Goal: Task Accomplishment & Management: Manage account settings

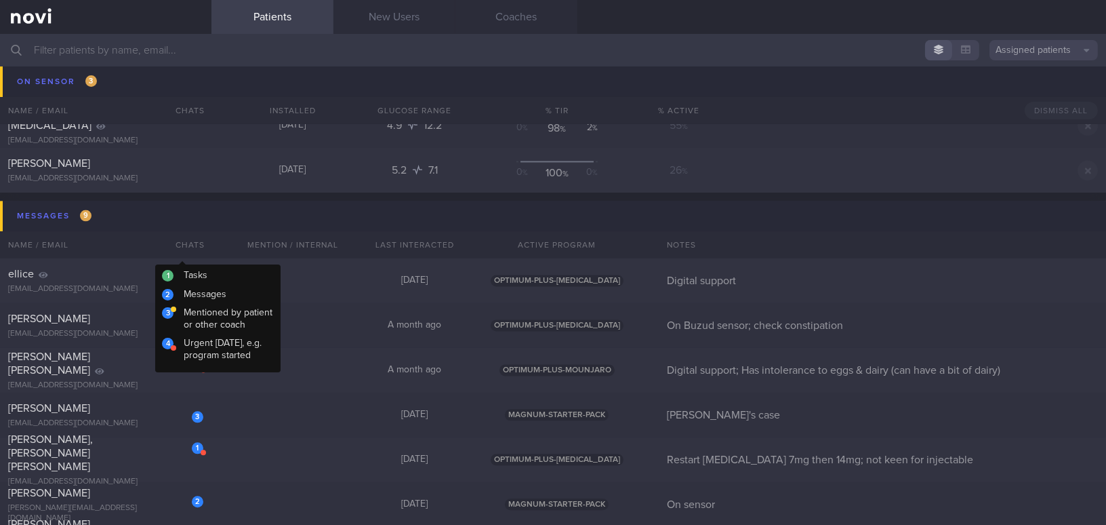
scroll to position [5668, 0]
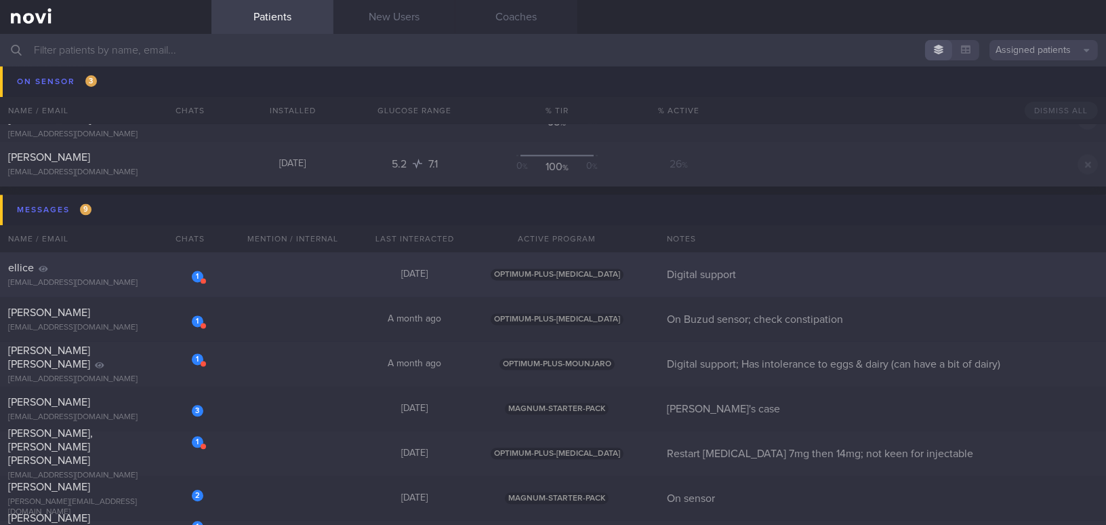
click at [120, 270] on div "ellice" at bounding box center [104, 268] width 192 height 14
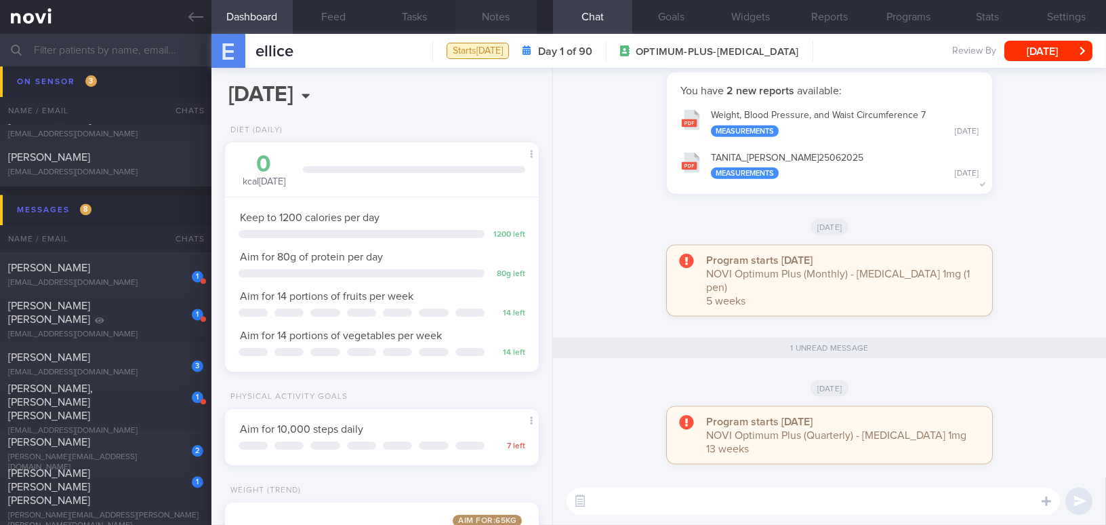
click at [493, 17] on button "Notes" at bounding box center [495, 17] width 81 height 34
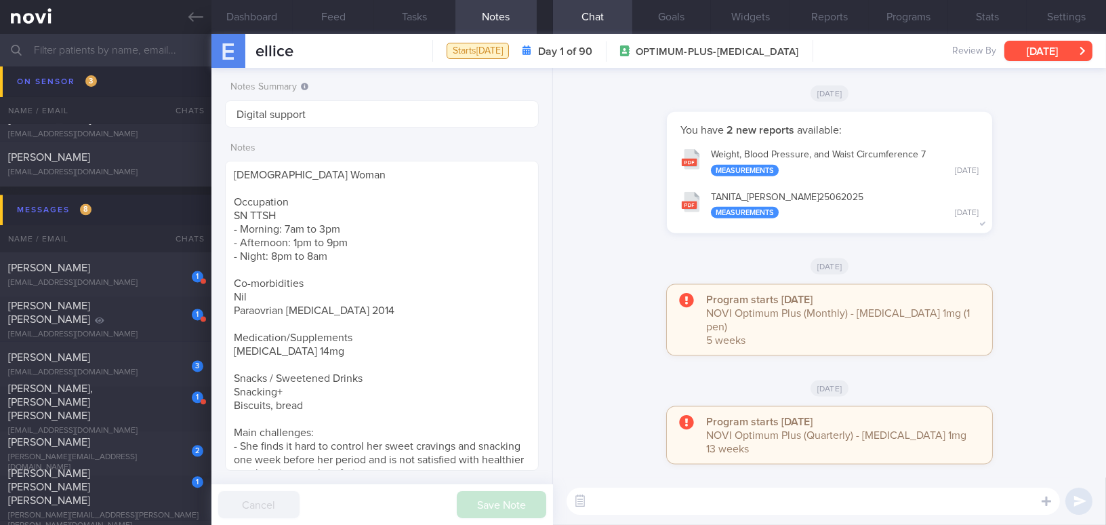
click at [865, 52] on button "[DATE]" at bounding box center [1048, 51] width 88 height 20
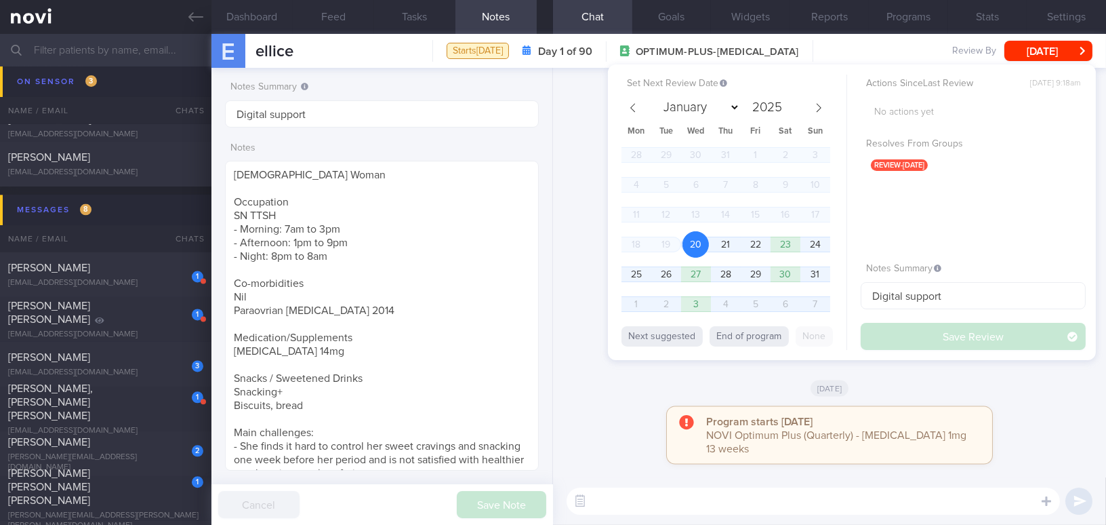
click at [759, 348] on div "Next suggested End of program None" at bounding box center [733, 334] width 225 height 30
click at [758, 337] on button "End of program" at bounding box center [749, 336] width 79 height 20
select select "10"
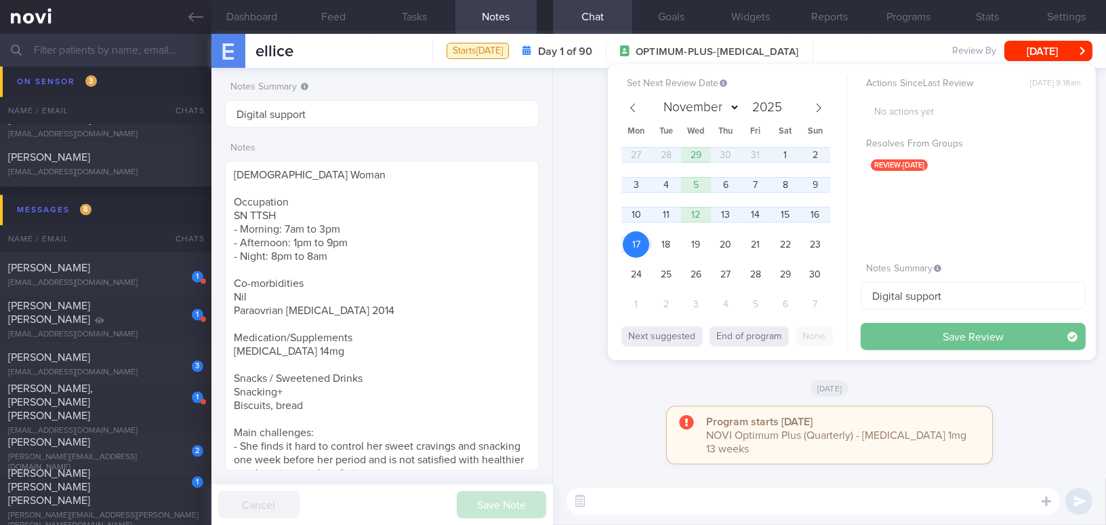
click at [865, 328] on button "Save Review" at bounding box center [973, 336] width 225 height 27
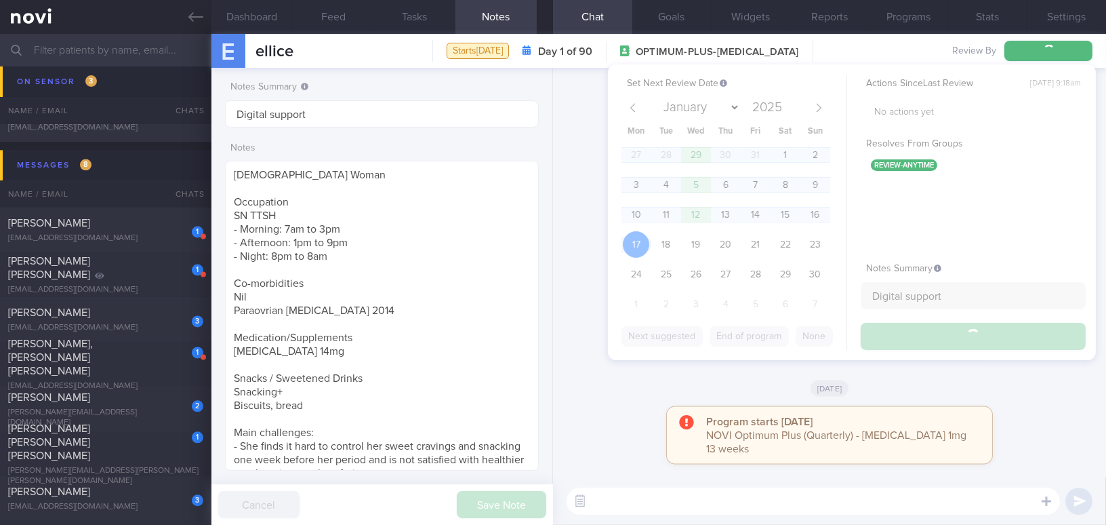
scroll to position [5624, 0]
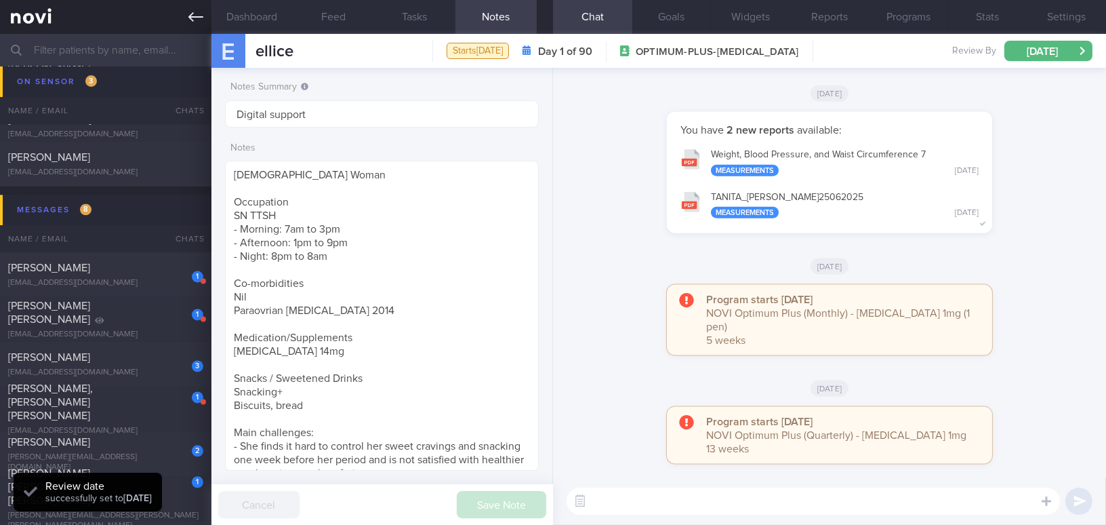
click at [193, 15] on icon at bounding box center [195, 16] width 15 height 15
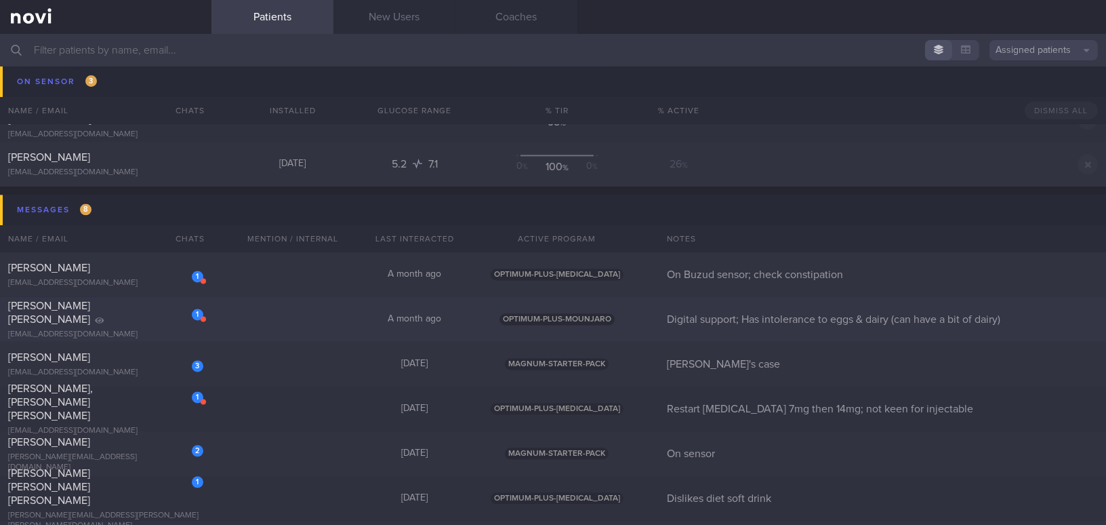
click at [87, 313] on span "Hungate Anouk Christine" at bounding box center [49, 312] width 82 height 24
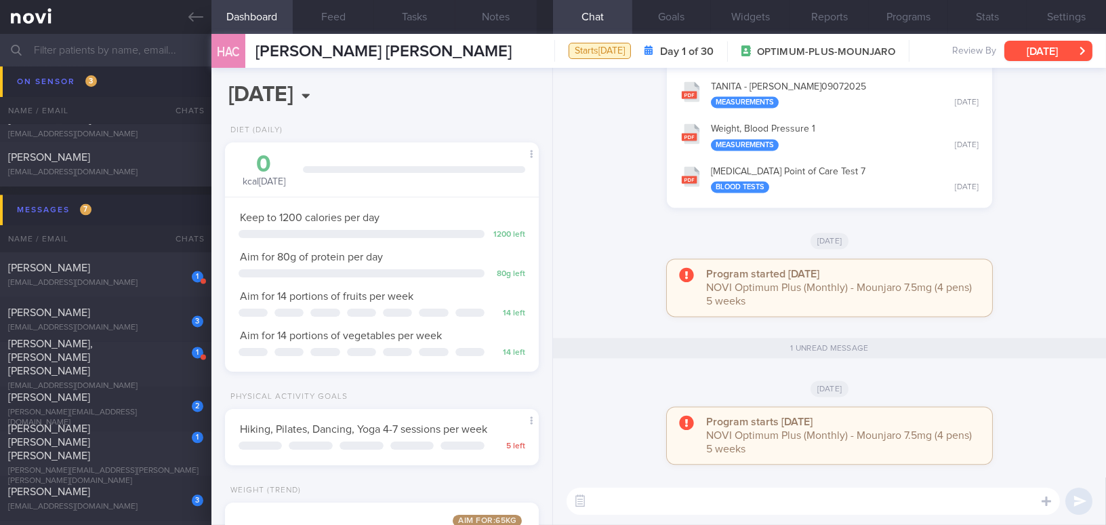
scroll to position [159, 280]
click at [865, 52] on button "[DATE]" at bounding box center [1048, 51] width 88 height 20
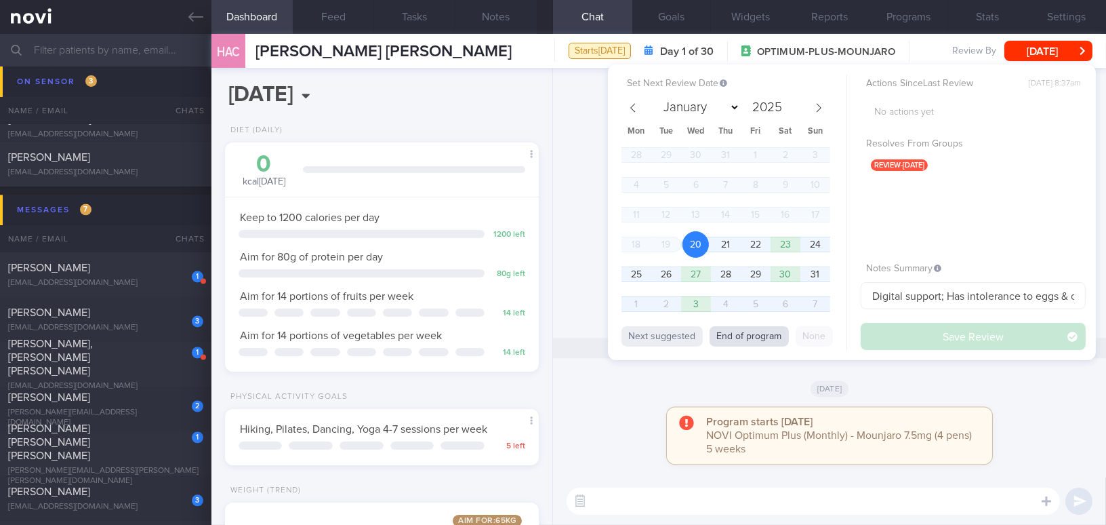
click at [739, 331] on button "End of program" at bounding box center [749, 336] width 79 height 20
select select "8"
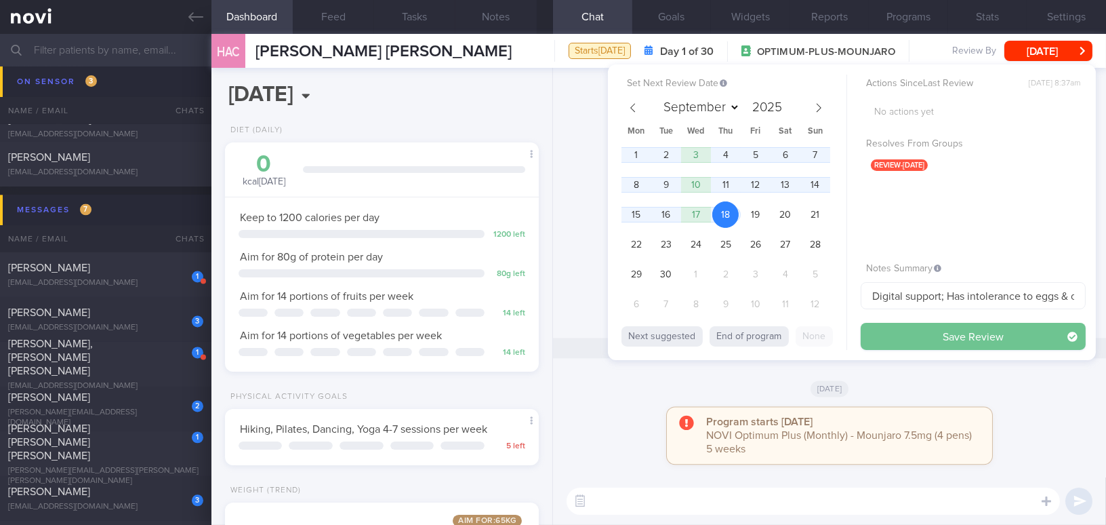
click at [865, 333] on button "Save Review" at bounding box center [973, 336] width 225 height 27
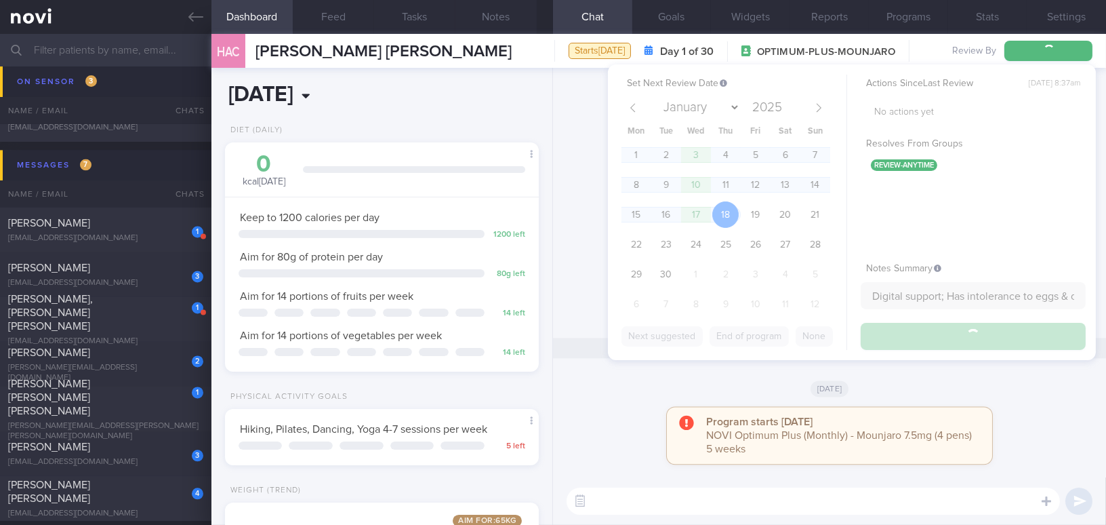
scroll to position [5578, 0]
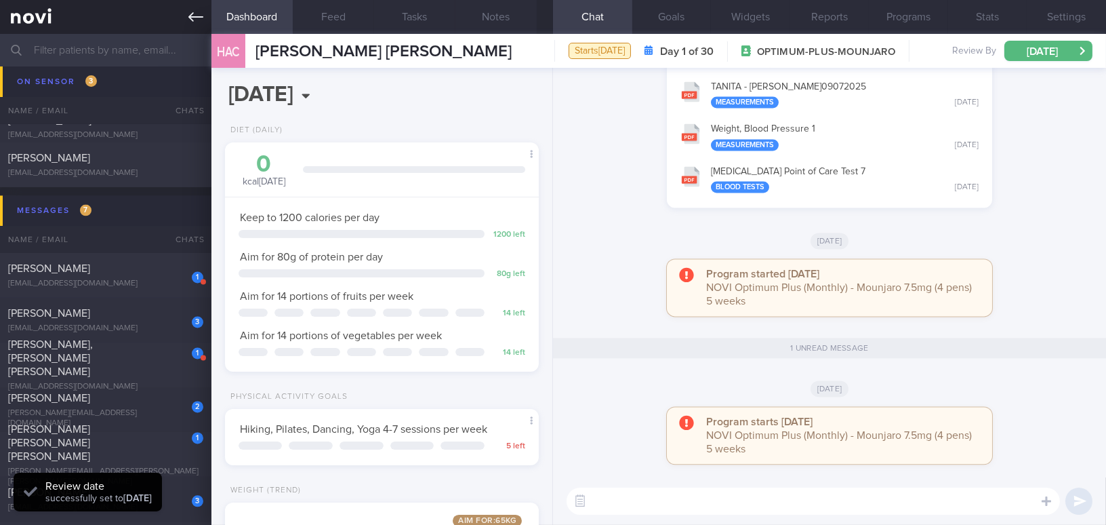
click at [195, 16] on icon at bounding box center [195, 16] width 15 height 9
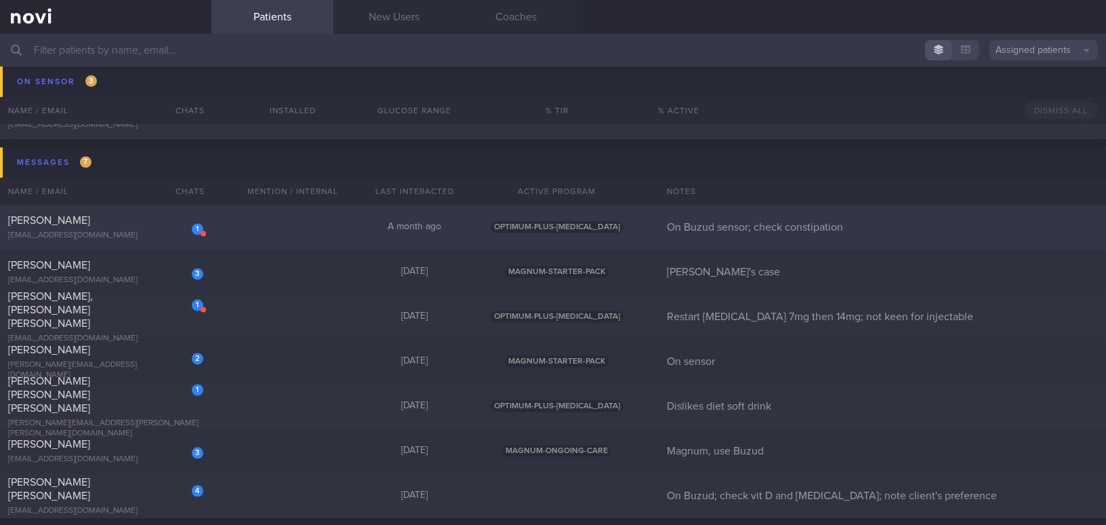
scroll to position [5640, 0]
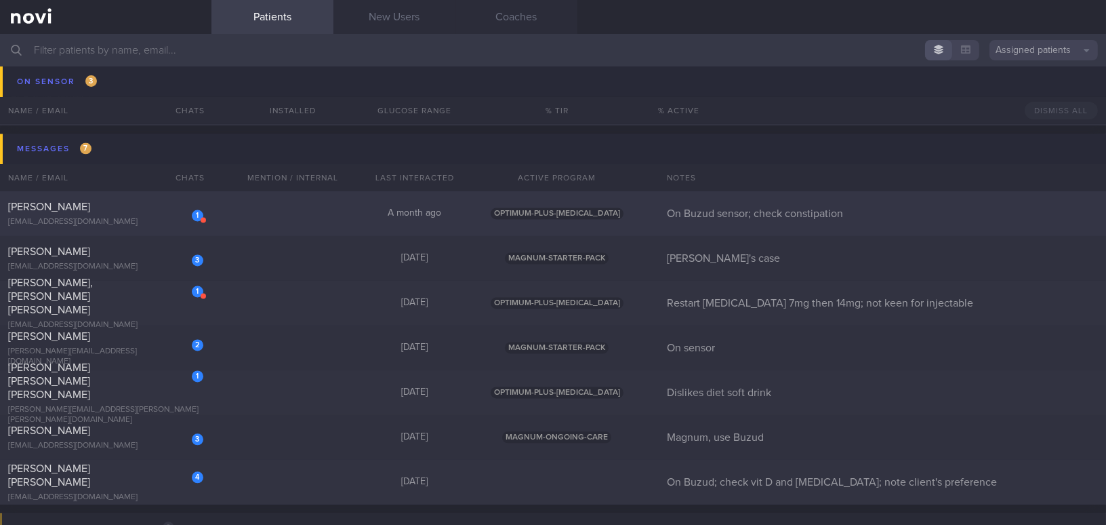
click at [115, 214] on div "1 Jeanie Tan tanjeaniet@gmail.com" at bounding box center [105, 213] width 211 height 27
select select "7"
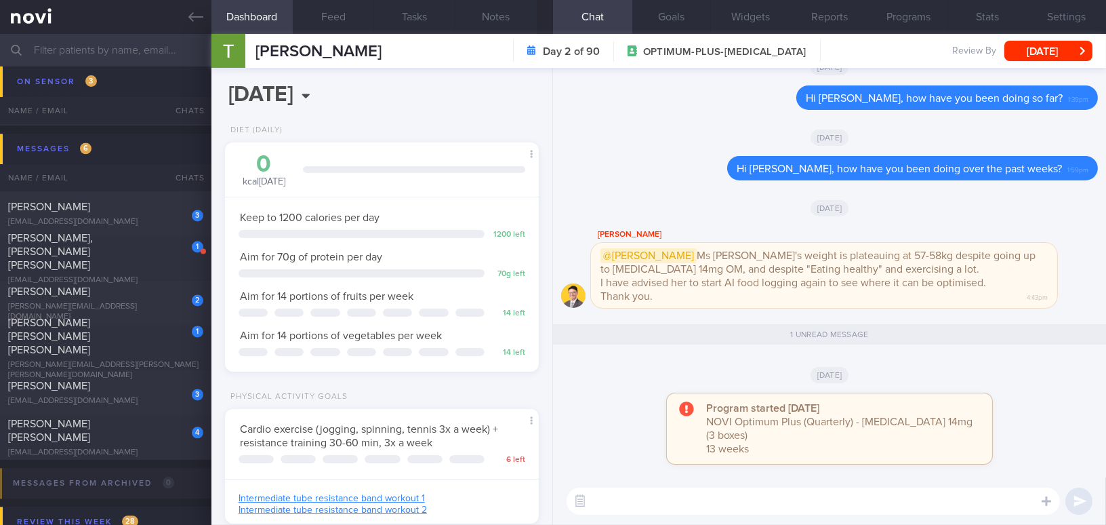
click at [827, 478] on textarea at bounding box center [813, 500] width 493 height 27
click at [865, 13] on button "Programs" at bounding box center [908, 17] width 79 height 34
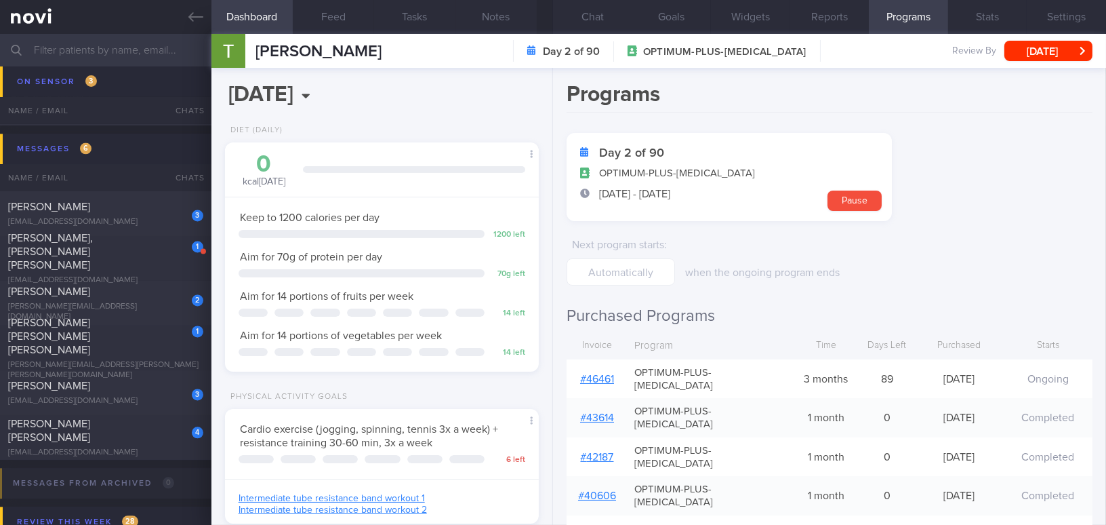
click at [600, 373] on link "# 46461" at bounding box center [597, 378] width 34 height 11
click at [596, 33] on button "Chat" at bounding box center [592, 17] width 79 height 34
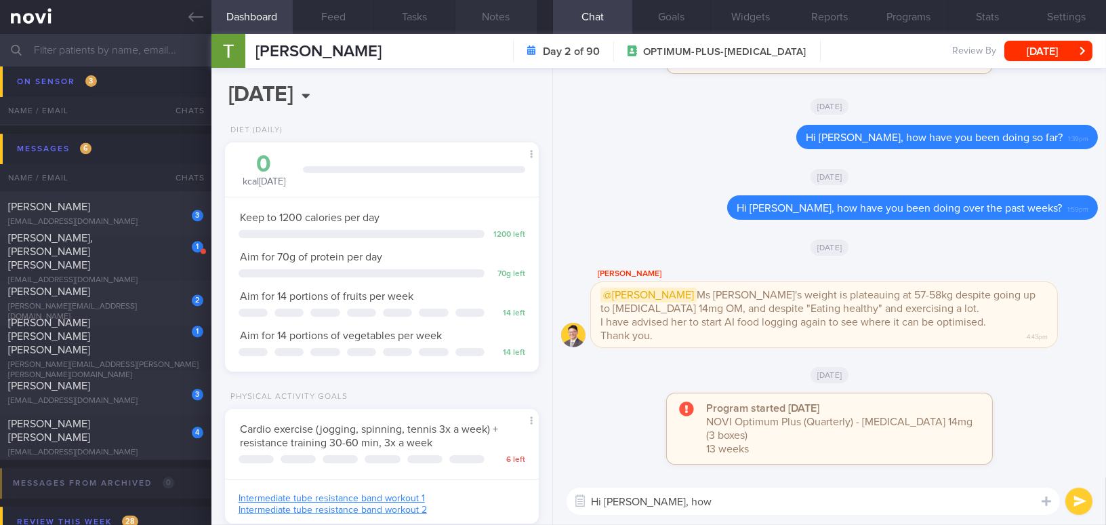
click at [499, 18] on button "Notes" at bounding box center [495, 17] width 81 height 34
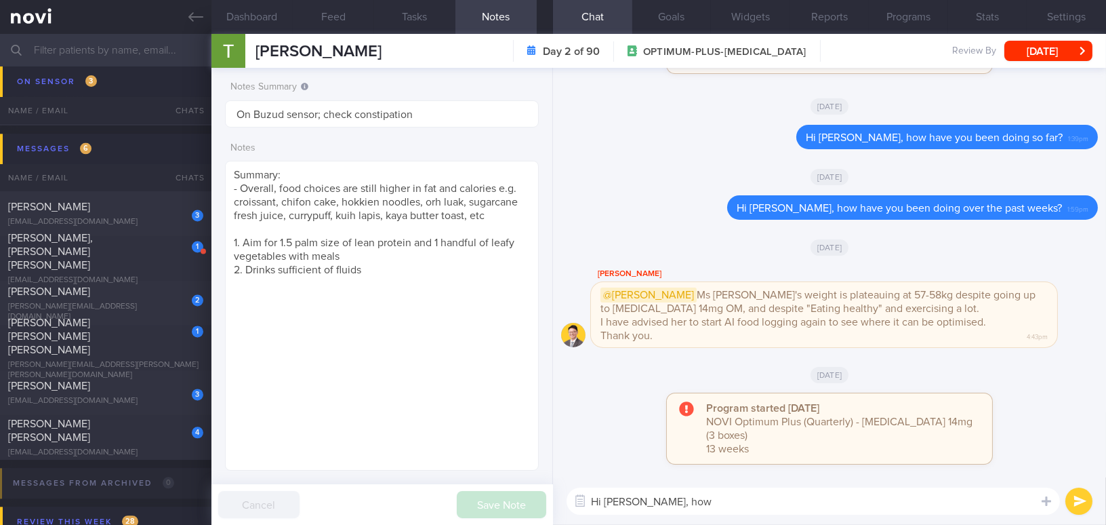
click at [677, 478] on textarea "Hi Jeanie, how" at bounding box center [813, 500] width 493 height 27
type textarea "Hi Jeanie, how have your food choices been lately?"
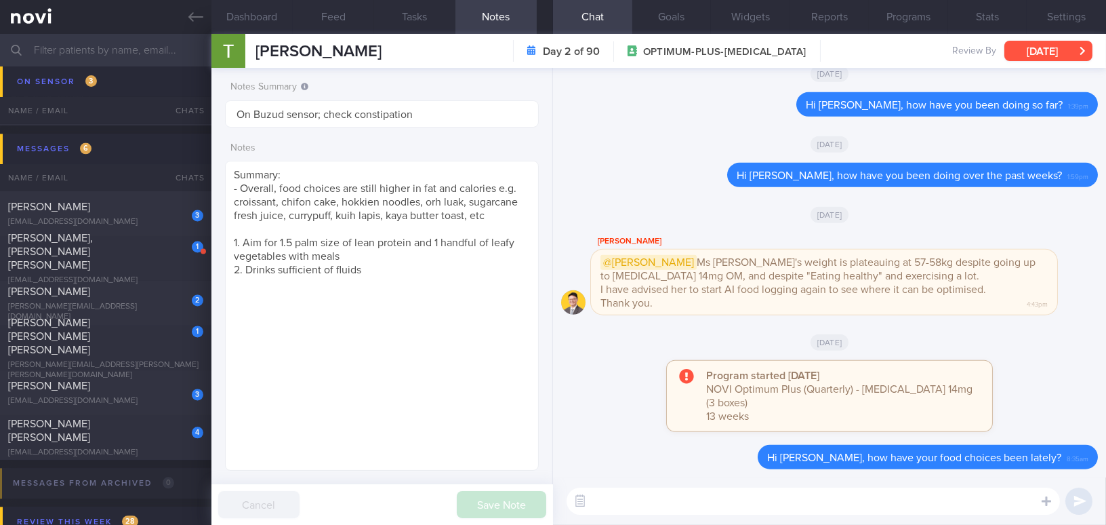
click at [865, 53] on button "Tue, 19 Aug" at bounding box center [1048, 51] width 88 height 20
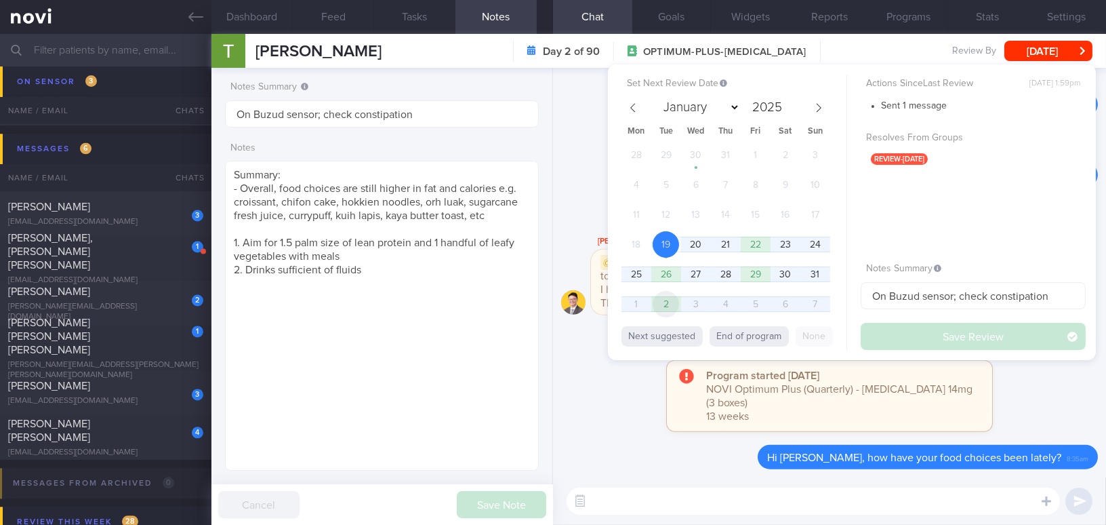
click at [672, 302] on span "2" at bounding box center [666, 304] width 26 height 26
select select "8"
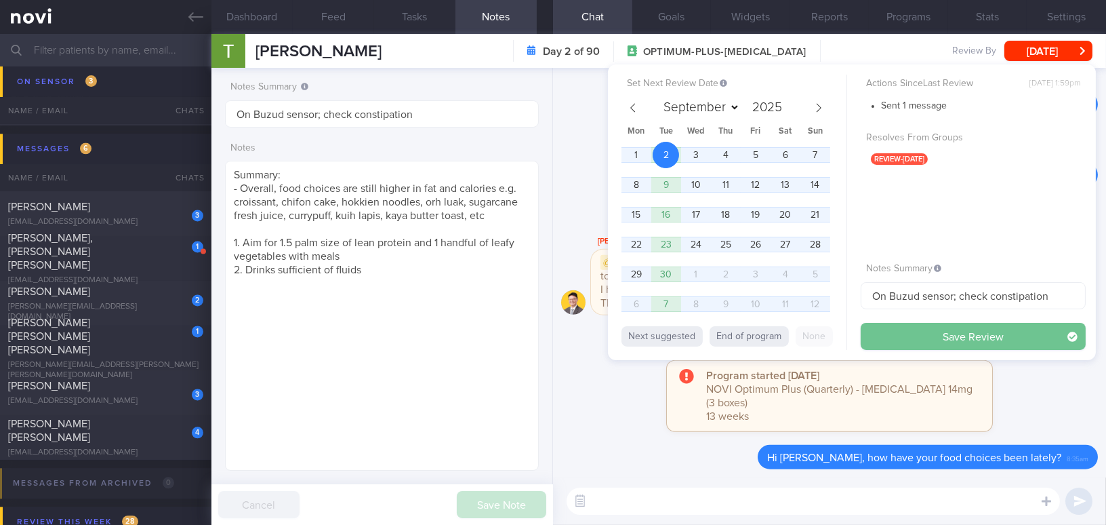
click at [865, 342] on button "Save Review" at bounding box center [973, 336] width 225 height 27
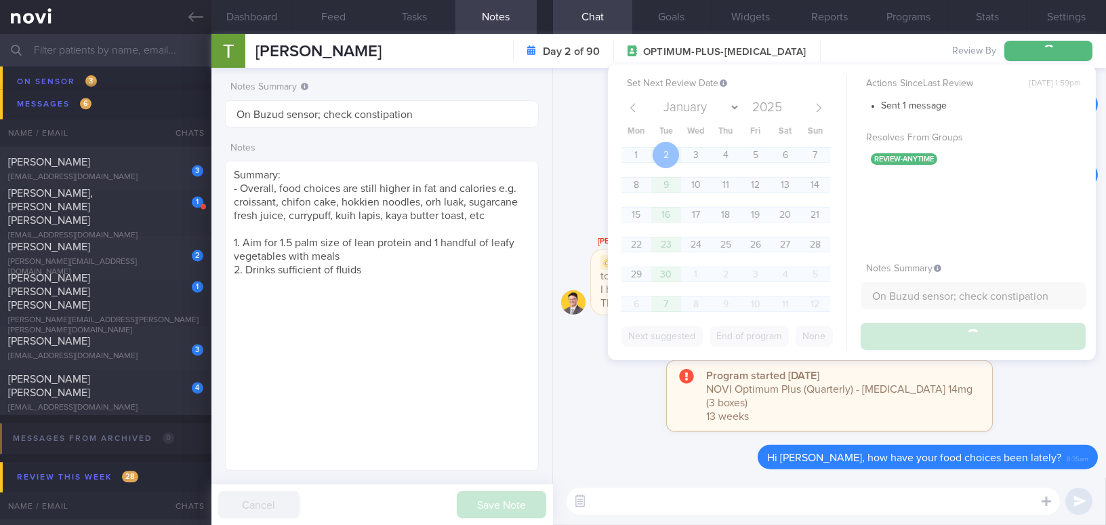
scroll to position [5596, 0]
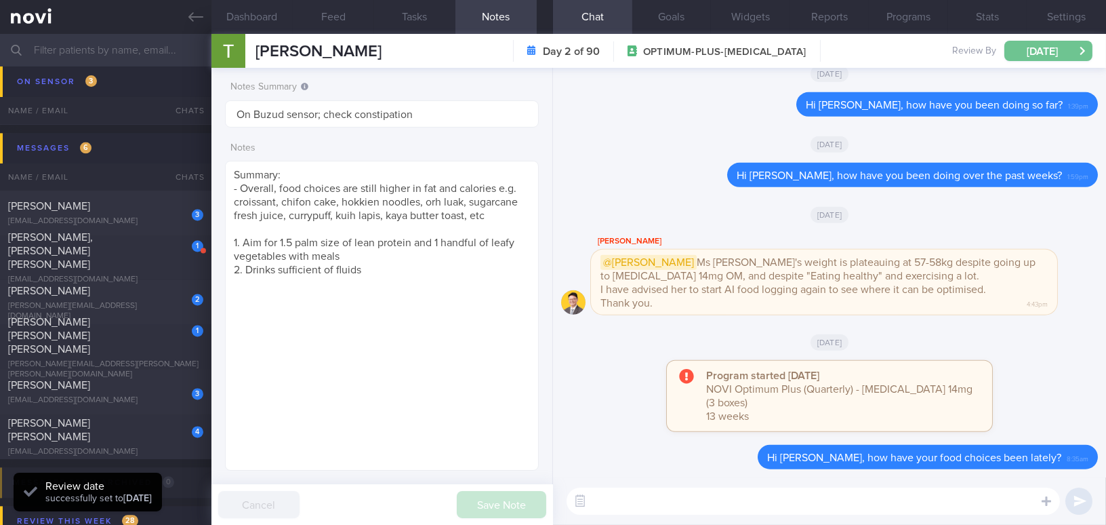
click at [865, 56] on button "Tue, 2 Sep" at bounding box center [1048, 51] width 88 height 20
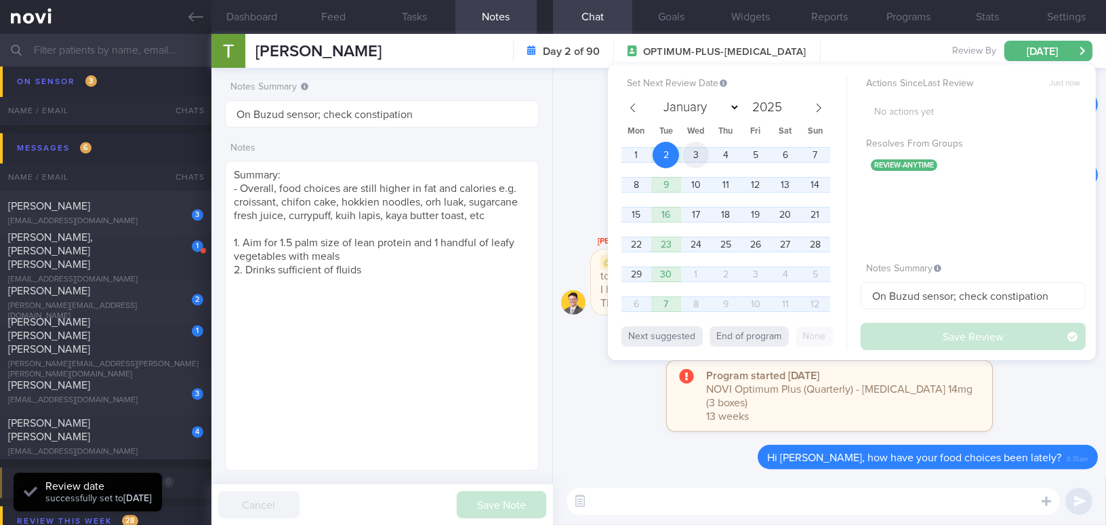
click at [694, 149] on span "3" at bounding box center [695, 155] width 26 height 26
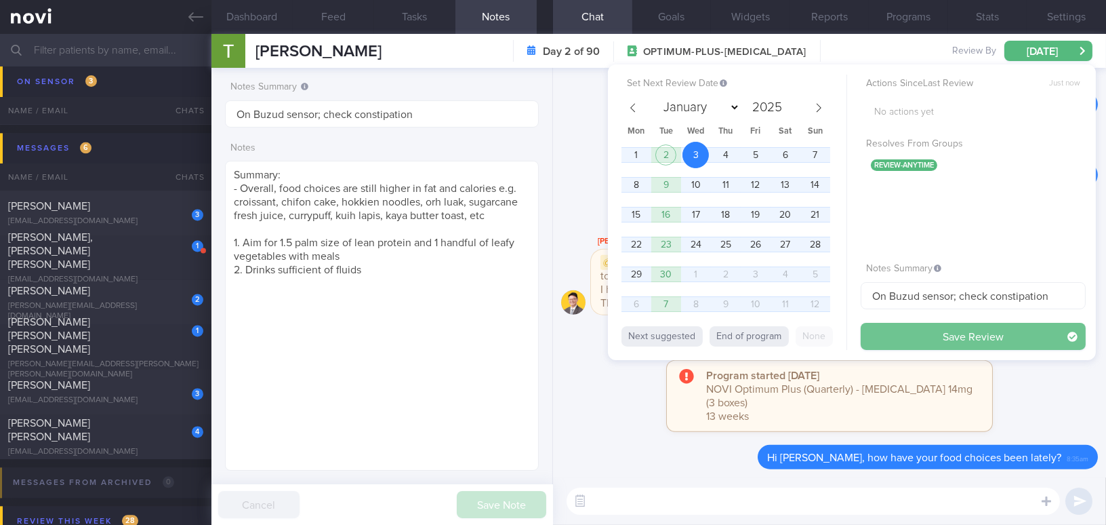
click at [865, 339] on button "Save Review" at bounding box center [973, 336] width 225 height 27
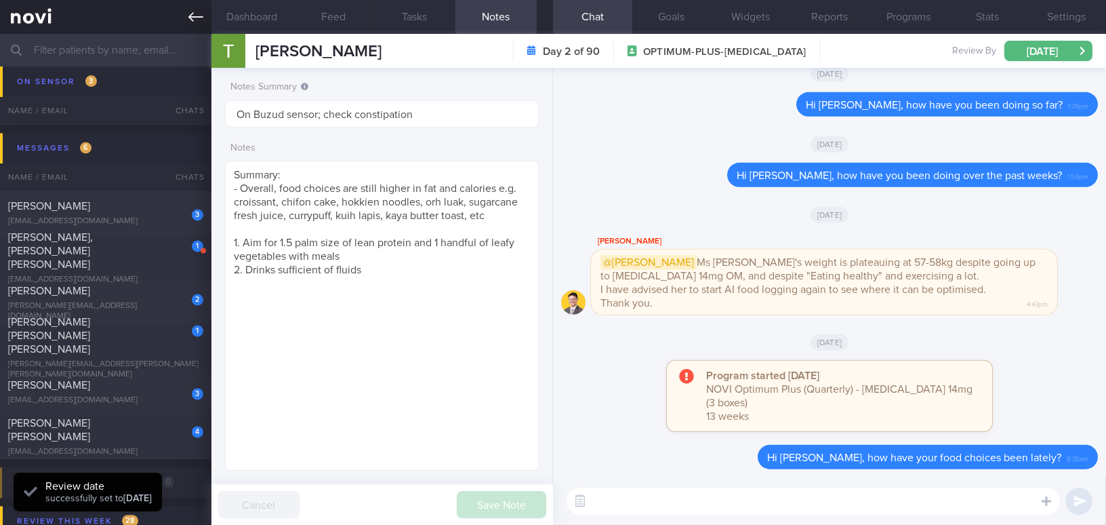
click at [189, 22] on icon at bounding box center [195, 16] width 15 height 15
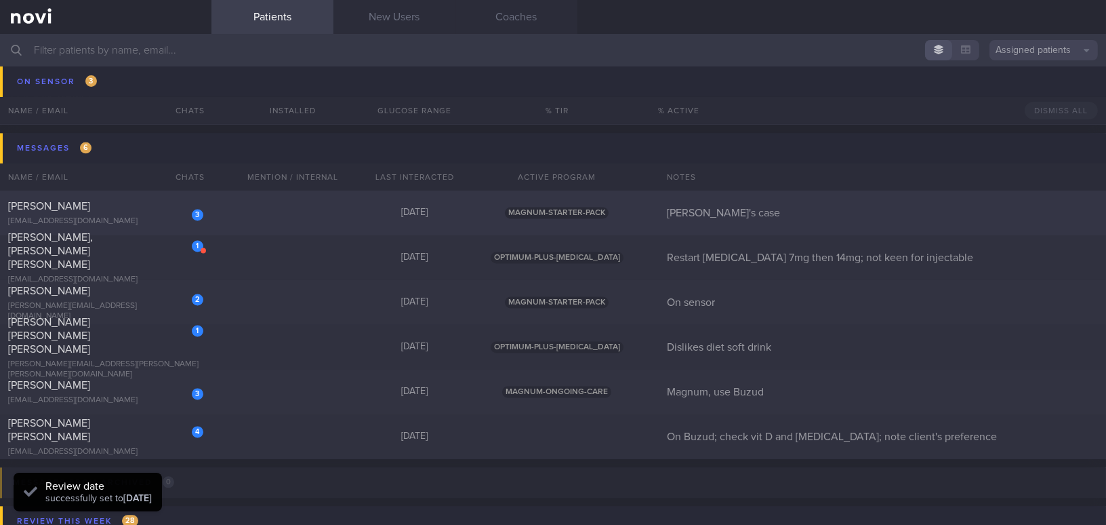
click at [110, 205] on div "[PERSON_NAME]" at bounding box center [104, 206] width 192 height 14
select select "7"
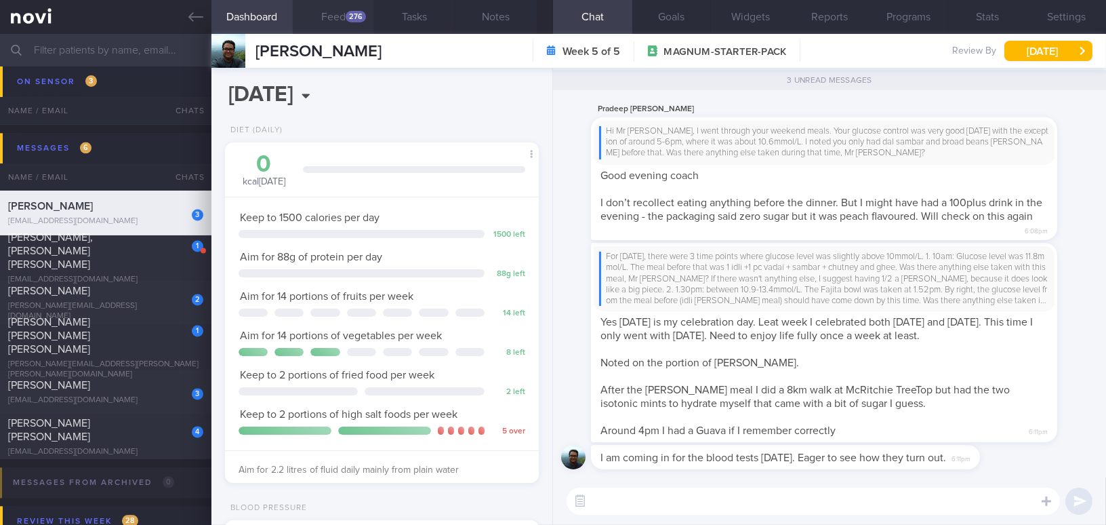
click at [336, 14] on button "Feed 276" at bounding box center [333, 17] width 81 height 34
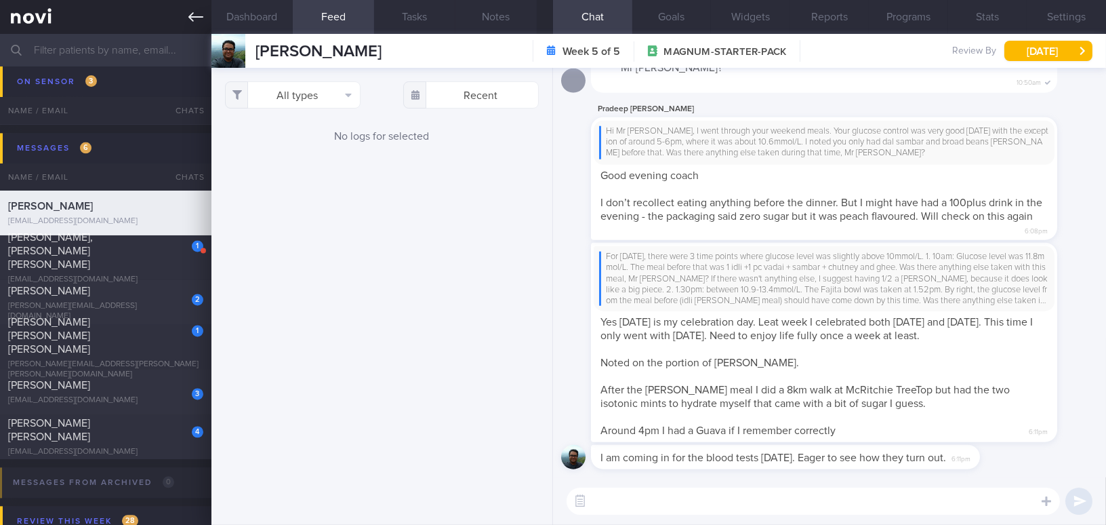
click at [196, 11] on icon at bounding box center [195, 16] width 15 height 15
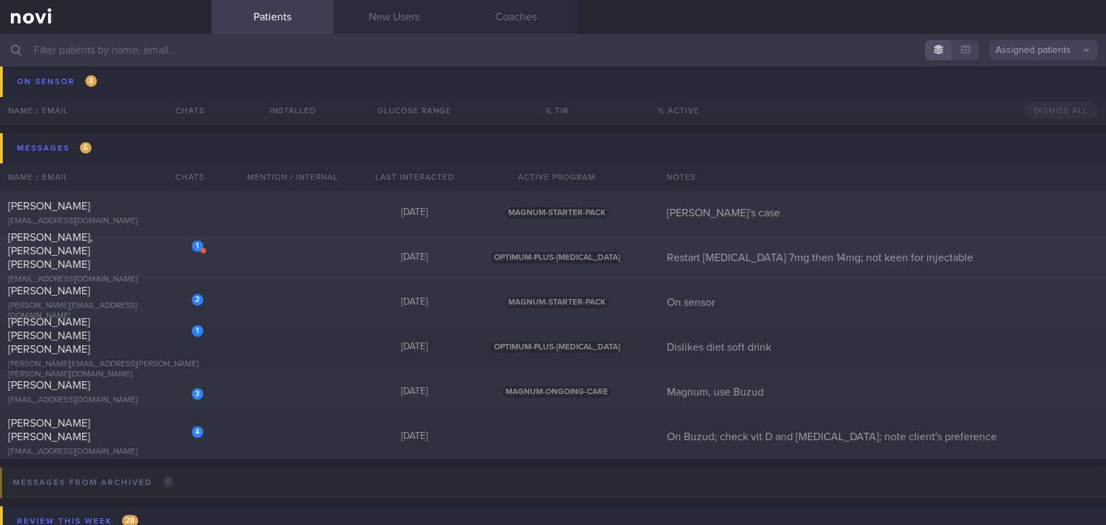
click at [121, 274] on div "lynyeojy@gmail.com" at bounding box center [105, 279] width 195 height 10
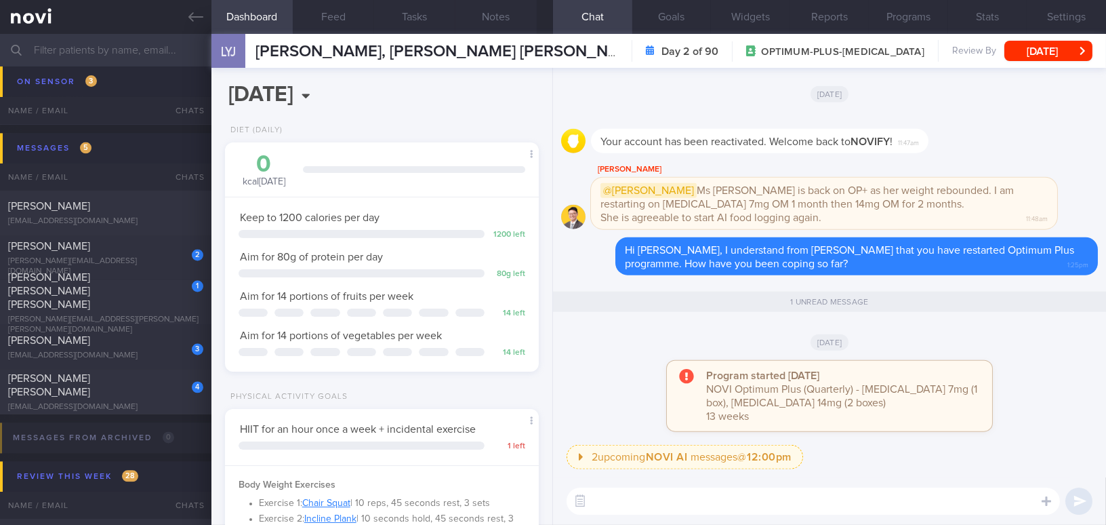
scroll to position [159, 280]
click at [865, 44] on button "Tue, 19 Aug" at bounding box center [1048, 51] width 88 height 20
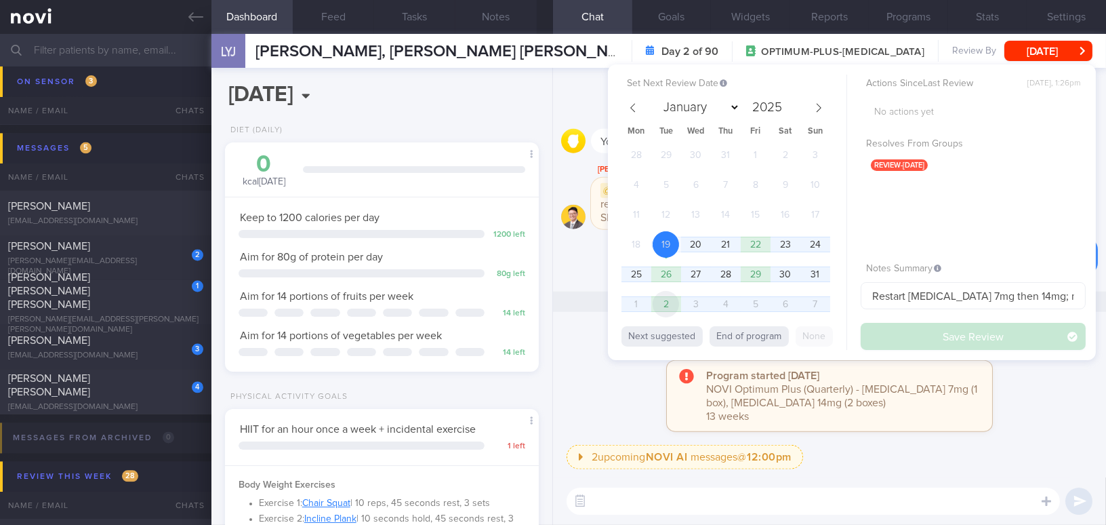
click at [665, 301] on span "2" at bounding box center [666, 304] width 26 height 26
select select "8"
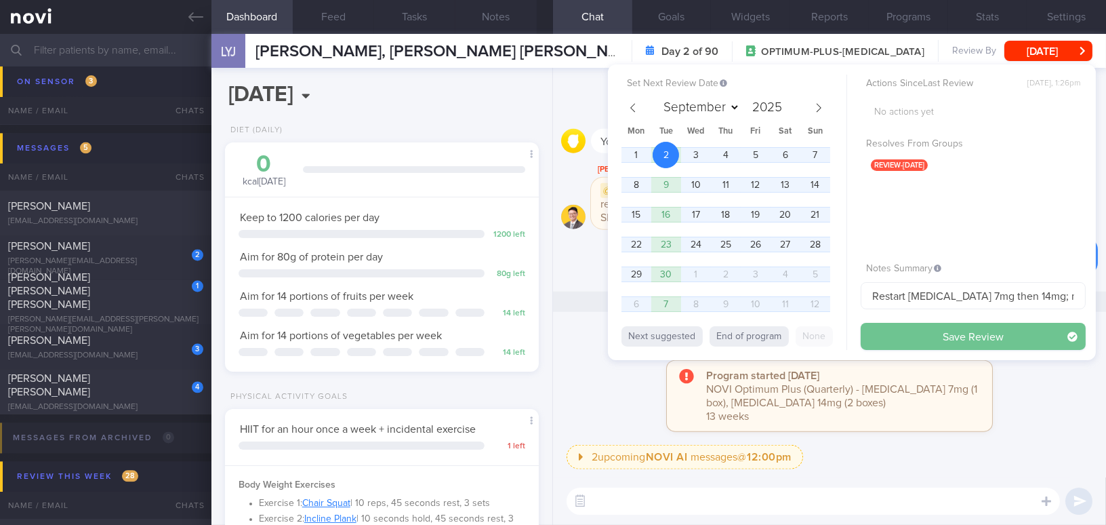
click at [865, 335] on button "Save Review" at bounding box center [973, 336] width 225 height 27
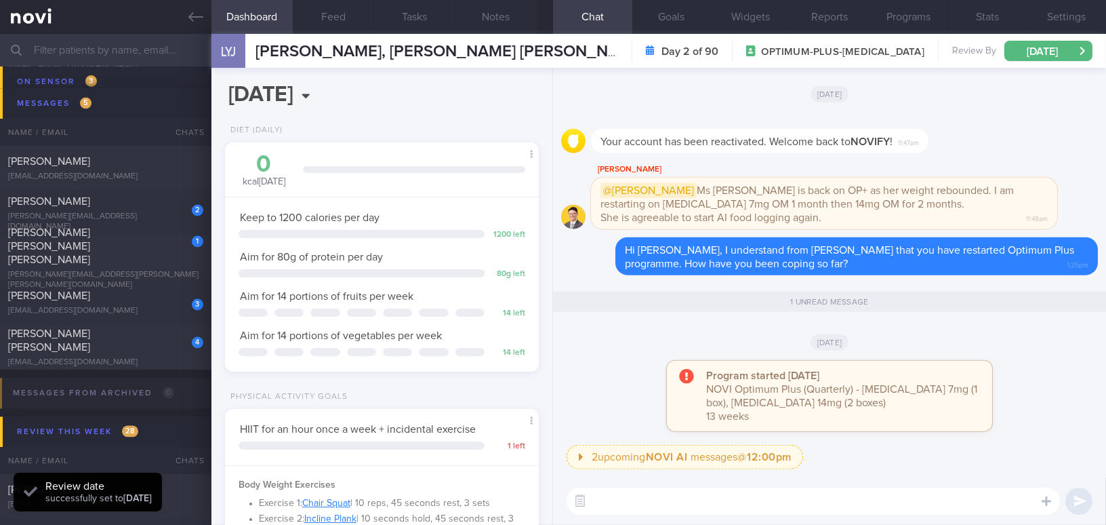
scroll to position [5551, 0]
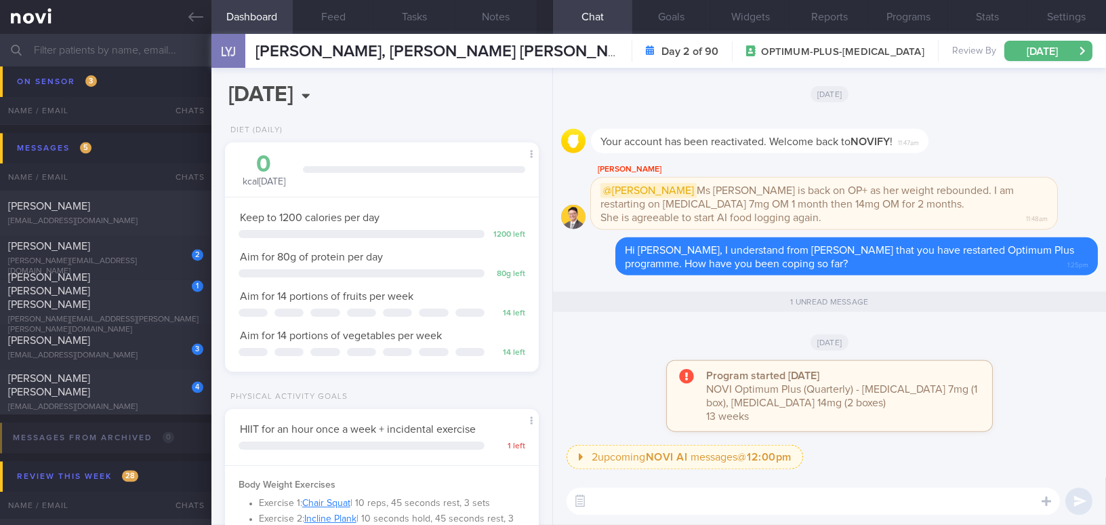
click at [136, 43] on input "text" at bounding box center [553, 50] width 1106 height 33
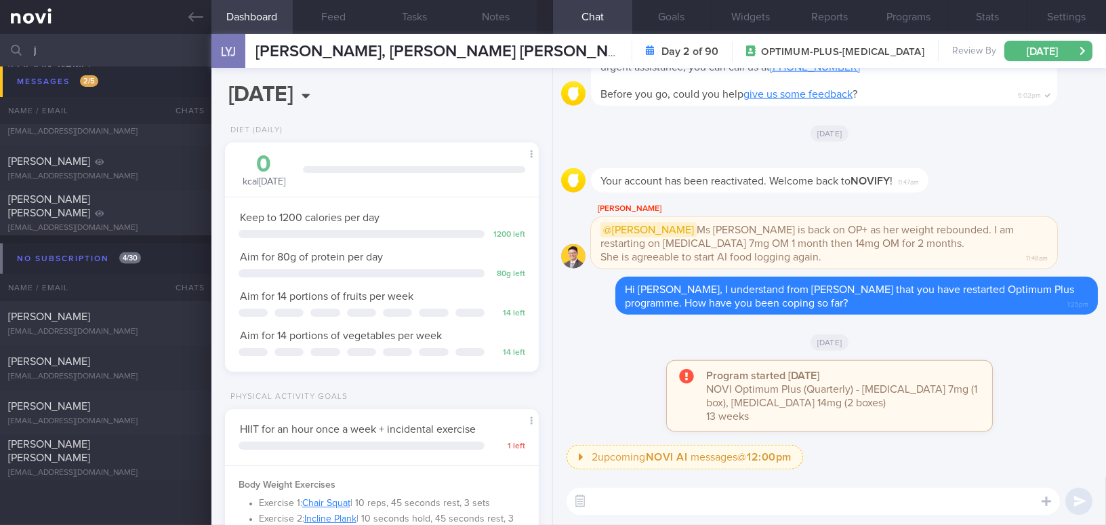
scroll to position [1123, 0]
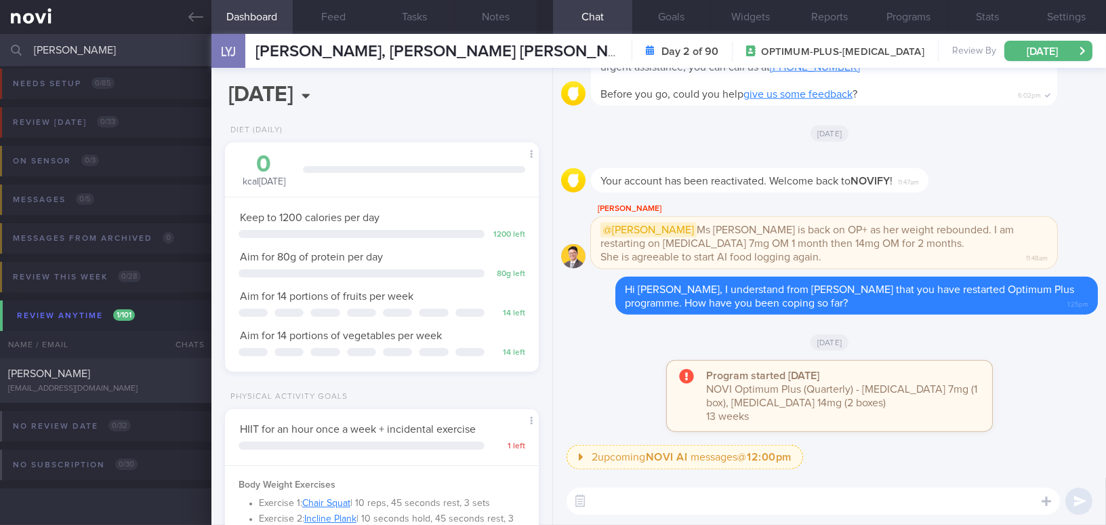
scroll to position [5, 0]
type input "jeani"
click at [112, 377] on div "[PERSON_NAME]" at bounding box center [104, 374] width 192 height 14
type input "On Buzud sensor; check constipation"
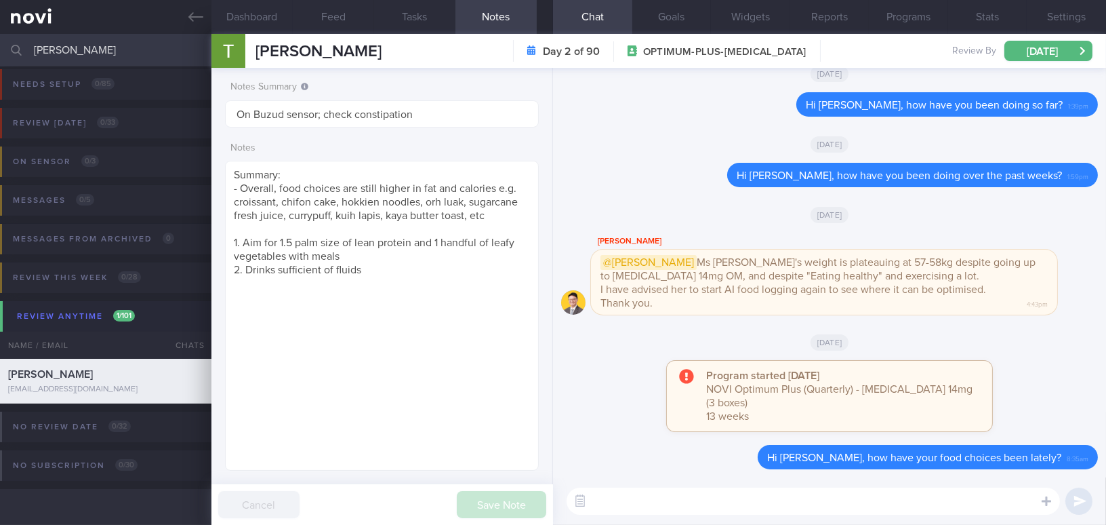
click at [600, 428] on div "Program started yesterday NOVI Optimum Plus (Quarterly) - Rybelsus 14mg (3 boxe…" at bounding box center [829, 403] width 537 height 84
drag, startPoint x: 91, startPoint y: 48, endPoint x: 0, endPoint y: 46, distance: 91.5
click at [0, 46] on input "jeani" at bounding box center [553, 50] width 1106 height 33
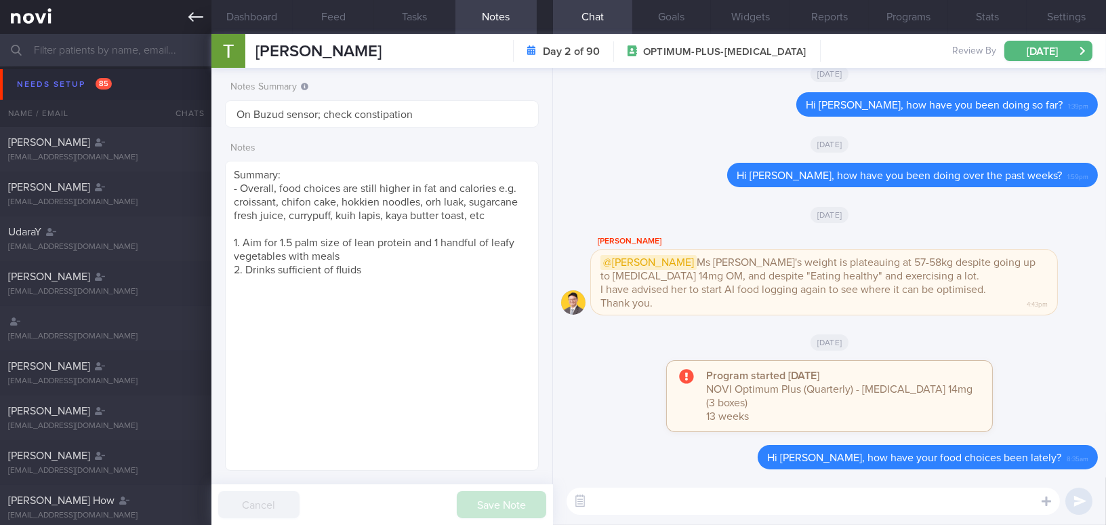
click at [196, 17] on icon at bounding box center [195, 16] width 15 height 9
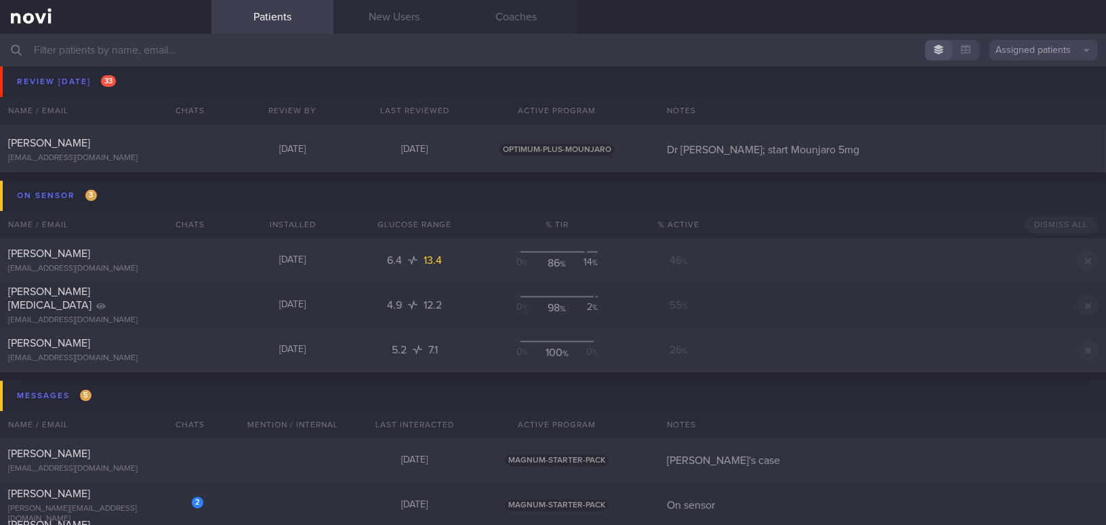
scroll to position [5551, 0]
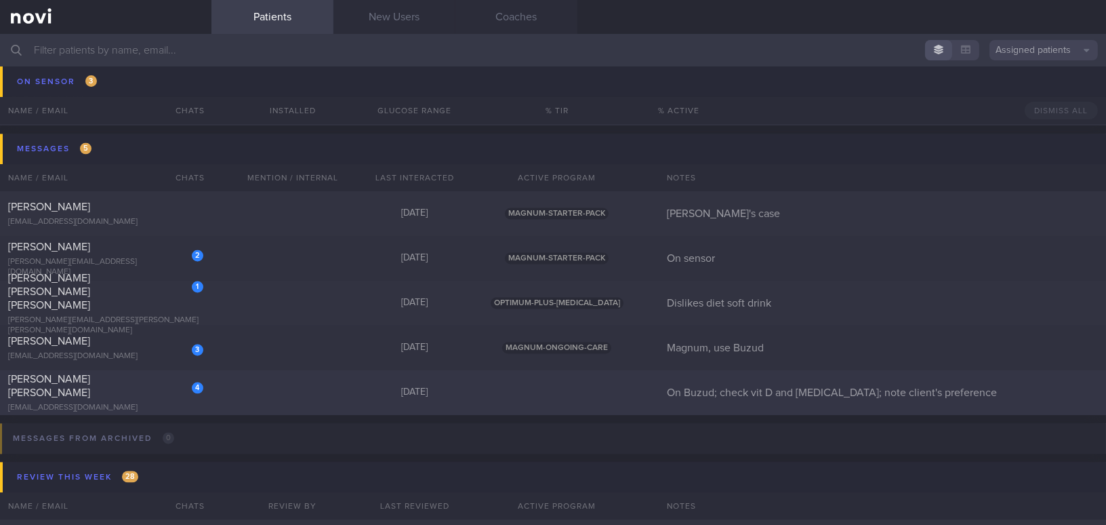
click at [135, 387] on div "[PERSON_NAME] [PERSON_NAME]" at bounding box center [104, 385] width 192 height 27
select select "7"
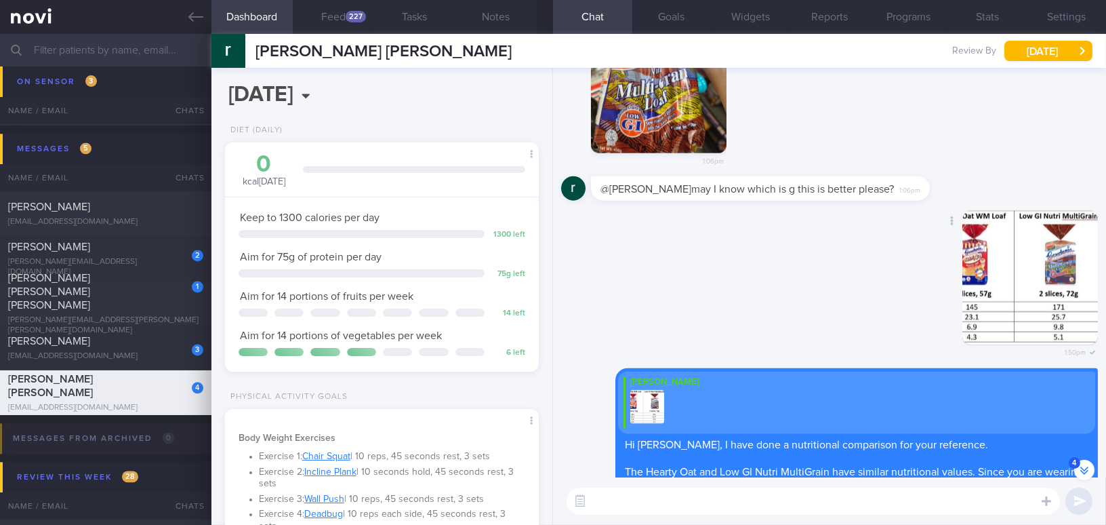
scroll to position [-2085, 0]
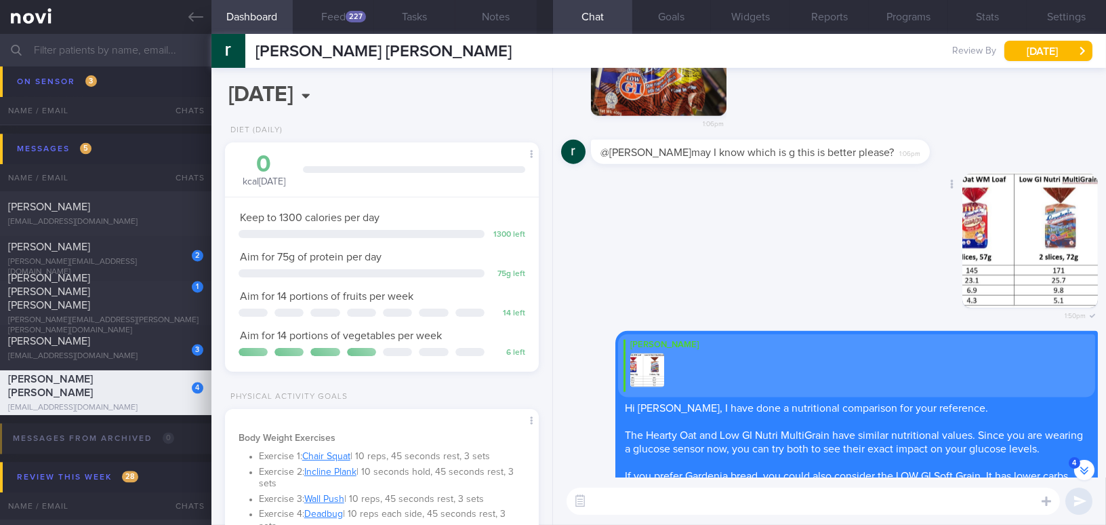
click at [865, 232] on button "button" at bounding box center [1030, 240] width 136 height 136
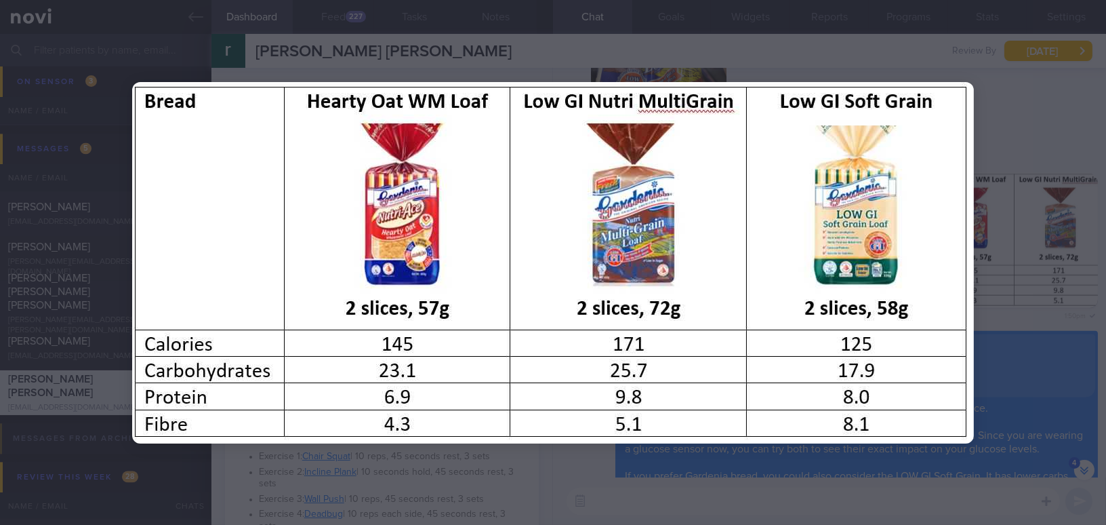
click at [865, 300] on div at bounding box center [553, 262] width 1106 height 525
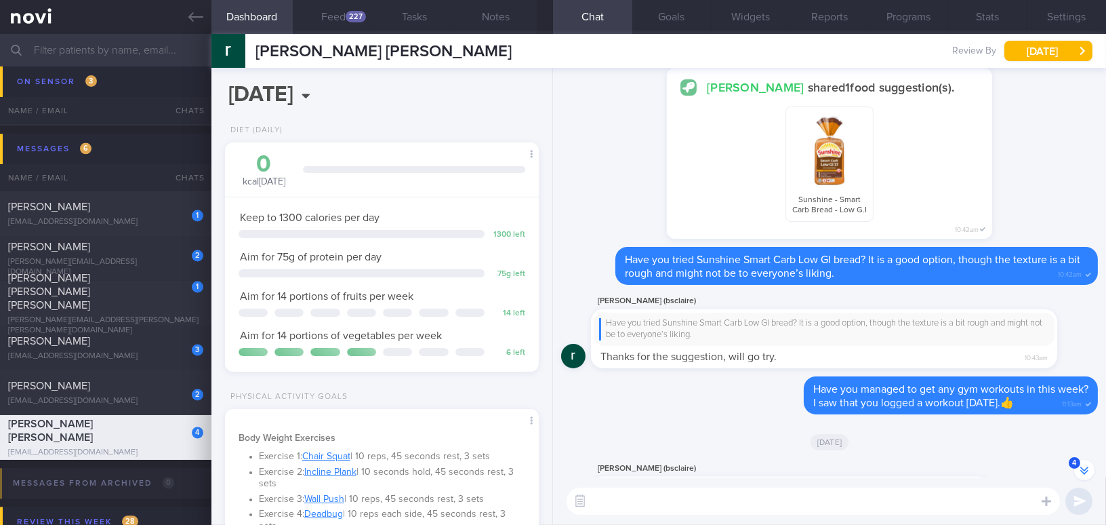
scroll to position [-1284, 0]
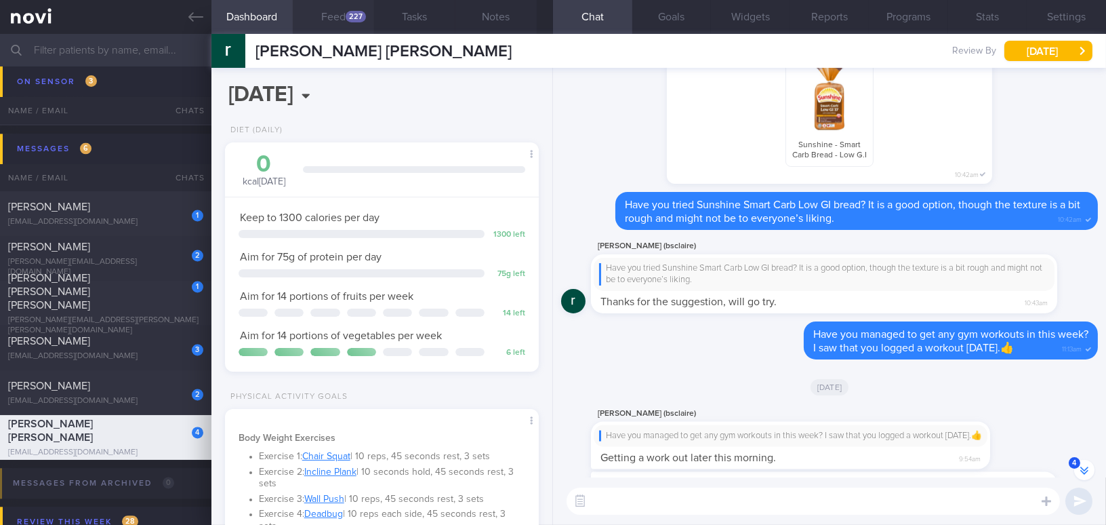
click at [348, 20] on div "227" at bounding box center [356, 17] width 20 height 12
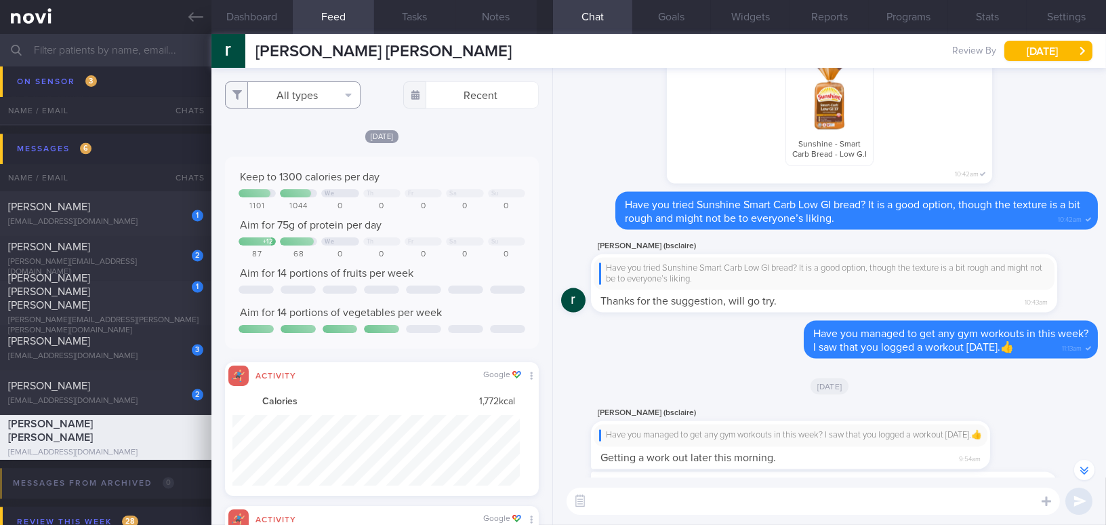
click at [297, 91] on button "All types" at bounding box center [293, 94] width 136 height 27
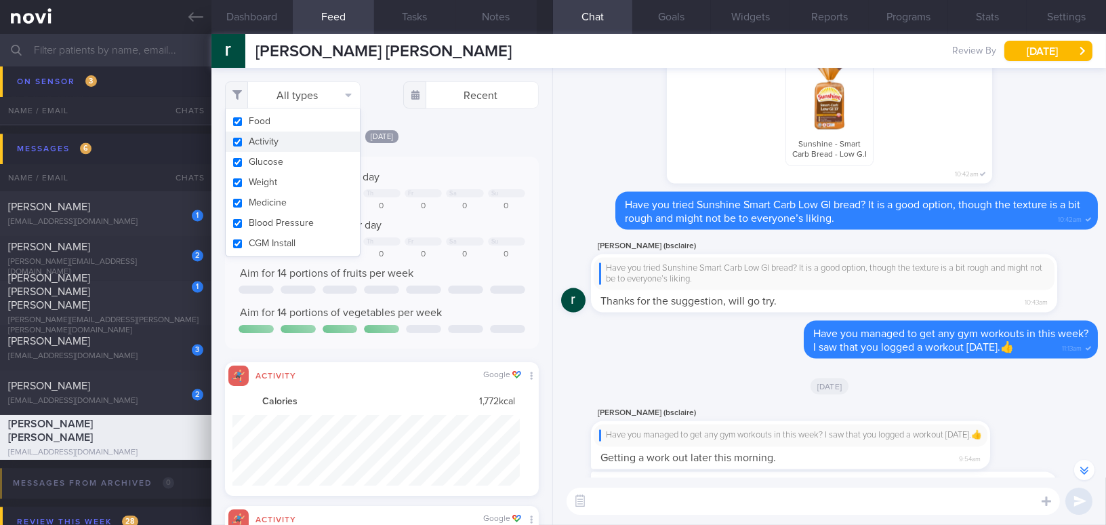
click at [237, 136] on button "Activity" at bounding box center [293, 141] width 134 height 20
checkbox input "false"
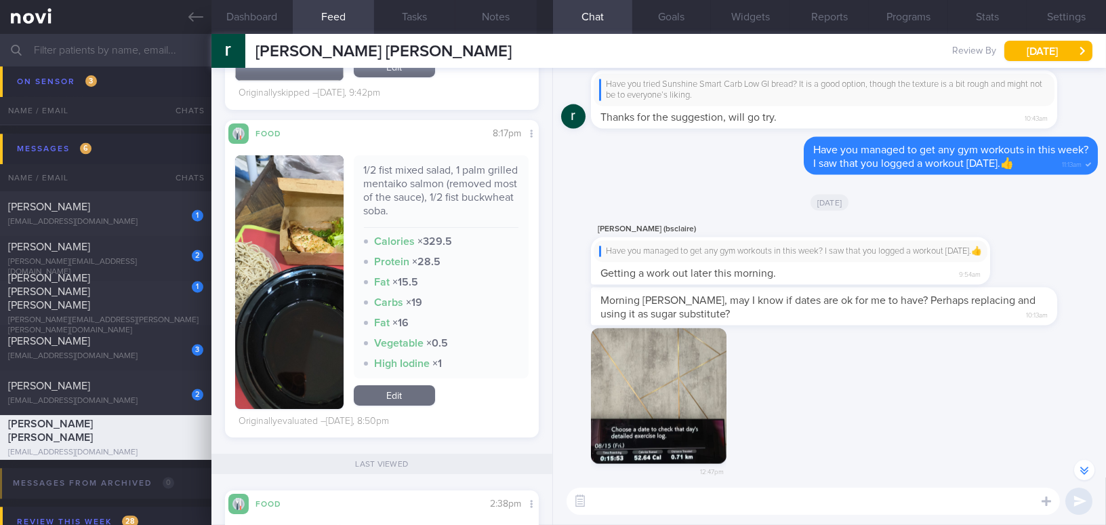
scroll to position [-937, 0]
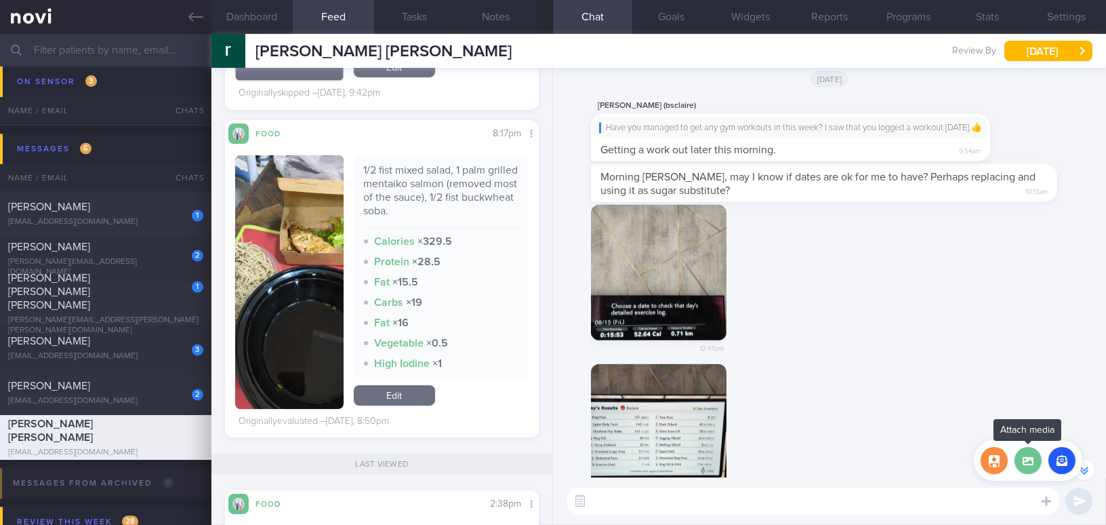
click at [865, 467] on label at bounding box center [1028, 460] width 27 height 27
click at [0, 0] on input "file" at bounding box center [0, 0] width 0 height 0
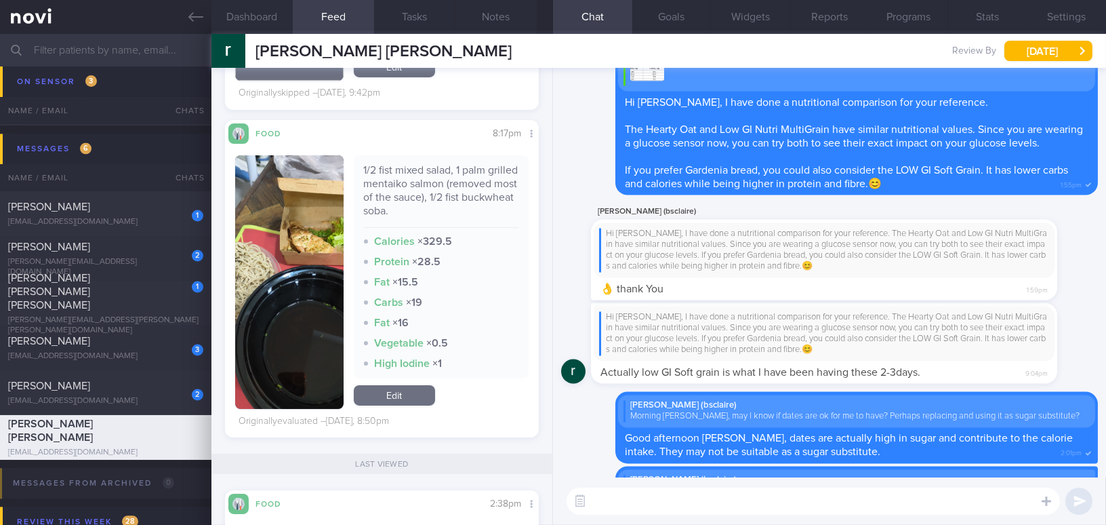
scroll to position [0, 0]
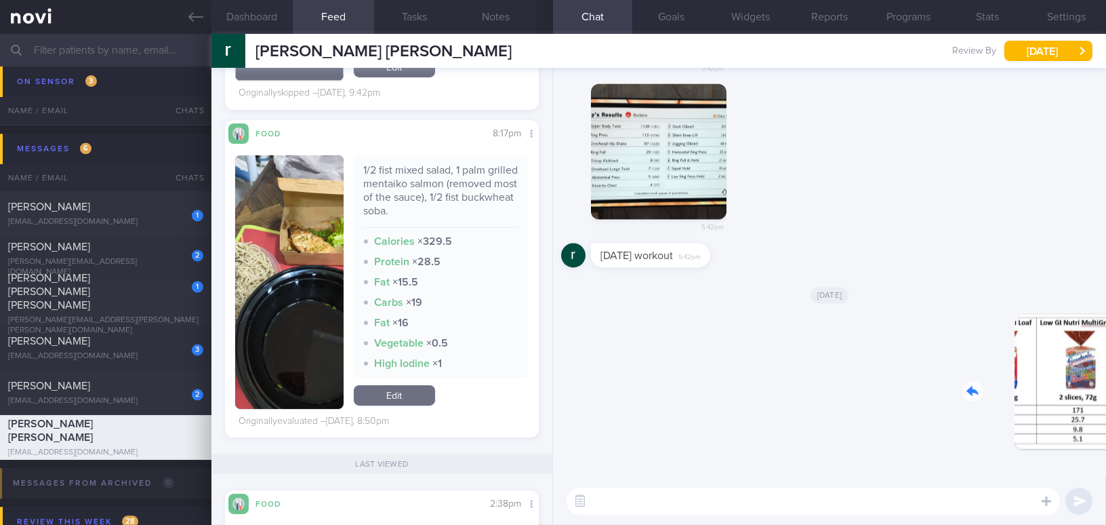
drag, startPoint x: 1005, startPoint y: 389, endPoint x: 1103, endPoint y: 400, distance: 98.9
click at [865, 400] on div "Delete 9:05am Today Today's workout 5:42pm 5:42pm 5:42pm rachel pan (bsclaire) …" at bounding box center [829, 272] width 553 height 409
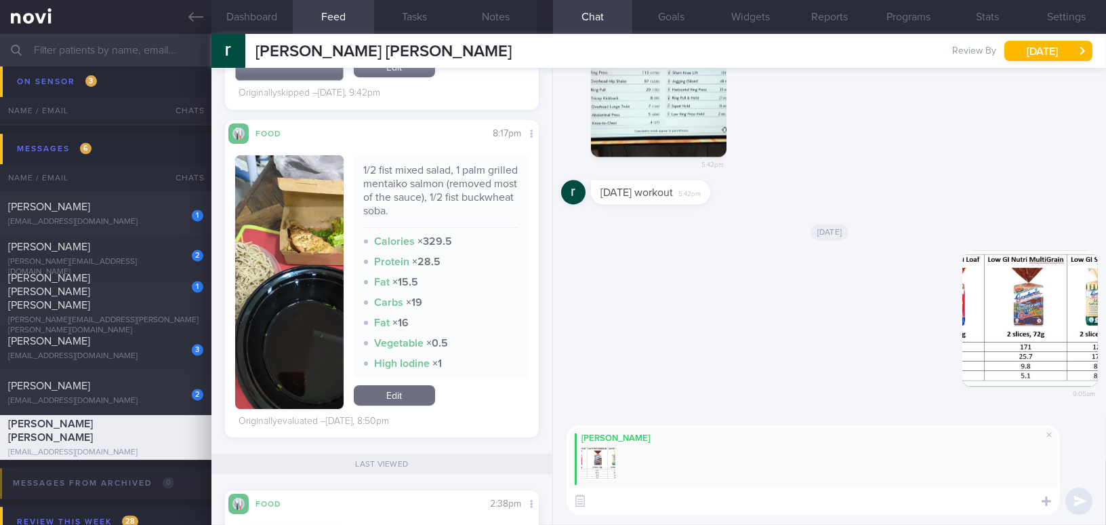
paste textarea "You may alternate between the Gardenia Low GI and Sunshine Smart-Carb Low GI. I…"
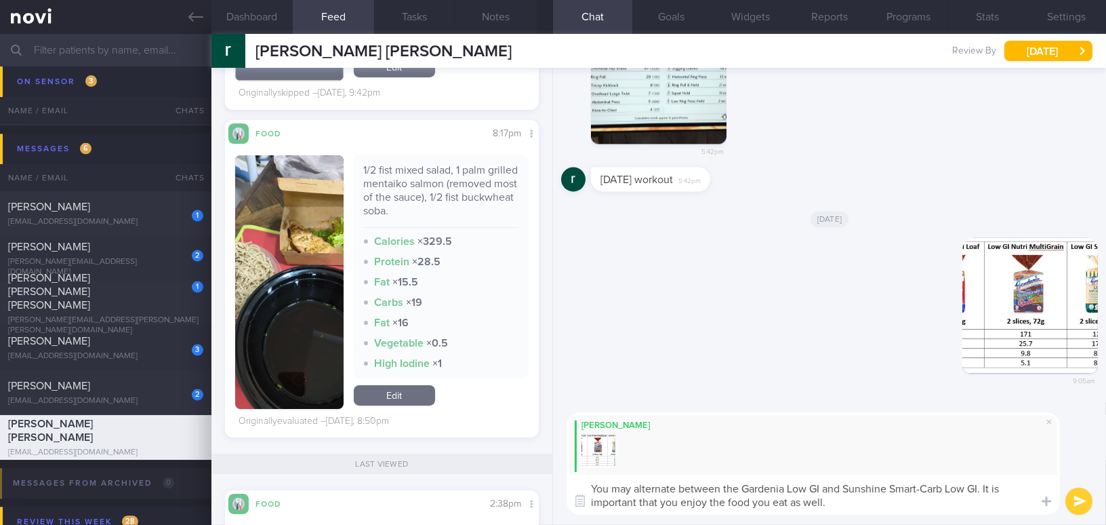
click at [594, 478] on textarea "You may alternate between the Gardenia Low GI and Sunshine Smart-Carb Low GI. I…" at bounding box center [813, 494] width 493 height 40
type textarea "Good morning Rachel, you may alternate between the Gardenia Low GI and Sunshine…"
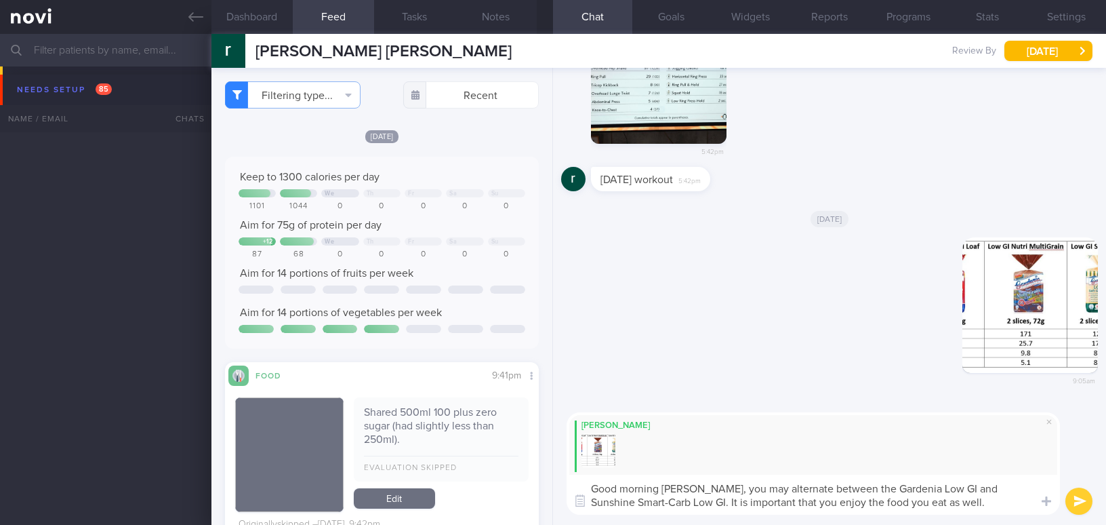
select select "7"
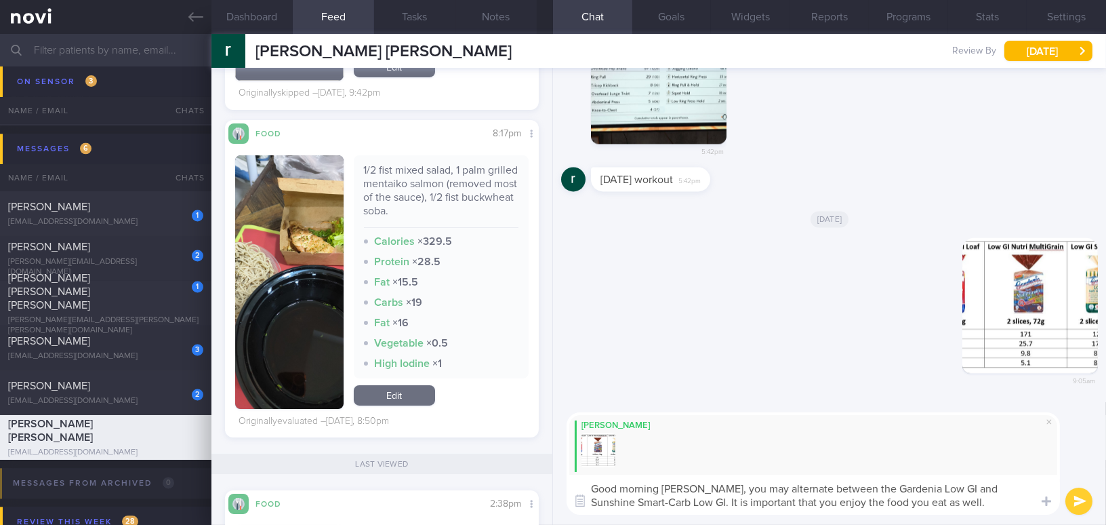
click at [920, 502] on textarea "Good morning Rachel, you may alternate between the Gardenia Low GI and Sunshine…" at bounding box center [813, 494] width 493 height 40
type textarea "Good morning Rachel, you may alternate between the Gardenia Low GI and Sunshine…"
click at [1084, 506] on button "submit" at bounding box center [1078, 500] width 27 height 27
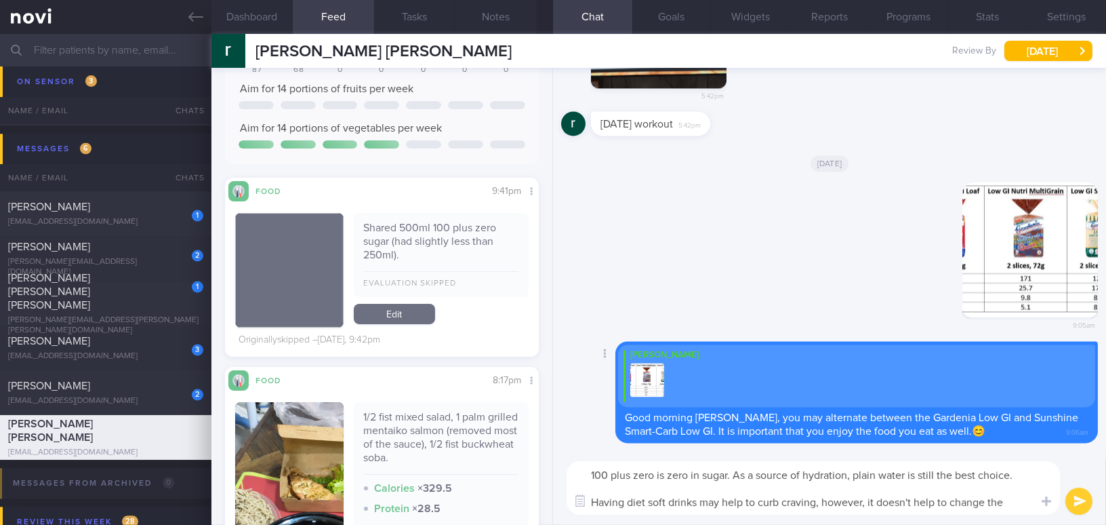
scroll to position [0, 0]
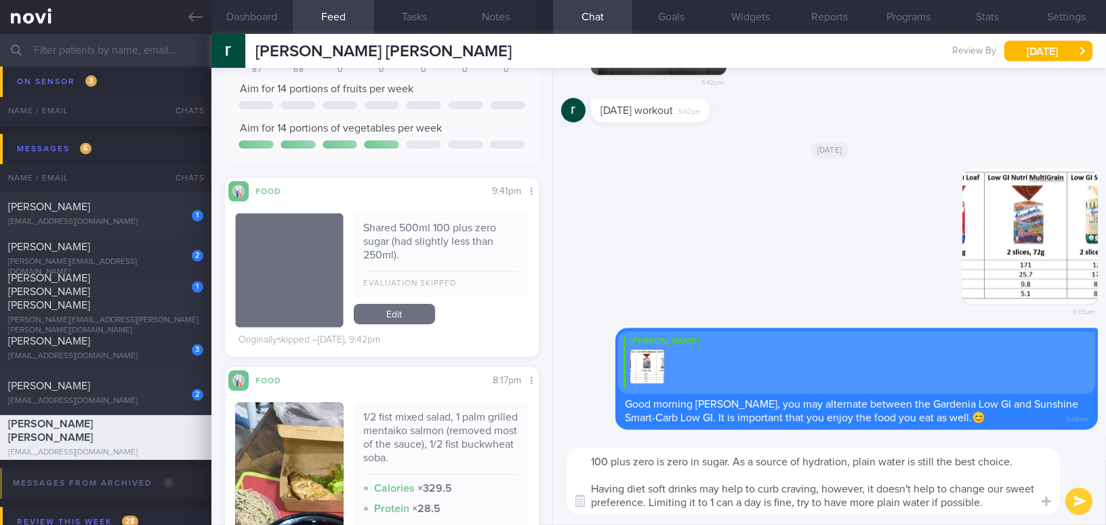
drag, startPoint x: 996, startPoint y: 503, endPoint x: 529, endPoint y: 443, distance: 471.4
click at [529, 443] on div "Dashboard Feed 227 Tasks Notes Chat Goals Widgets Reports Programs Stats Settin…" at bounding box center [658, 279] width 895 height 491
click at [600, 456] on textarea "100 plus zero is zero in sugar. As a source of hydration, plain water is still …" at bounding box center [813, 480] width 493 height 67
drag, startPoint x: 590, startPoint y: 457, endPoint x: 1053, endPoint y: 541, distance: 469.7
click at [1053, 524] on html "You are offline! Some functionality will be unavailable Patients New Users Coac…" at bounding box center [553, 262] width 1106 height 525
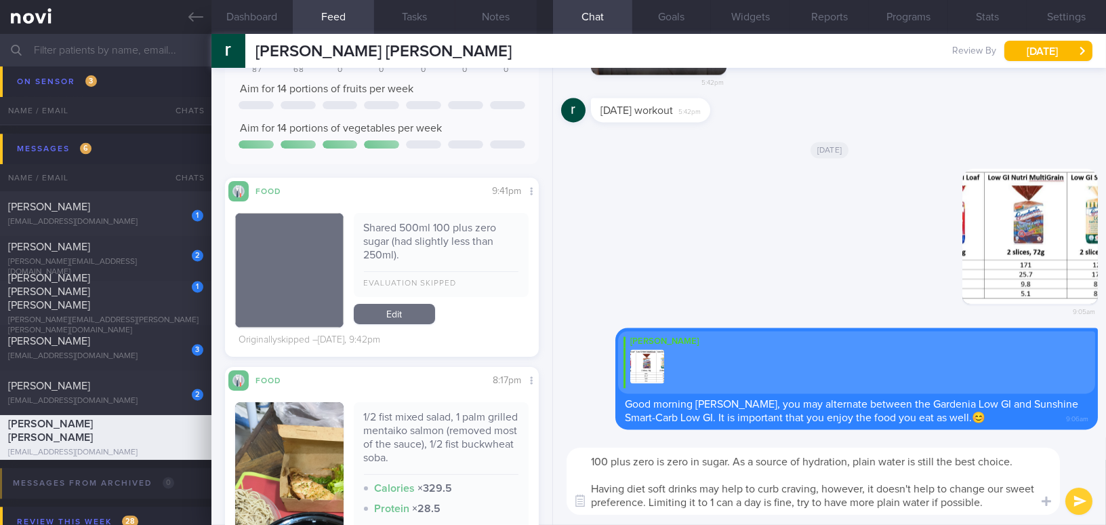
paste textarea "Plus Zero contains no sugar. However, as a source of hydration, plain water is …"
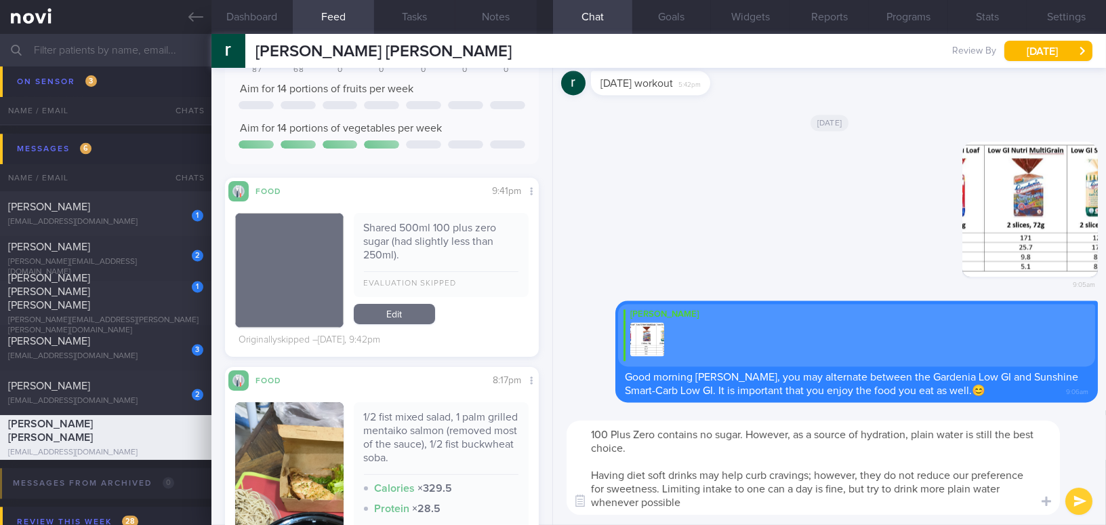
click at [813, 478] on textarea "100 Plus Zero contains no sugar. However, as a source of hydration, plain water…" at bounding box center [813, 467] width 493 height 94
drag, startPoint x: 748, startPoint y: 491, endPoint x: 765, endPoint y: 489, distance: 17.8
click at [765, 489] on textarea "100 Plus Zero contains no sugar. However, as a source of hydration, plain water…" at bounding box center [813, 467] width 493 height 94
drag, startPoint x: 700, startPoint y: 489, endPoint x: 743, endPoint y: 490, distance: 43.4
click at [743, 490] on textarea "100 Plus Zero contains no sugar. However, as a source of hydration, plain water…" at bounding box center [813, 467] width 493 height 94
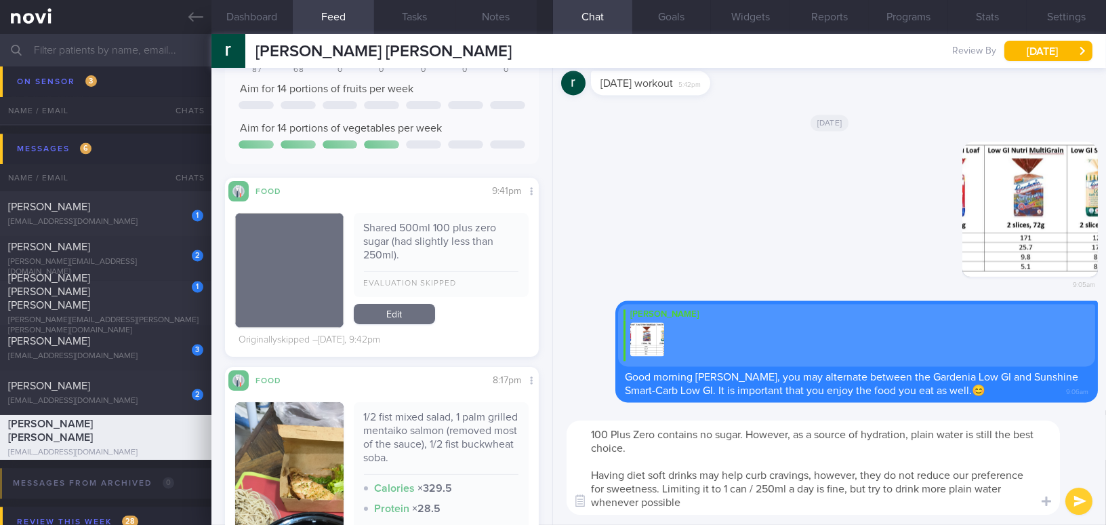
drag, startPoint x: 893, startPoint y: 488, endPoint x: 945, endPoint y: 487, distance: 52.9
click at [945, 487] on textarea "100 Plus Zero contains no sugar. However, as a source of hydration, plain water…" at bounding box center [813, 467] width 493 height 94
click at [824, 502] on textarea "100 Plus Zero contains no sugar. However, as a source of hydration, plain water…" at bounding box center [813, 467] width 493 height 94
type textarea "100 Plus Zero contains no sugar. However, as a source of hydration, plain water…"
click at [1083, 499] on button "submit" at bounding box center [1078, 500] width 27 height 27
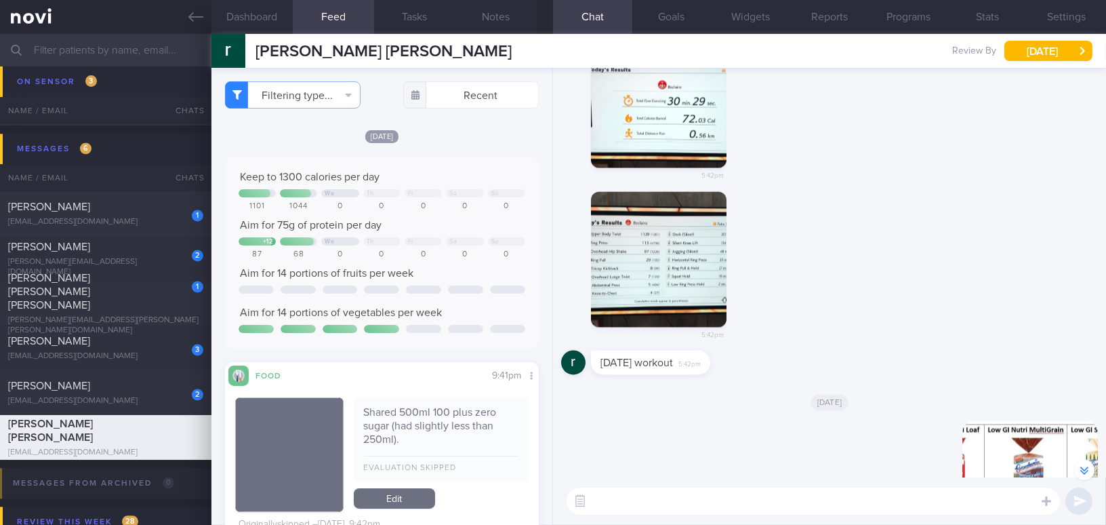
scroll to position [-308, 0]
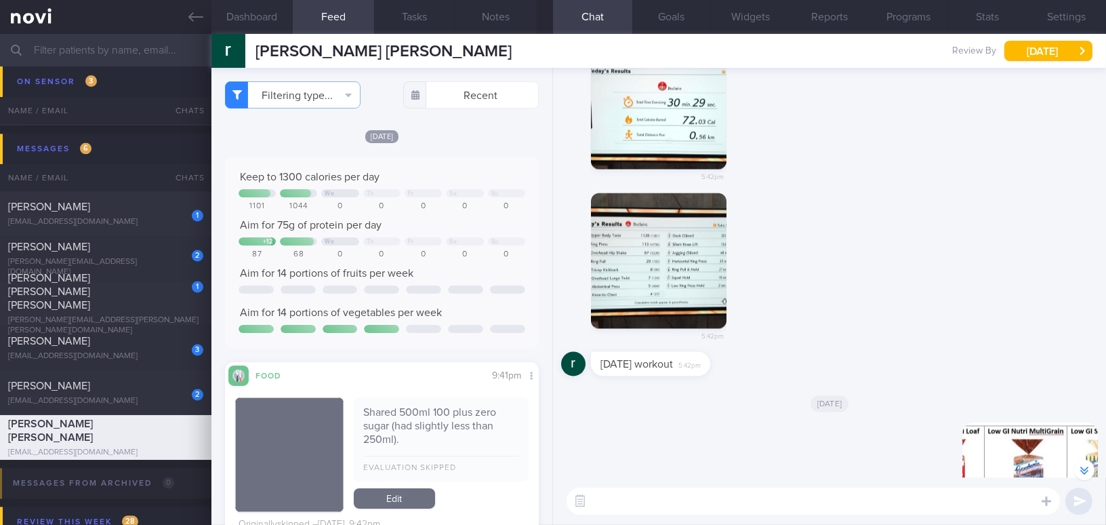
click at [666, 285] on button "button" at bounding box center [659, 260] width 136 height 136
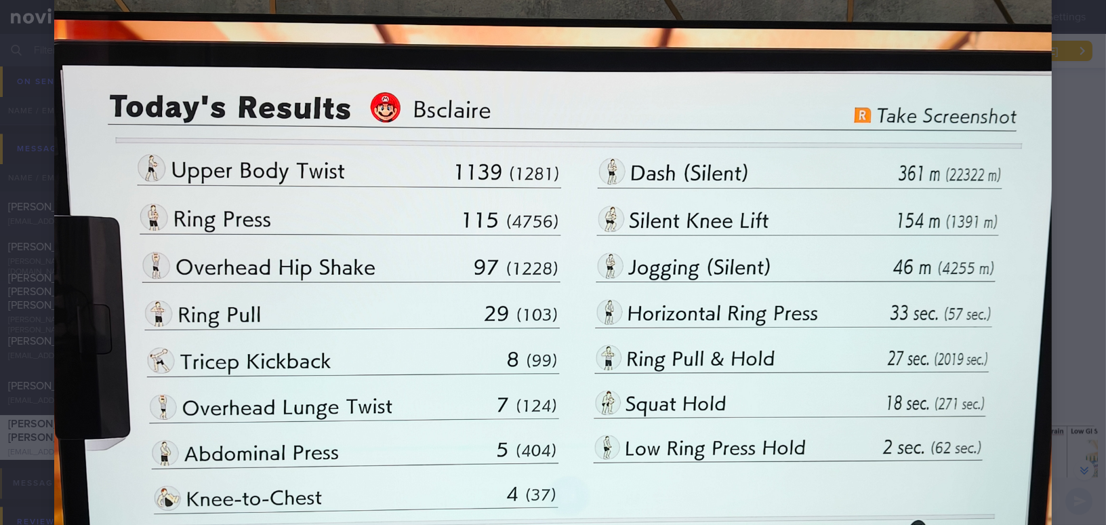
scroll to position [184, 0]
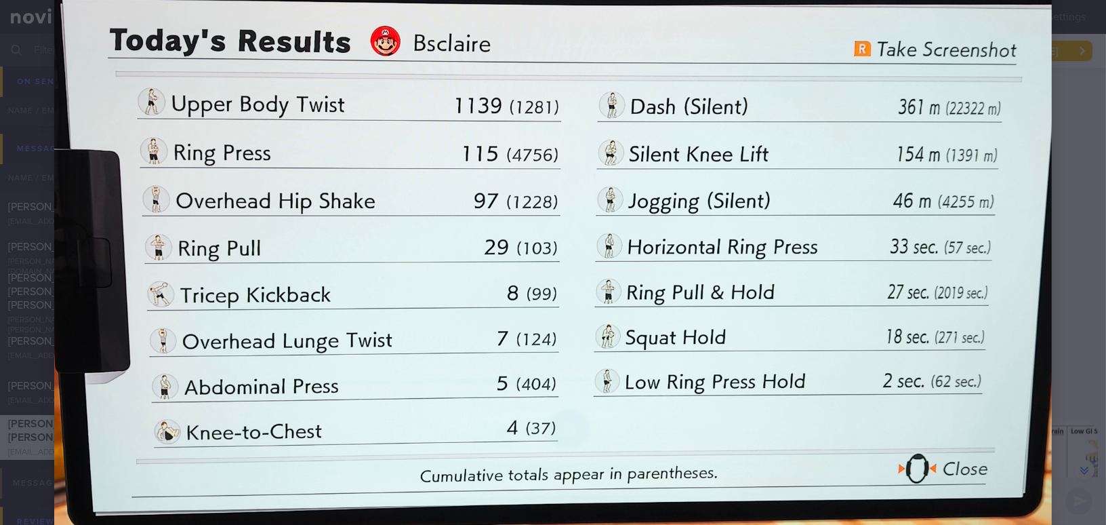
click at [1068, 359] on div at bounding box center [553, 244] width 1106 height 857
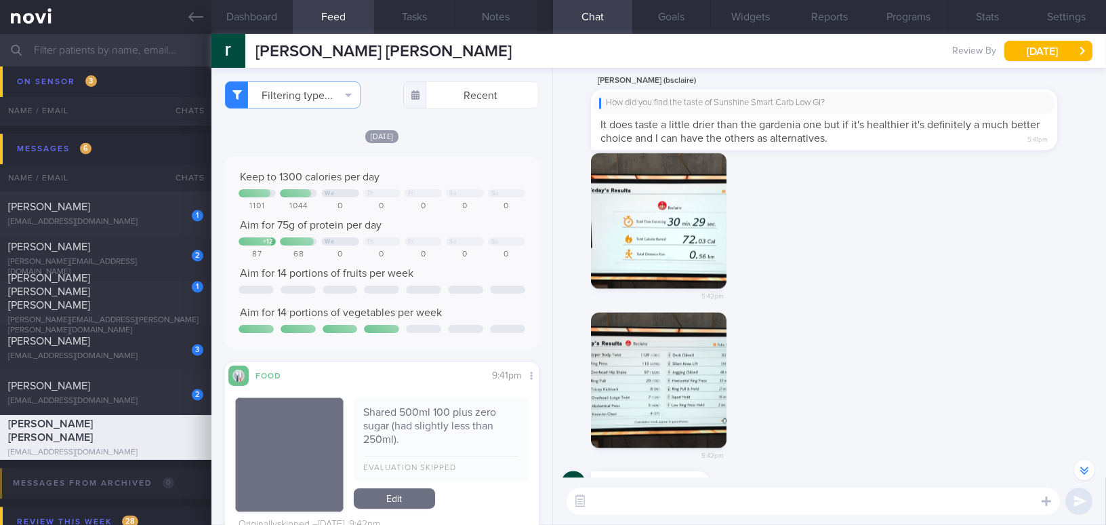
scroll to position [-431, 0]
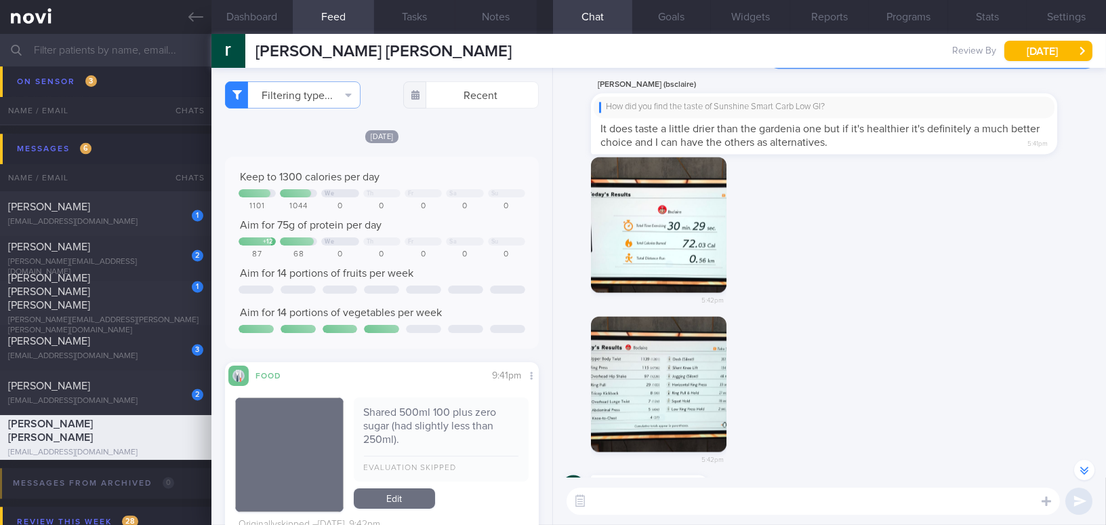
click at [697, 279] on button "button" at bounding box center [659, 225] width 136 height 136
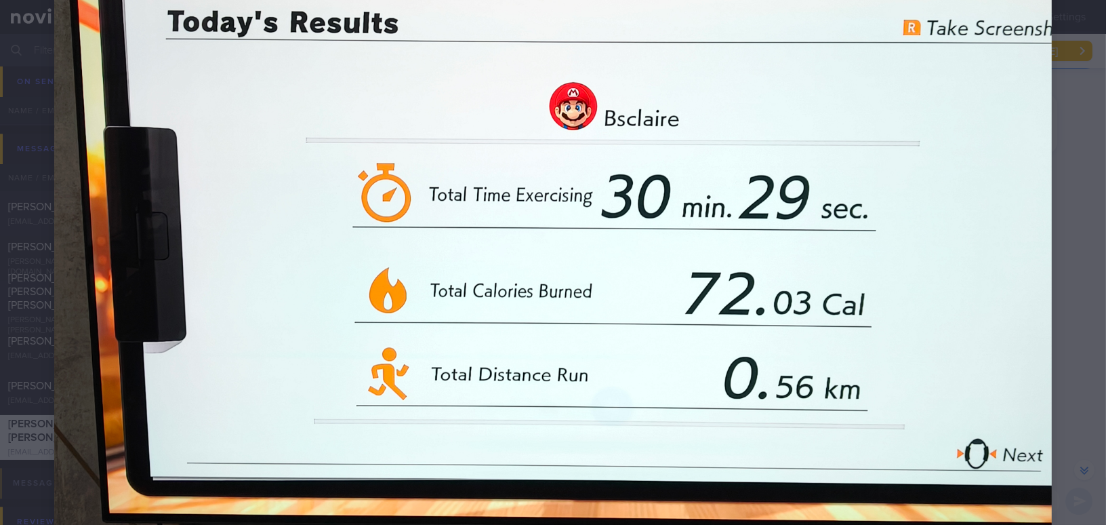
scroll to position [246, 0]
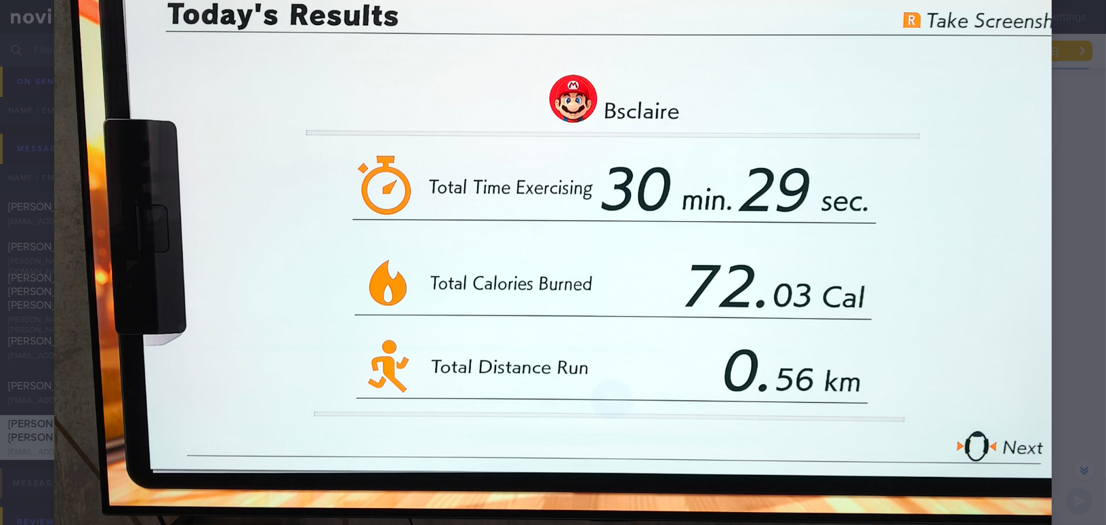
click at [834, 266] on img at bounding box center [553, 182] width 998 height 748
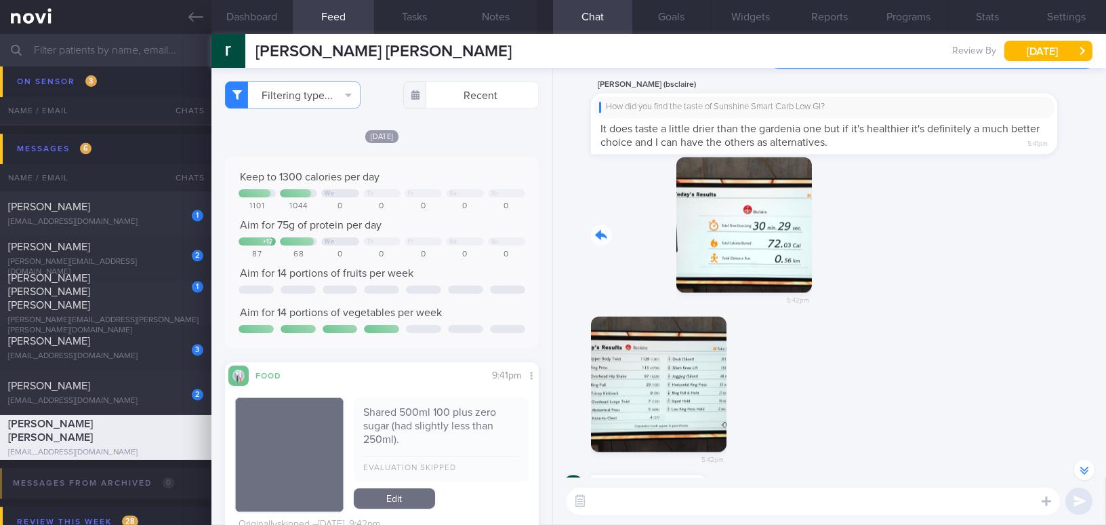
drag, startPoint x: 654, startPoint y: 243, endPoint x: 917, endPoint y: 272, distance: 264.6
click at [917, 272] on div "5:42pm" at bounding box center [829, 236] width 537 height 159
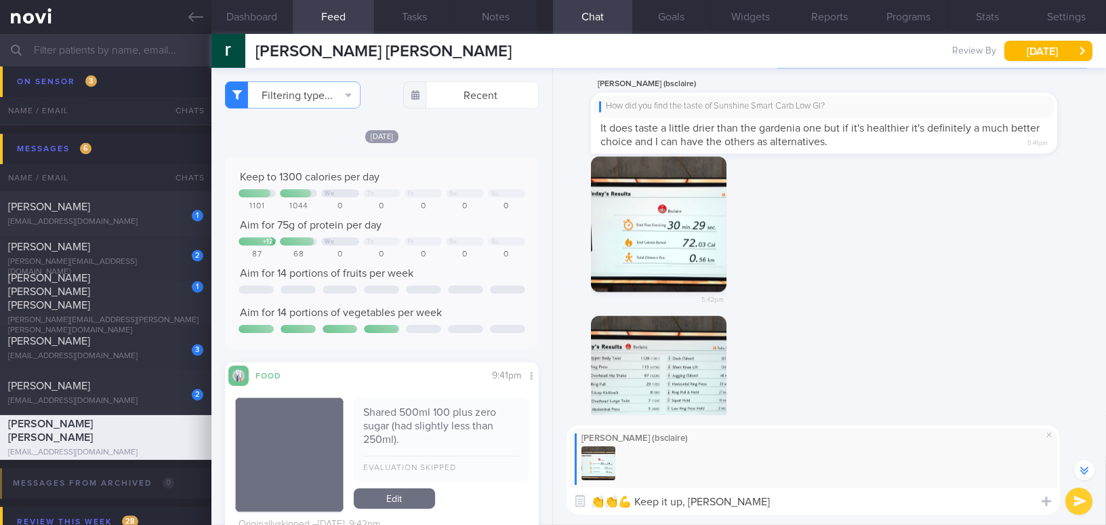
type textarea "👏👏💪 Keep it up, Rachel!"
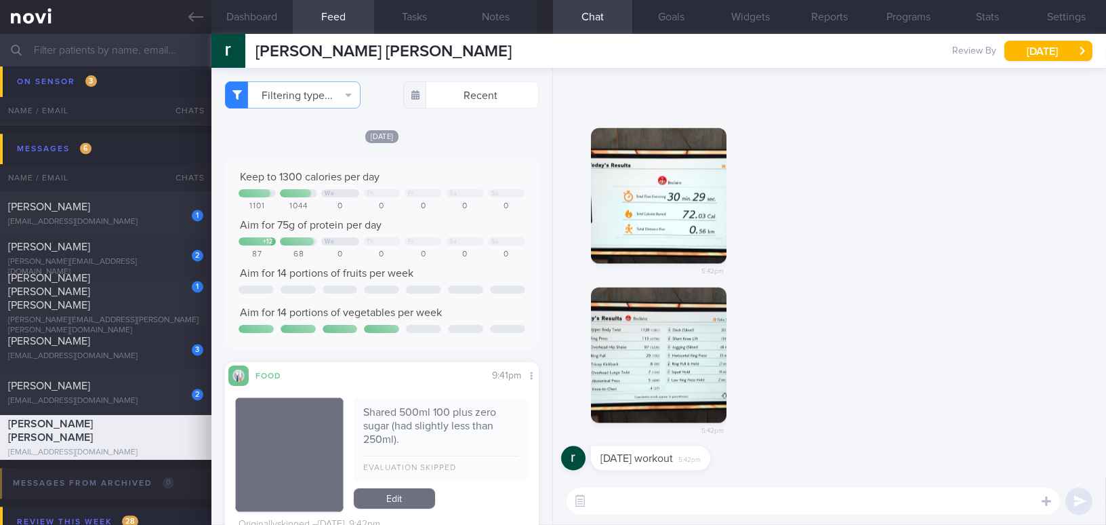
scroll to position [0, 0]
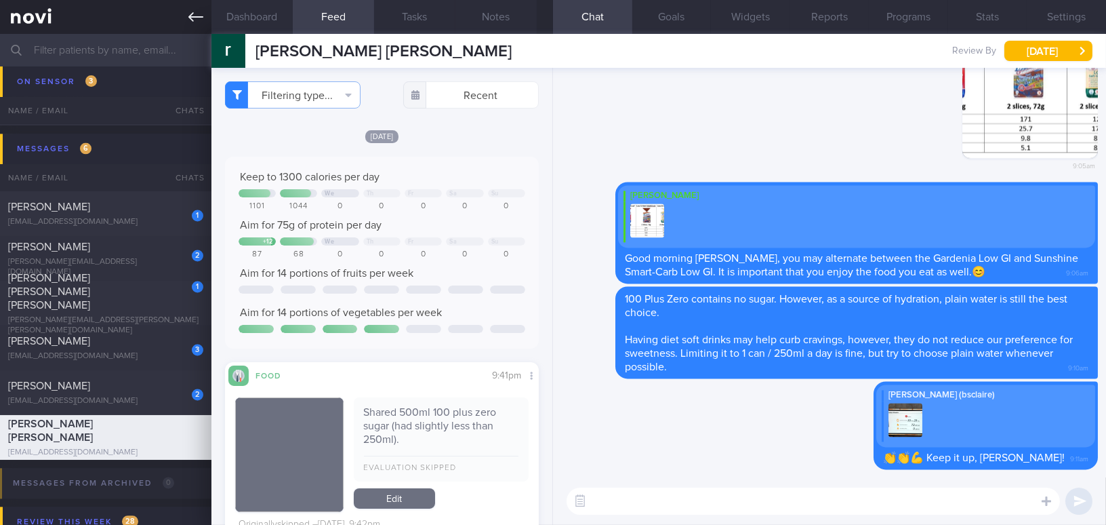
click at [183, 14] on link at bounding box center [105, 17] width 211 height 34
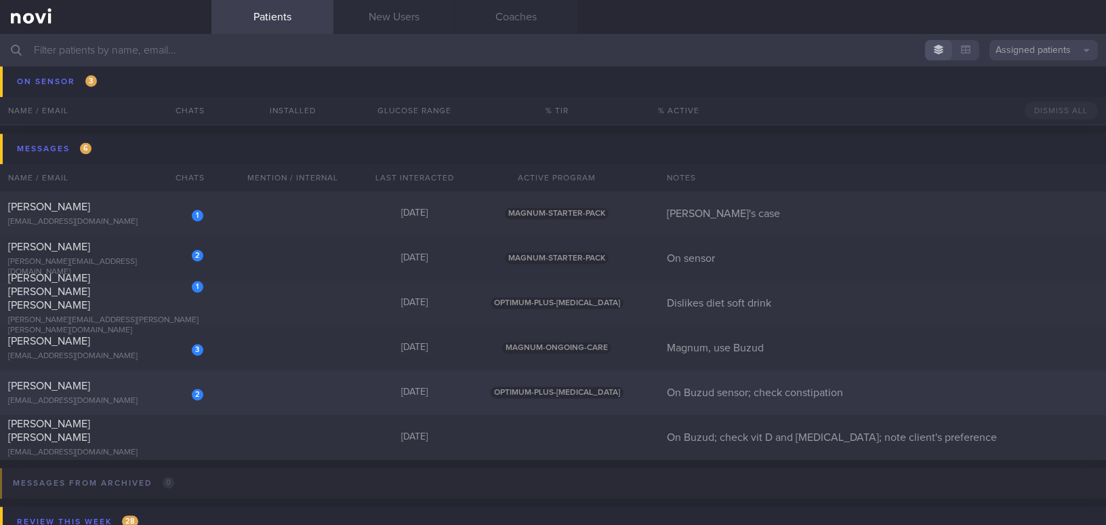
click at [81, 382] on div "[PERSON_NAME]" at bounding box center [104, 386] width 192 height 14
select select "8"
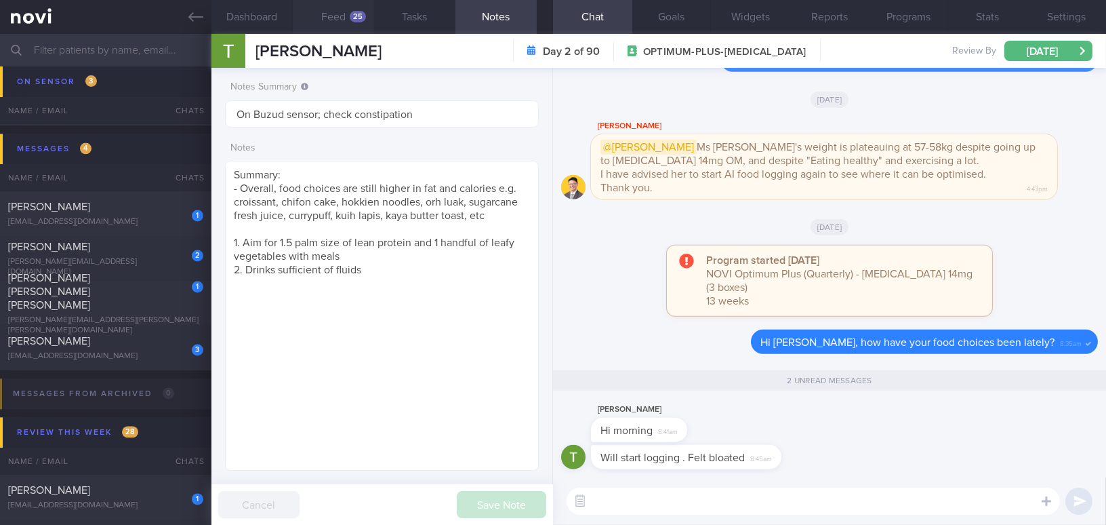
click at [348, 24] on button "Feed 25" at bounding box center [333, 17] width 81 height 34
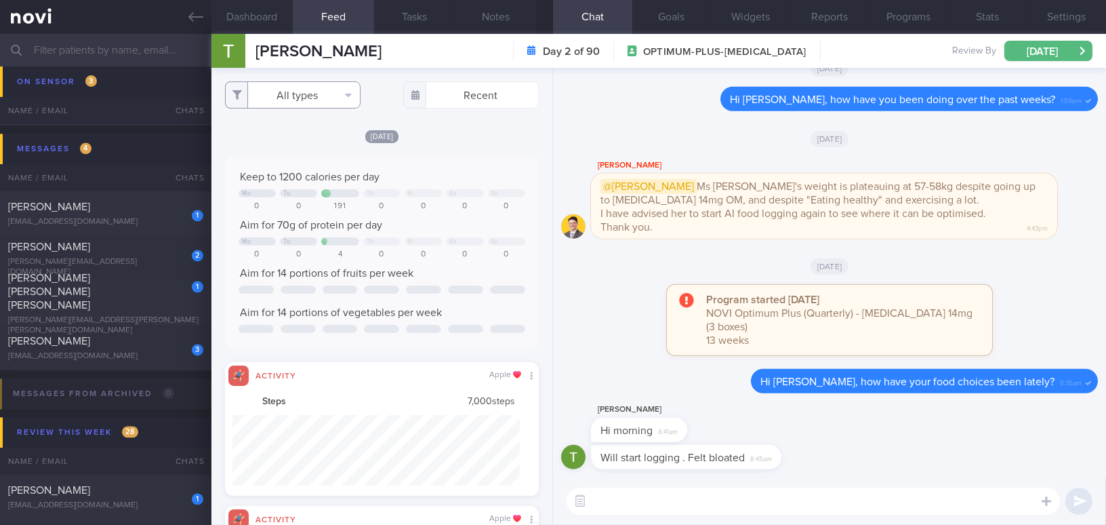
click at [293, 98] on button "All types" at bounding box center [293, 94] width 136 height 27
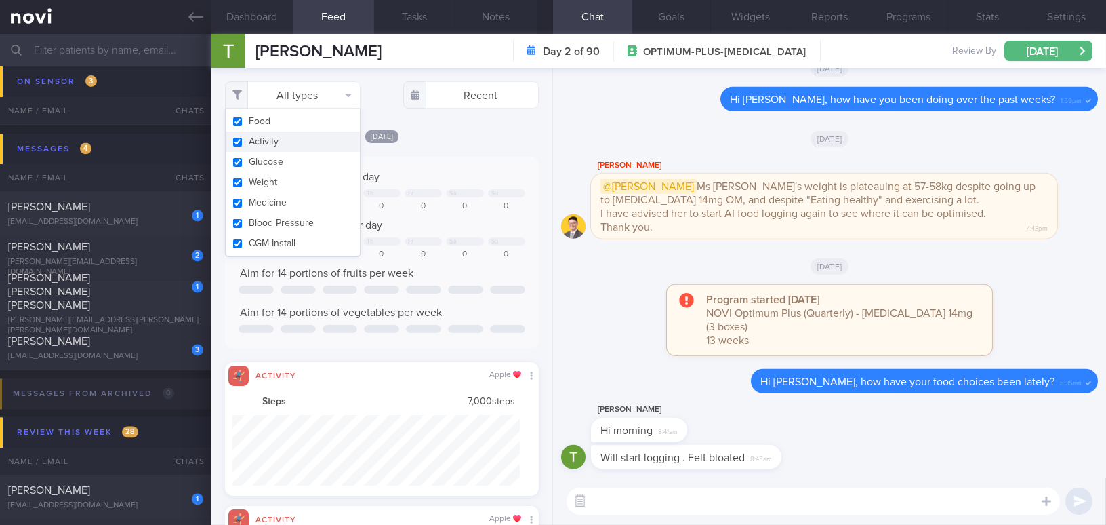
click at [237, 144] on button "Activity" at bounding box center [293, 141] width 134 height 20
checkbox input "false"
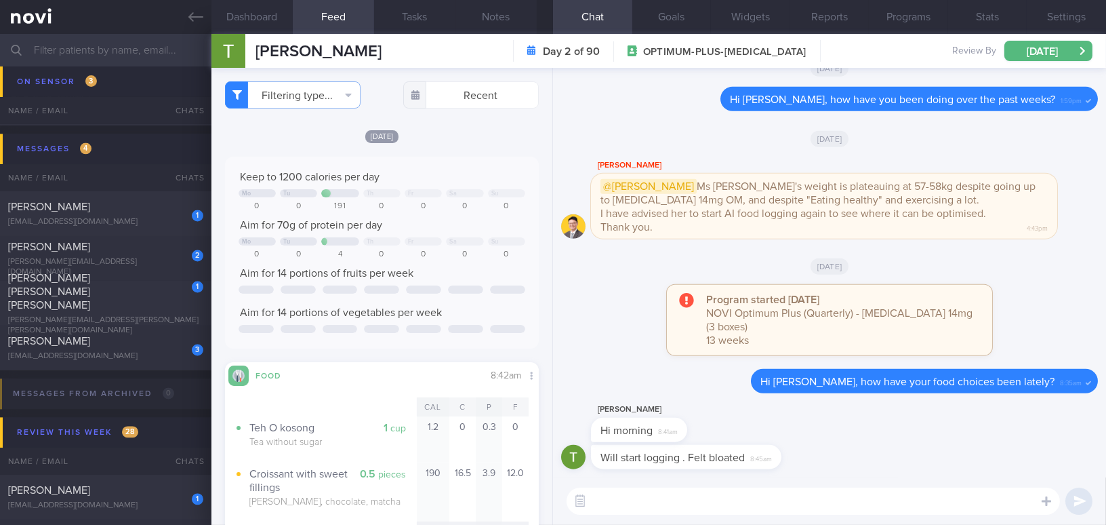
click at [460, 159] on div "Keep to 1200 calories per day Mo Tu Th Fr Sa Su 0 0 191 0 0 0 0 Aim for 70g of …" at bounding box center [382, 253] width 314 height 192
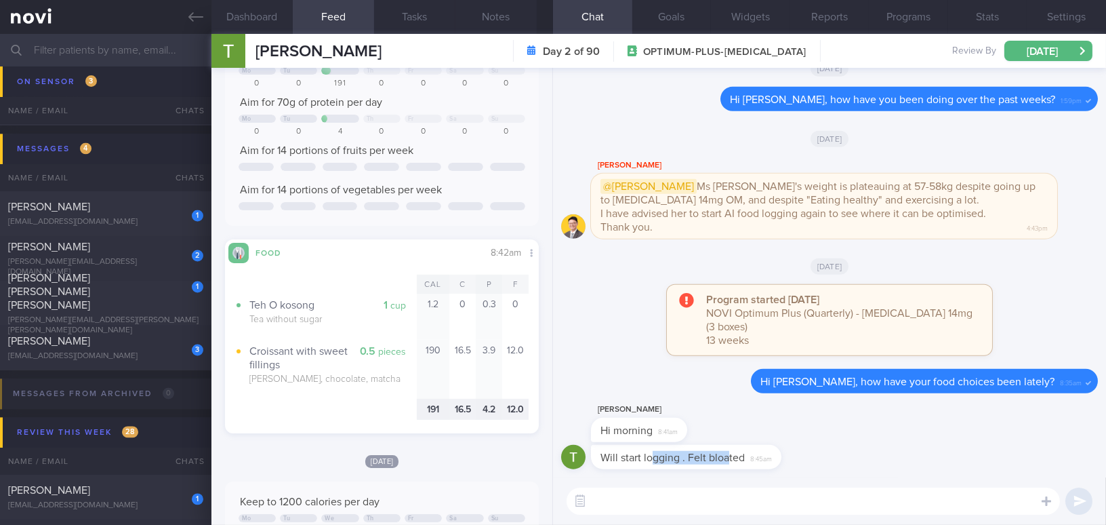
drag, startPoint x: 654, startPoint y: 450, endPoint x: 728, endPoint y: 447, distance: 73.9
click at [728, 447] on div "Will start logging . Felt bloated 8:45am" at bounding box center [686, 457] width 190 height 24
click at [756, 426] on div "Tan Jeanie Hi morning 8:41am" at bounding box center [829, 422] width 537 height 43
drag, startPoint x: 742, startPoint y: 450, endPoint x: 850, endPoint y: 453, distance: 107.8
click at [850, 453] on div "Will start logging . Felt bloated 8:45am" at bounding box center [829, 461] width 537 height 33
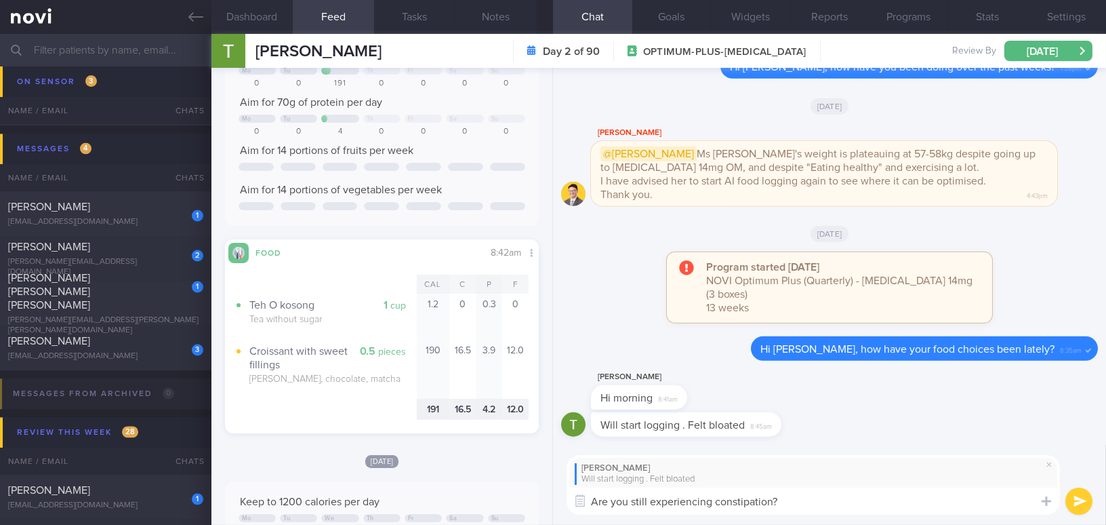
type textarea "Are you still experiencing constipation?"
click at [1080, 509] on button "submit" at bounding box center [1078, 500] width 27 height 27
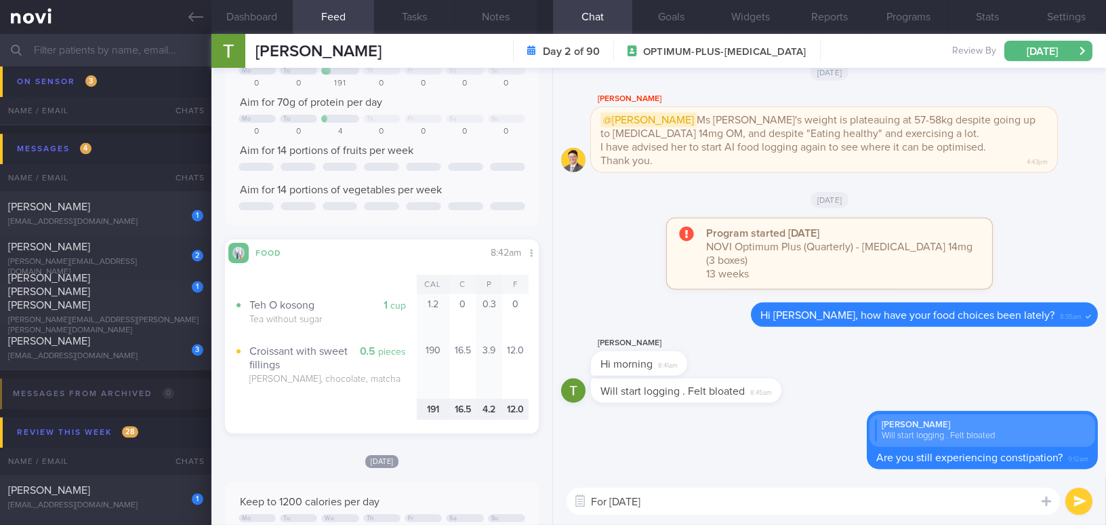
type textarea "For today's"
click at [1038, 52] on button "Wed, 3 Sep" at bounding box center [1048, 51] width 88 height 20
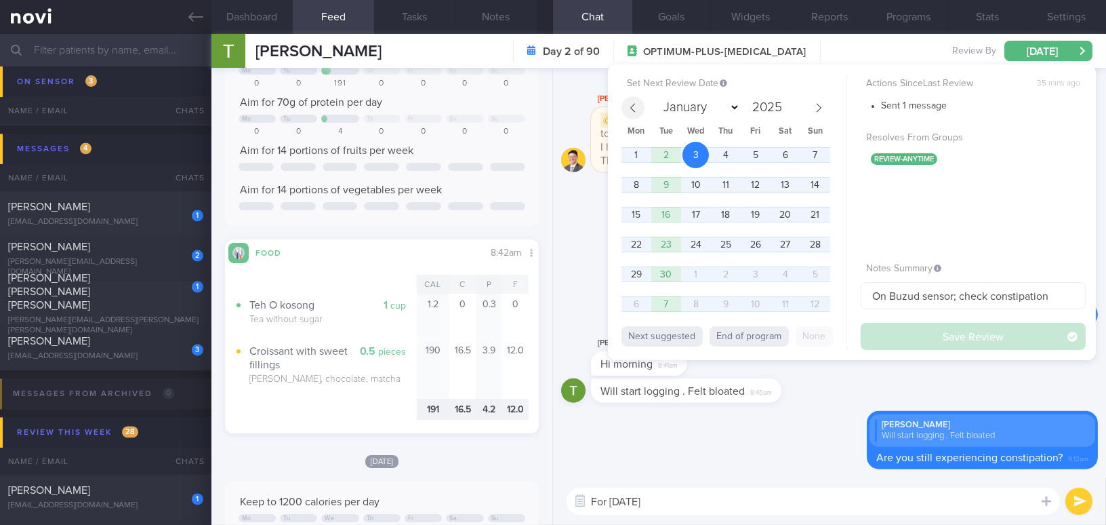
click at [630, 108] on icon at bounding box center [632, 107] width 9 height 9
select select "7"
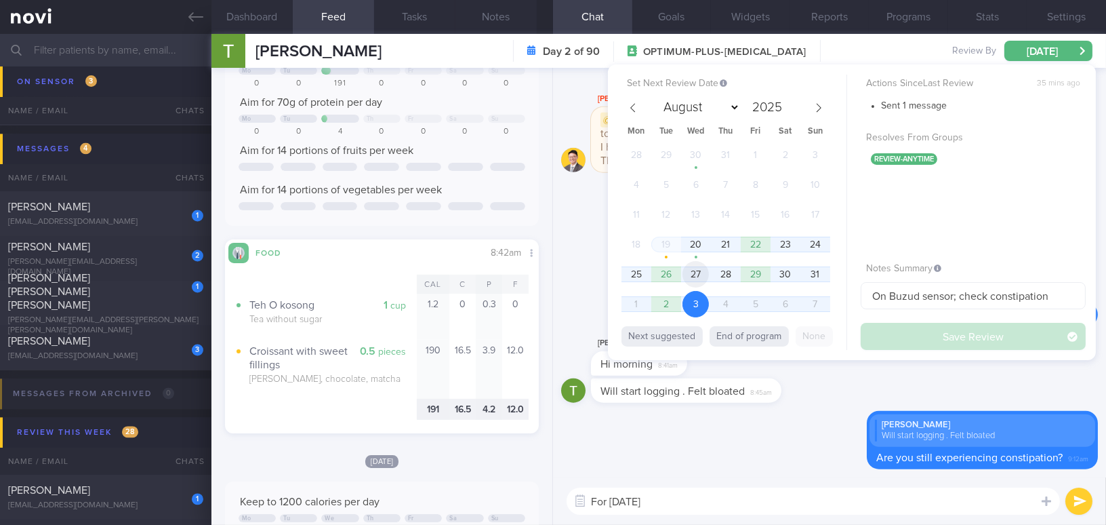
click at [697, 274] on span "27" at bounding box center [695, 274] width 26 height 26
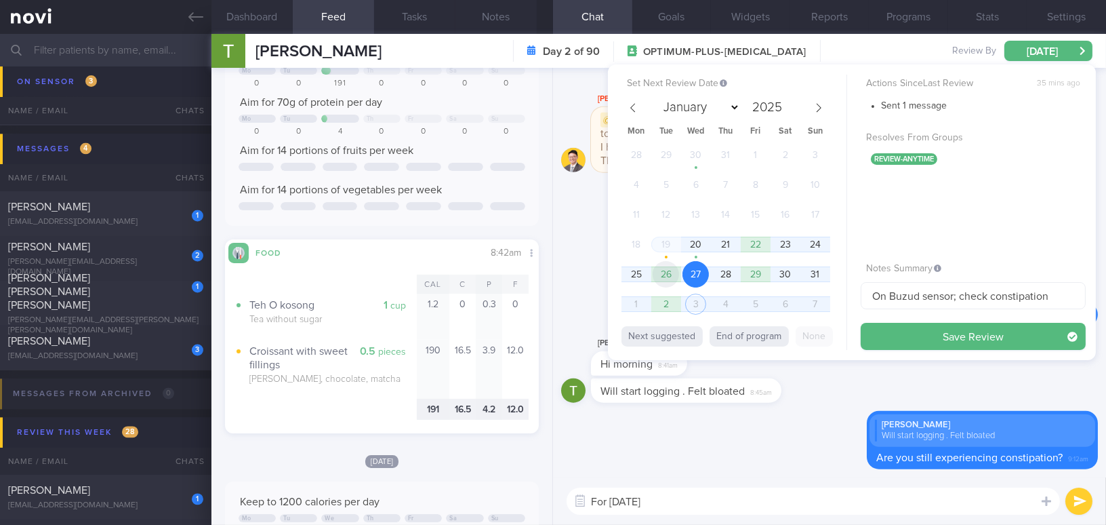
click at [677, 276] on span "26" at bounding box center [666, 274] width 26 height 26
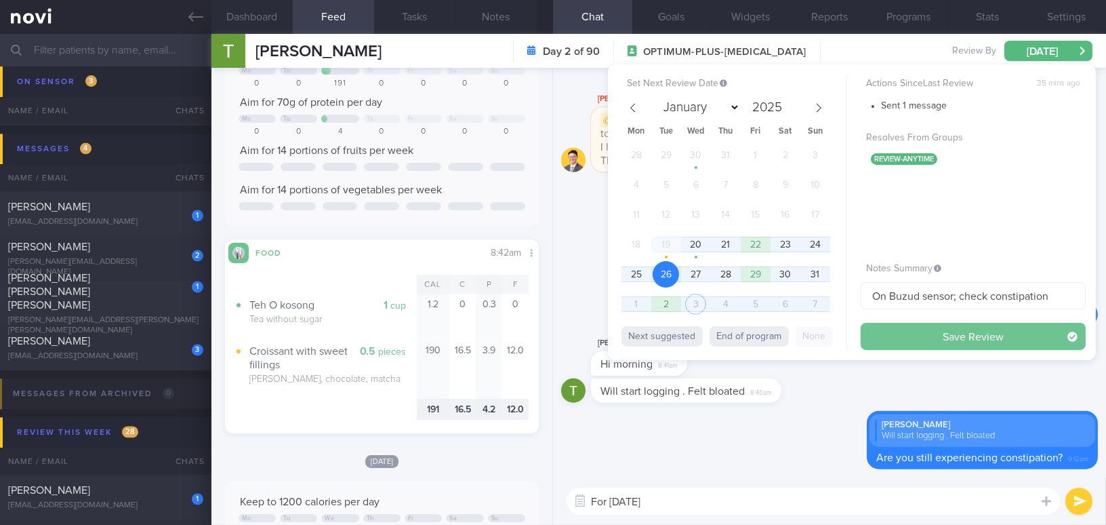
click at [887, 333] on button "Save Review" at bounding box center [973, 336] width 225 height 27
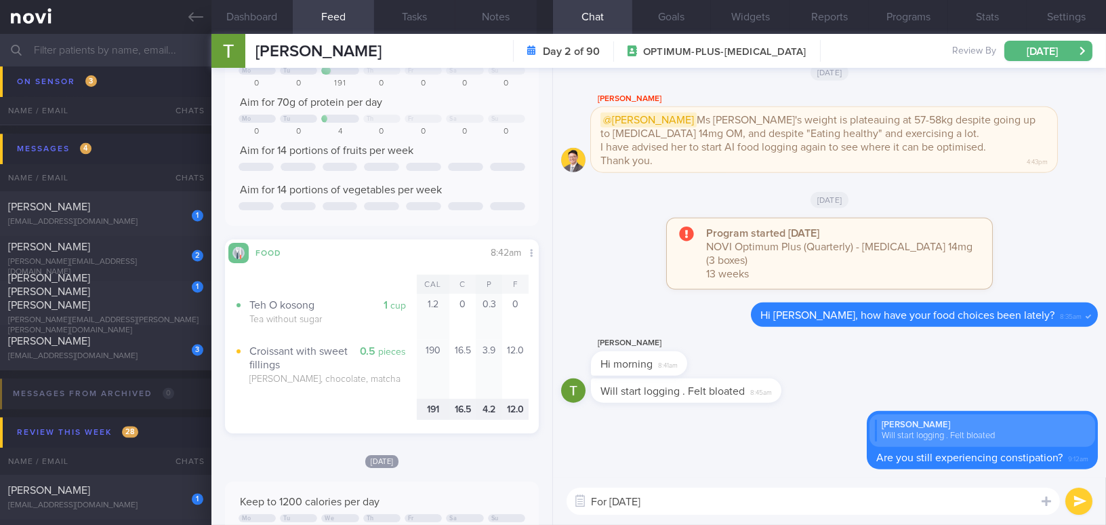
click at [674, 499] on textarea "For today's" at bounding box center [813, 500] width 493 height 27
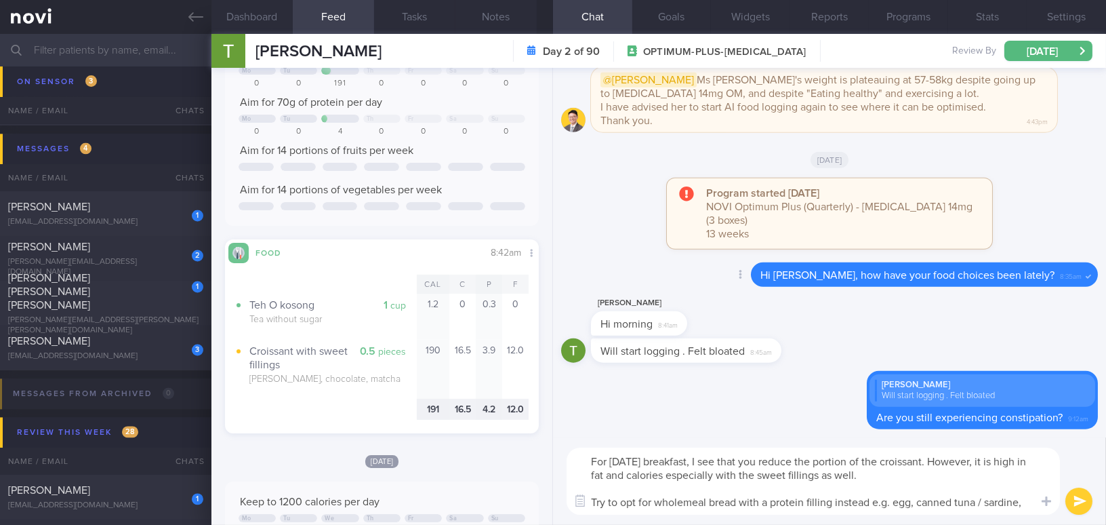
scroll to position [0, 0]
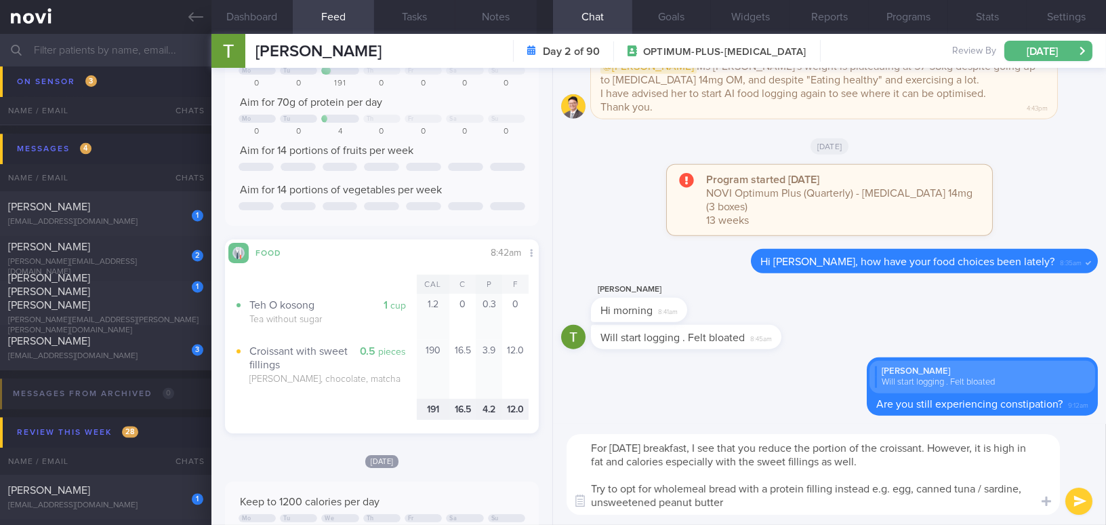
click at [1026, 490] on textarea "For today's breakfast, I see that you reduce the portion of the croissant. Howe…" at bounding box center [813, 474] width 493 height 81
type textarea "For today's breakfast, I see that you reduce the portion of the croissant. Howe…"
drag, startPoint x: 873, startPoint y: 502, endPoint x: 528, endPoint y: 430, distance: 352.4
click at [528, 430] on div "Dashboard Feed 25 Tasks Notes Chat Goals Widgets Reports Programs Stats Setting…" at bounding box center [658, 279] width 895 height 491
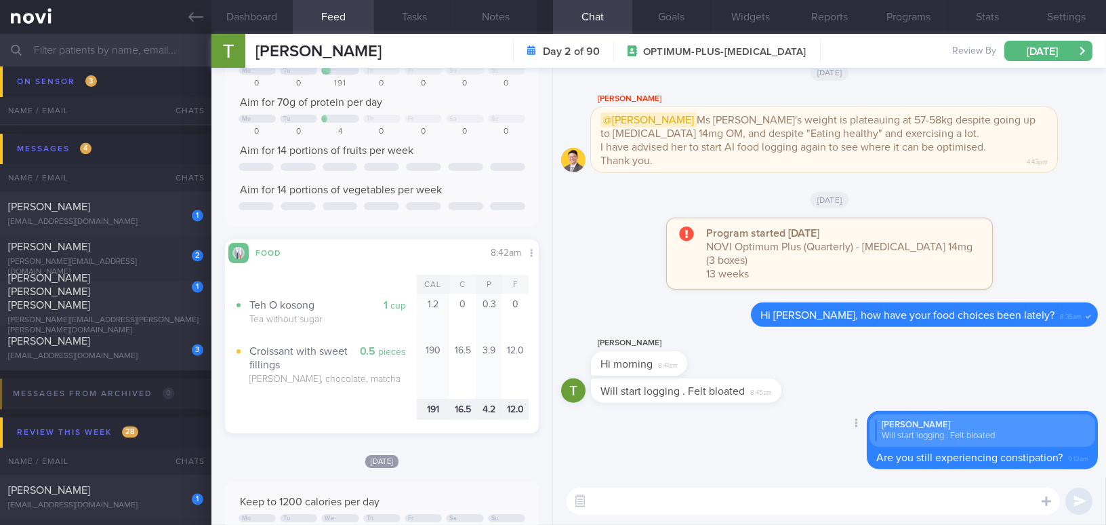
paste textarea "For today’s breakfast, I noticed that you reduced the portion of the croissant.…"
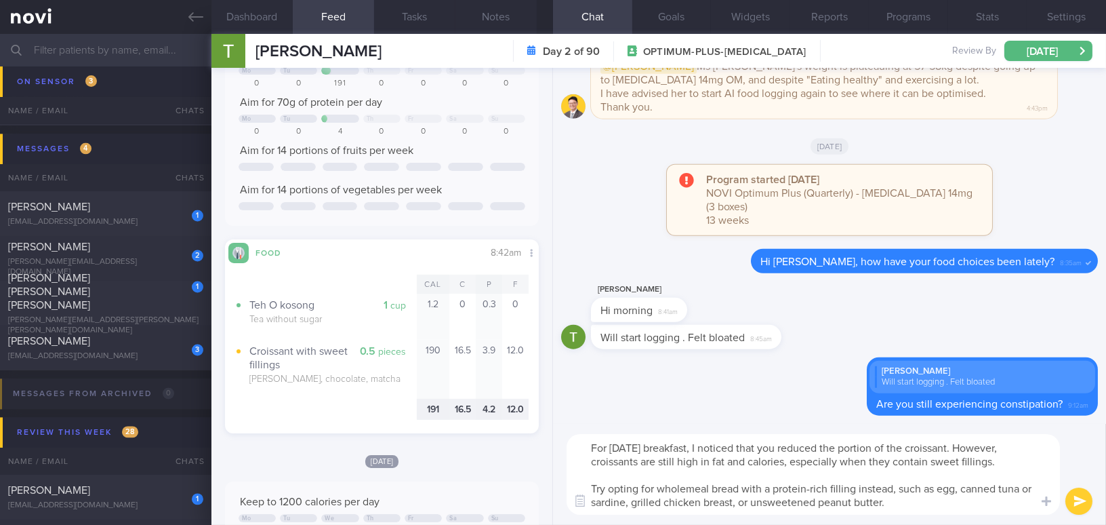
click at [952, 447] on textarea "For today’s breakfast, I noticed that you reduced the portion of the croissant.…" at bounding box center [813, 474] width 493 height 81
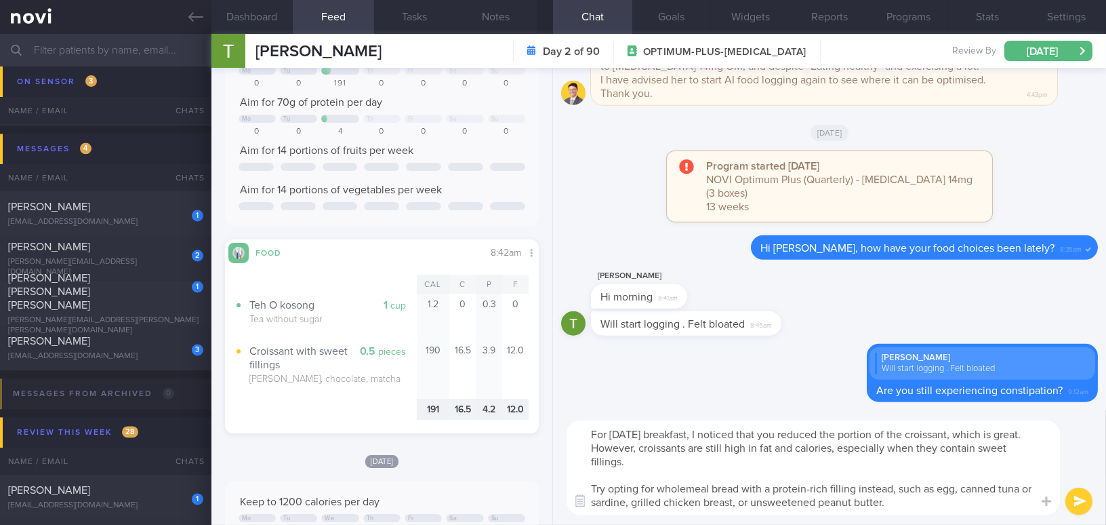
drag, startPoint x: 681, startPoint y: 446, endPoint x: 703, endPoint y: 446, distance: 22.4
click at [703, 446] on textarea "For today’s breakfast, I noticed that you reduced the portion of the croissant,…" at bounding box center [813, 467] width 493 height 94
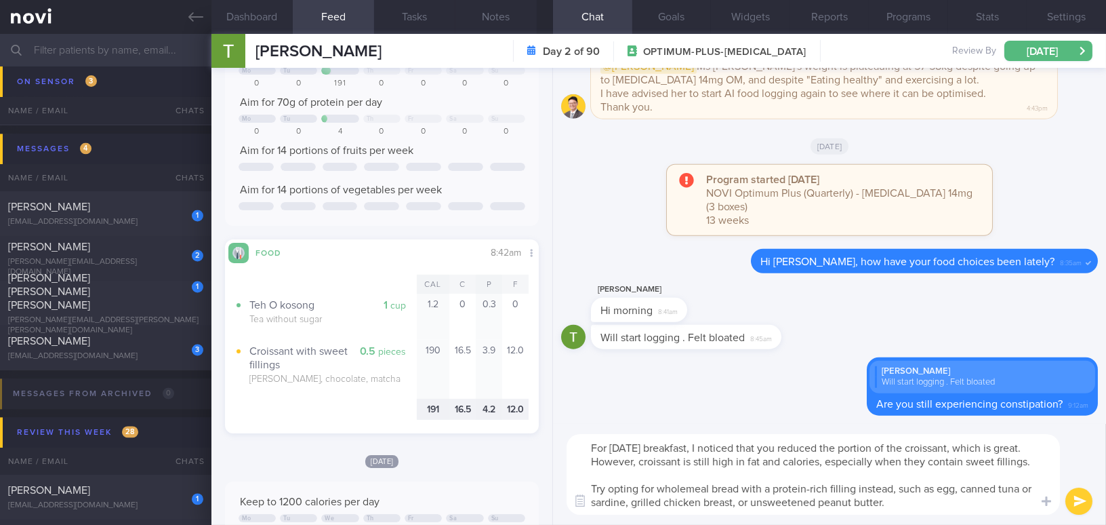
click at [924, 459] on textarea "For today’s breakfast, I noticed that you reduced the portion of the croissant,…" at bounding box center [813, 474] width 493 height 81
click at [747, 500] on textarea "For today’s breakfast, I noticed that you reduced the portion of the croissant,…" at bounding box center [813, 474] width 493 height 81
type textarea "For today’s breakfast, I noticed that you reduced the portion of the croissant,…"
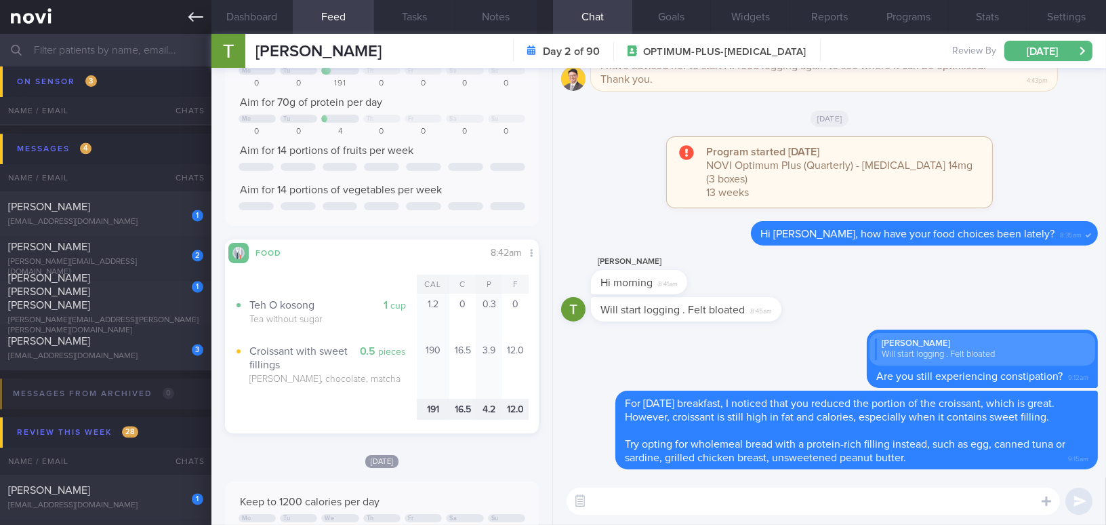
click at [192, 22] on icon at bounding box center [195, 16] width 15 height 15
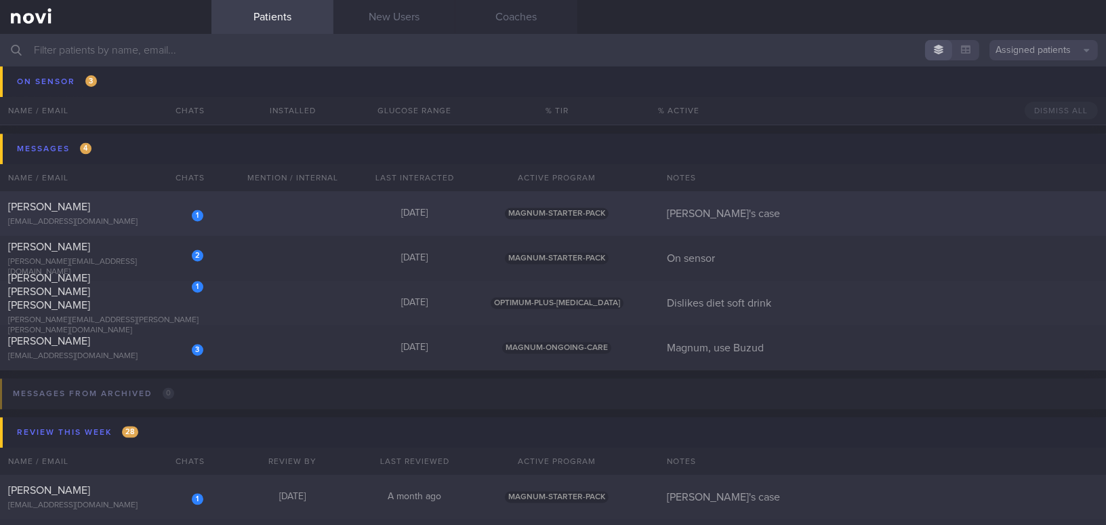
scroll to position [5736, 0]
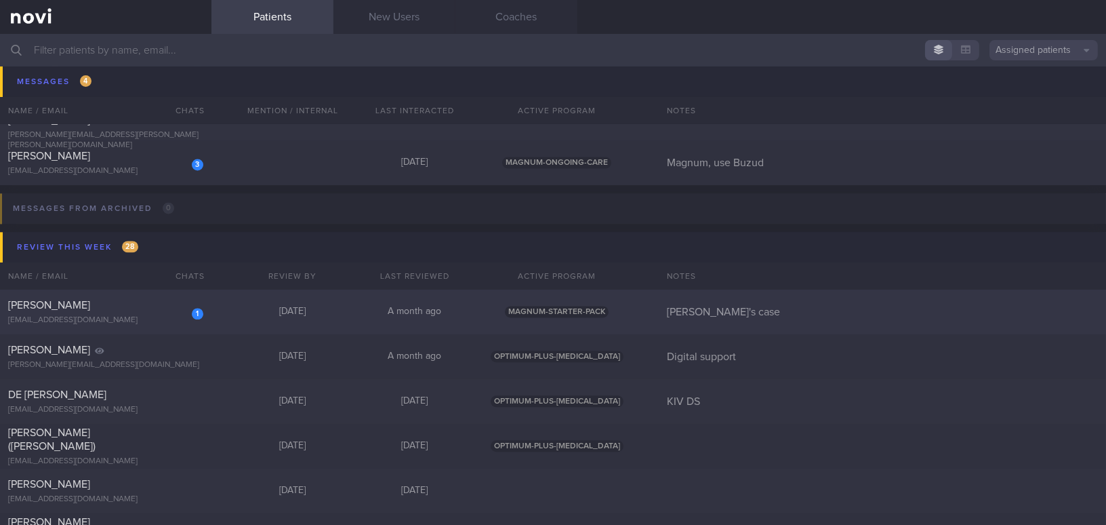
click at [161, 306] on div "[PERSON_NAME]" at bounding box center [104, 305] width 192 height 14
select select "7"
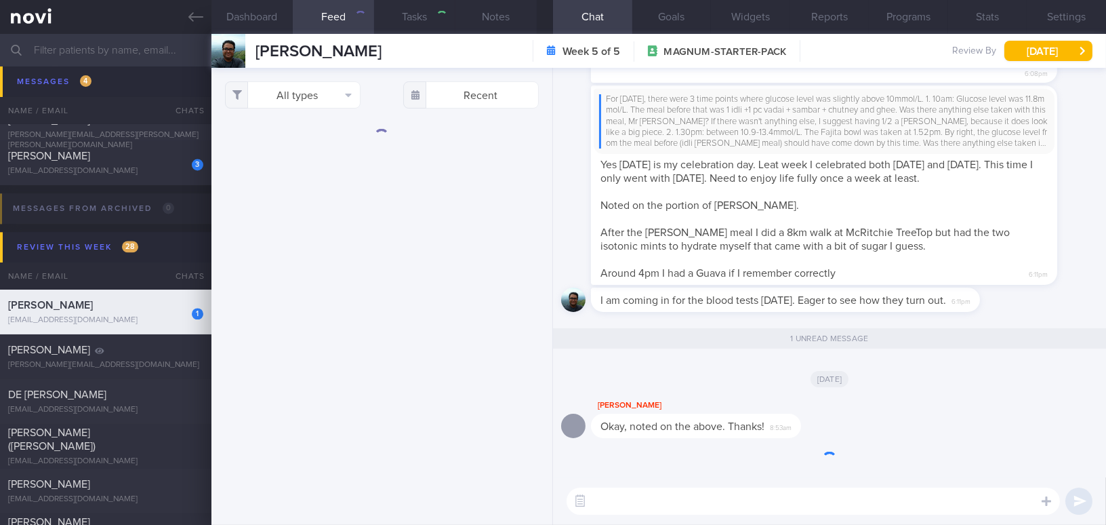
click at [60, 306] on span "[PERSON_NAME]" at bounding box center [50, 305] width 85 height 11
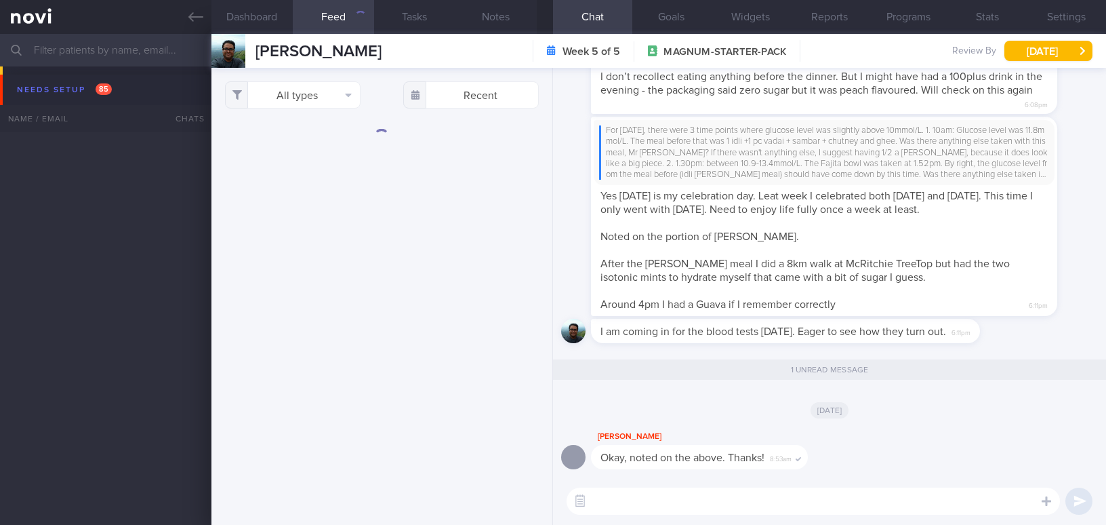
select select "7"
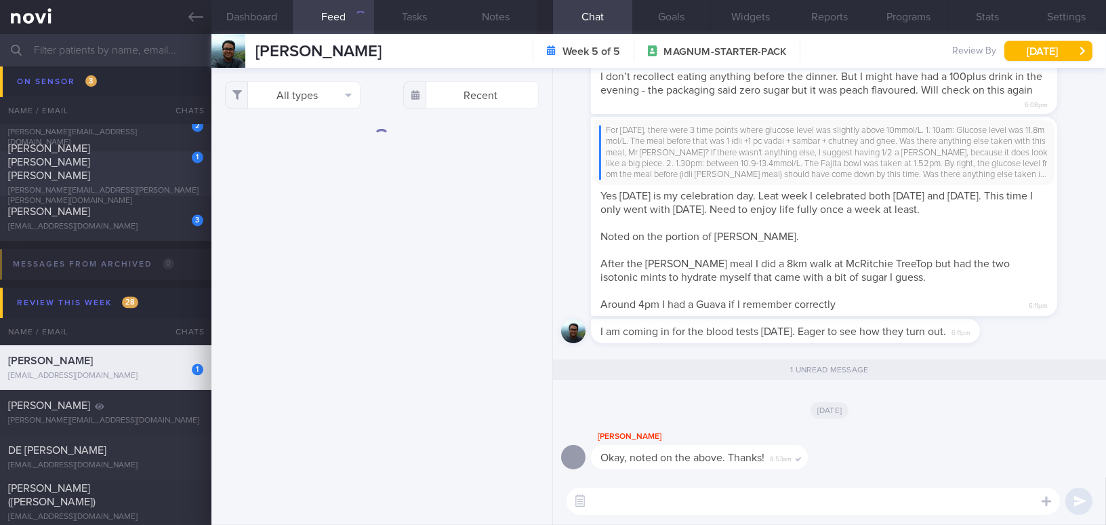
scroll to position [5612, 0]
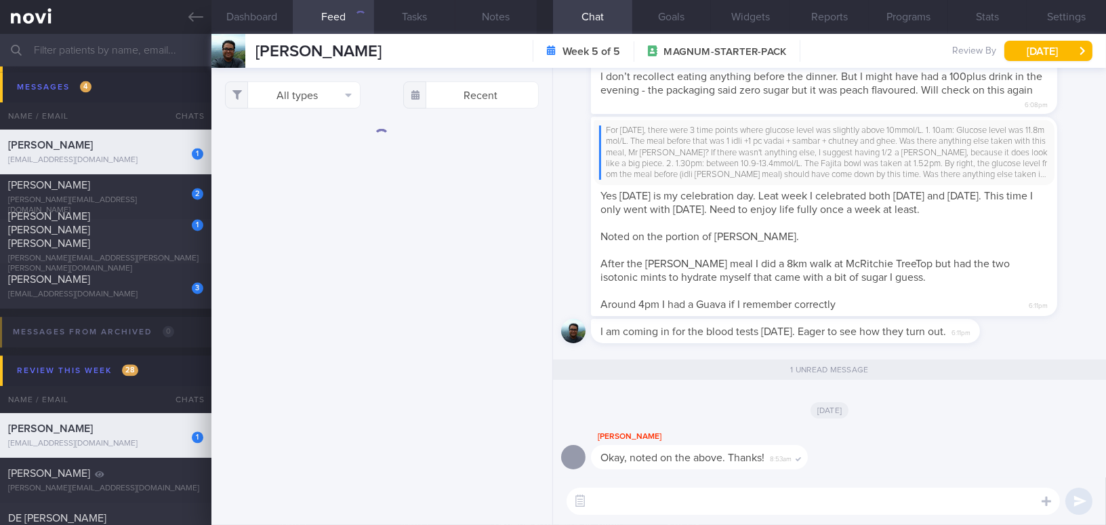
click at [612, 495] on textarea at bounding box center [813, 500] width 493 height 27
click at [195, 25] on link at bounding box center [105, 17] width 211 height 34
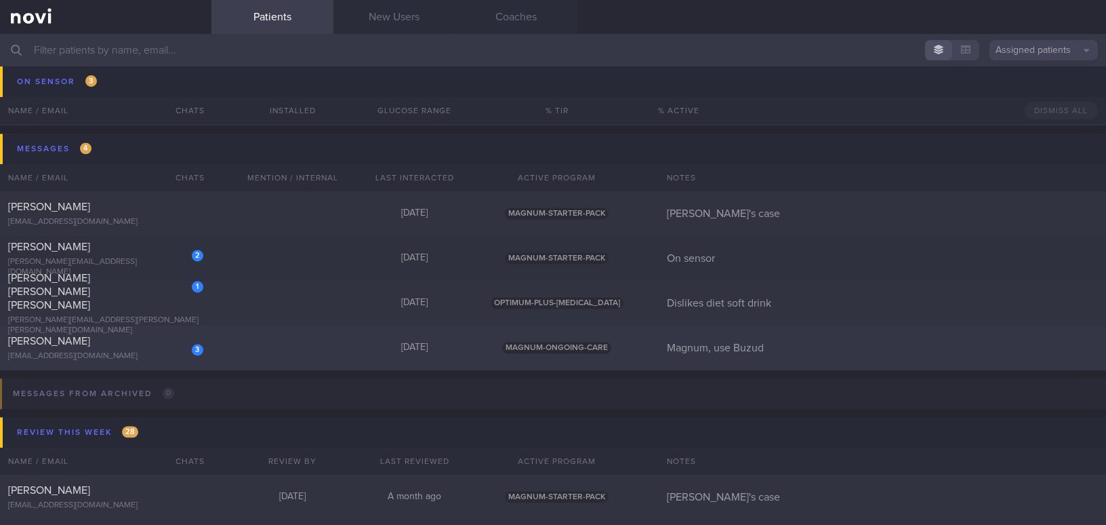
scroll to position [5612, 0]
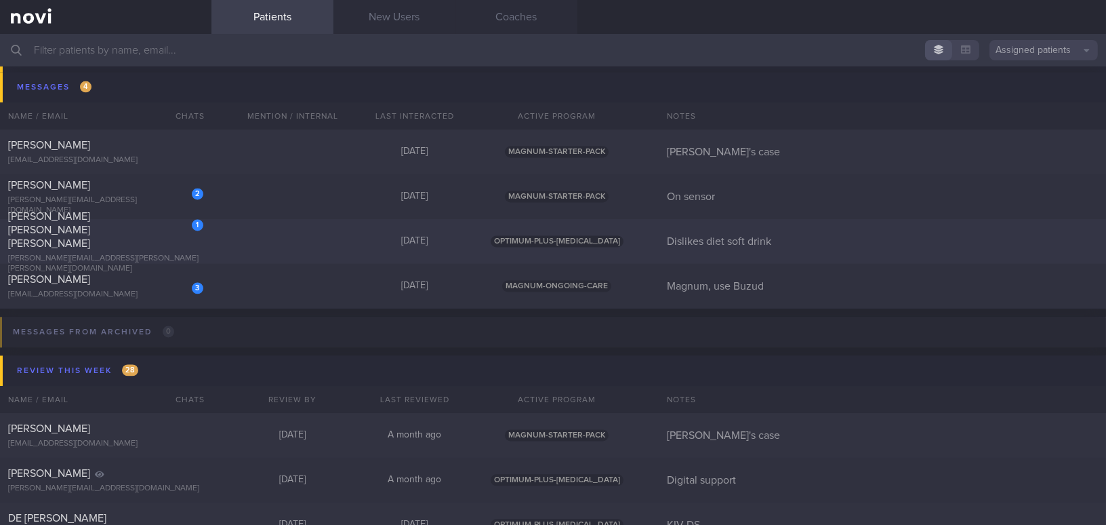
click at [96, 242] on div "1 [PERSON_NAME] [PERSON_NAME] [PERSON_NAME] [PERSON_NAME][EMAIL_ADDRESS][PERSON…" at bounding box center [105, 241] width 211 height 64
select select "7"
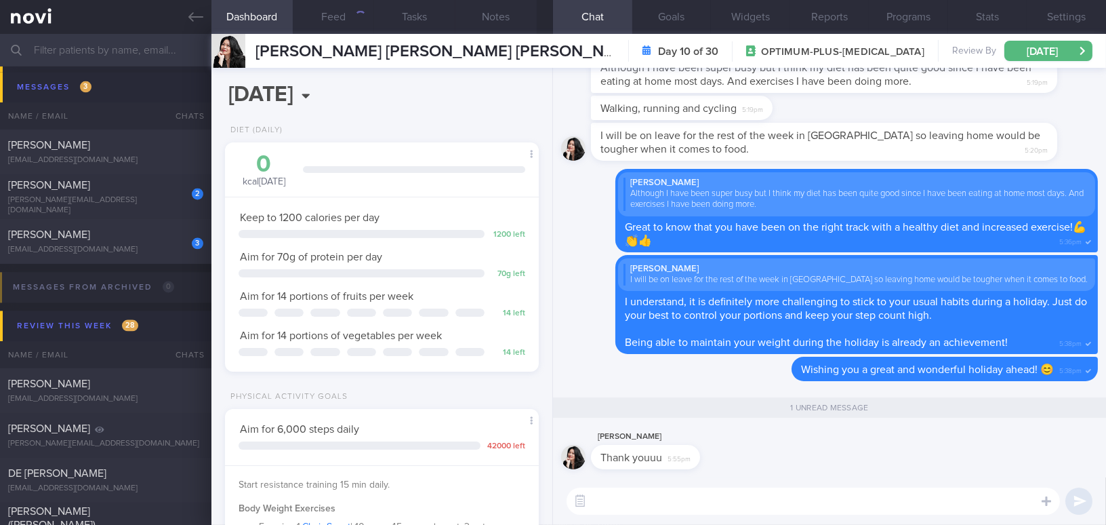
scroll to position [159, 280]
click at [335, 21] on button "Feed 24" at bounding box center [333, 17] width 81 height 34
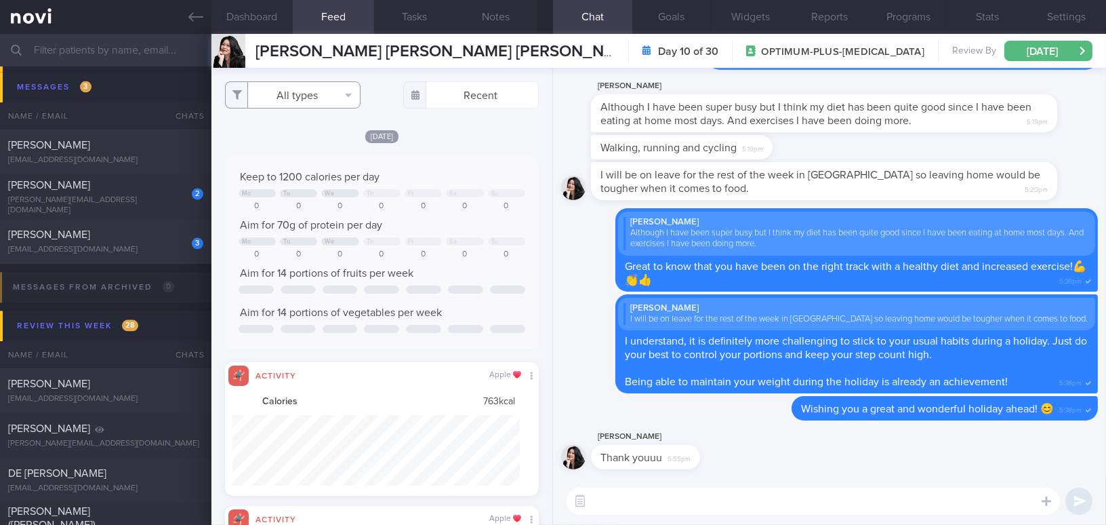
click at [291, 101] on button "All types" at bounding box center [293, 94] width 136 height 27
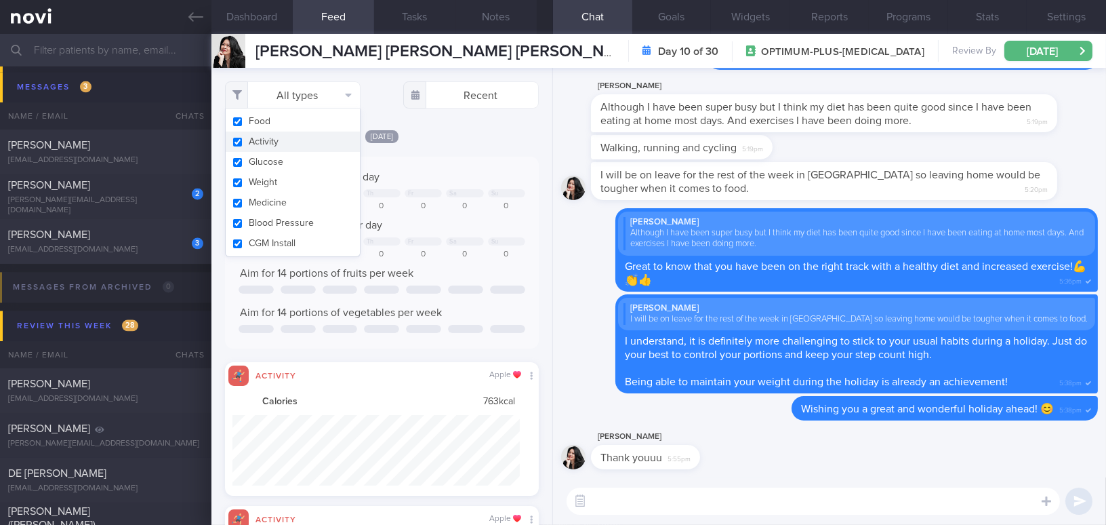
click at [237, 142] on button "Activity" at bounding box center [293, 141] width 134 height 20
checkbox input "false"
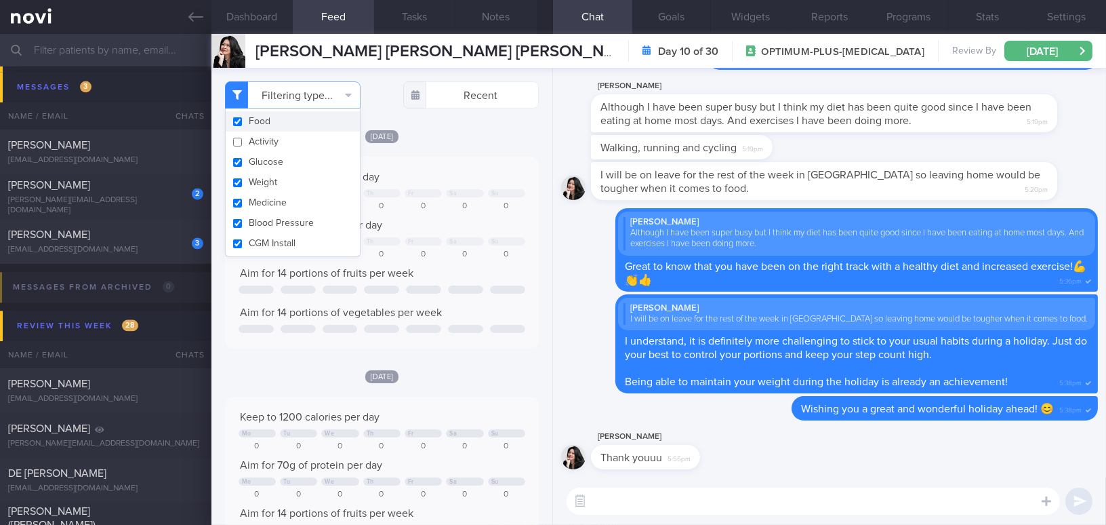
click at [201, 14] on icon at bounding box center [195, 16] width 15 height 15
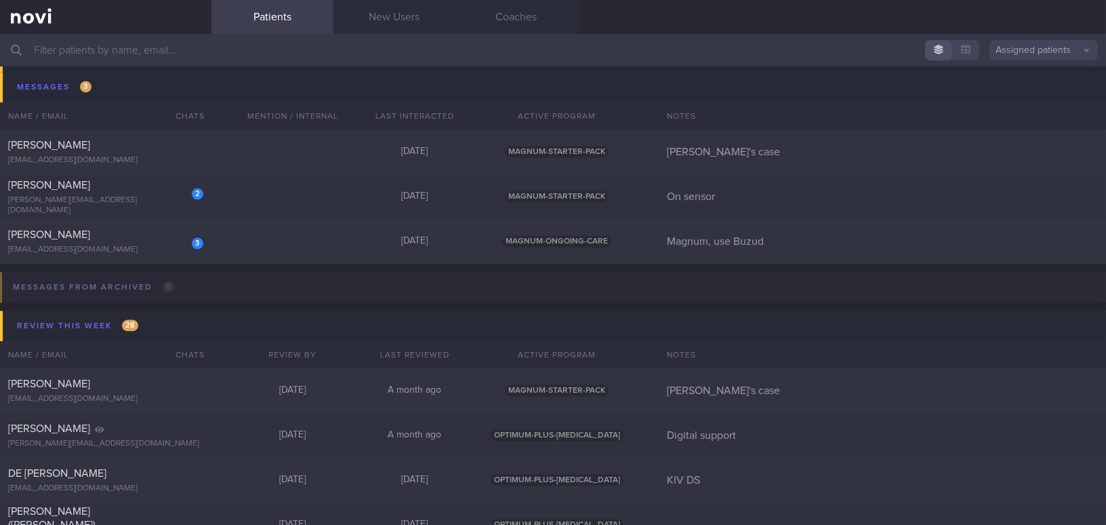
scroll to position [5551, 0]
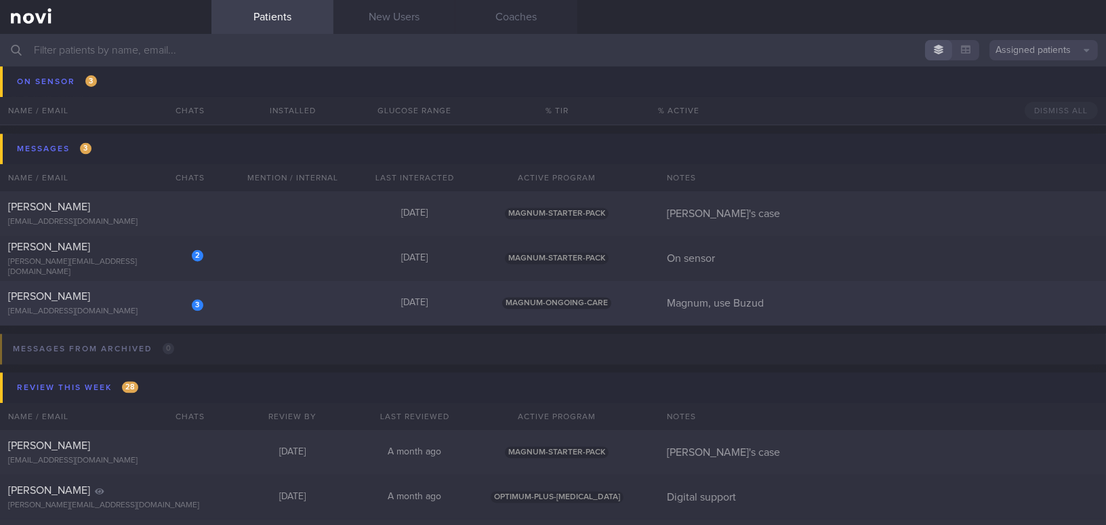
click at [76, 299] on div "[PERSON_NAME]" at bounding box center [104, 296] width 192 height 14
select select "7"
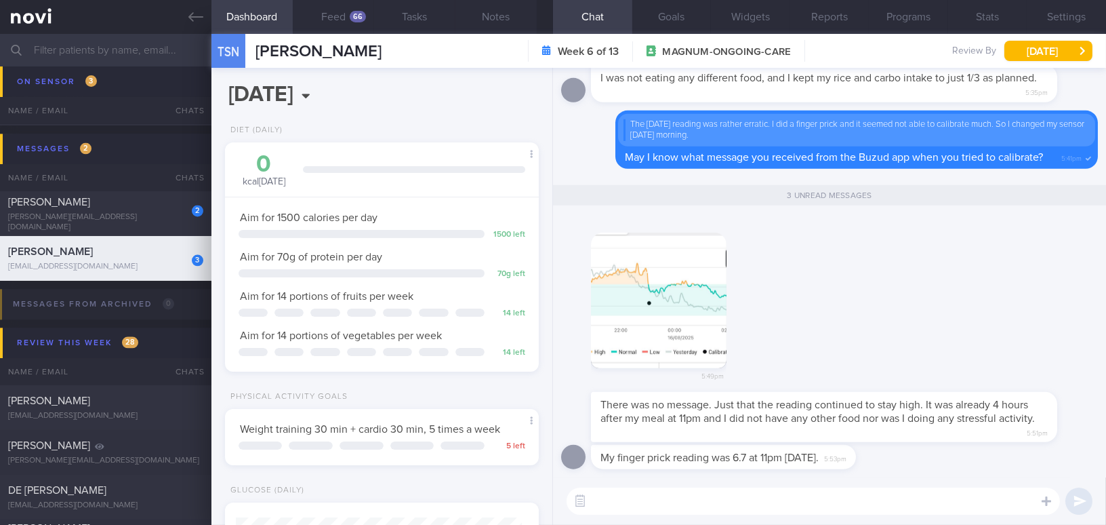
scroll to position [143, 285]
click at [651, 304] on button "button" at bounding box center [659, 300] width 136 height 136
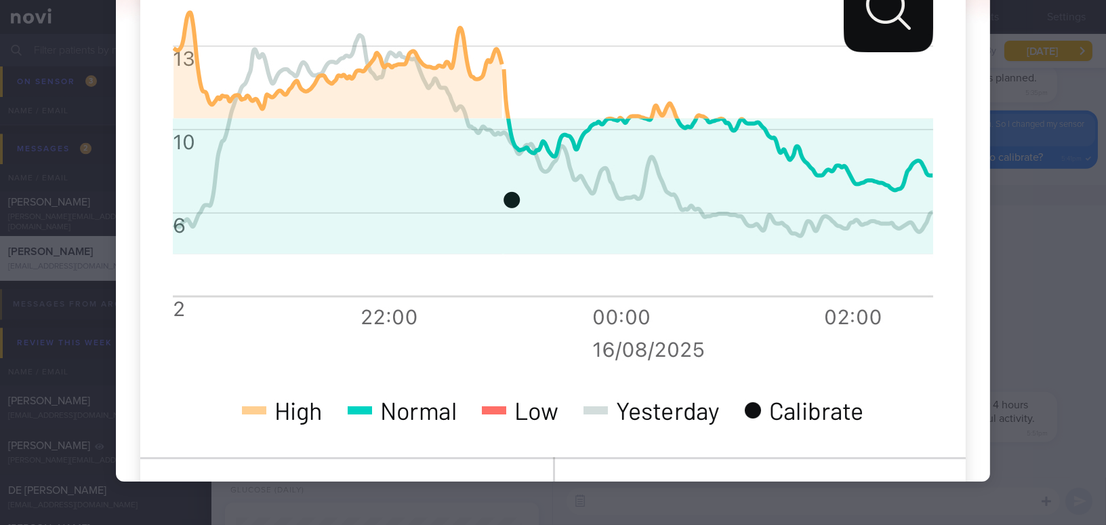
scroll to position [171, 0]
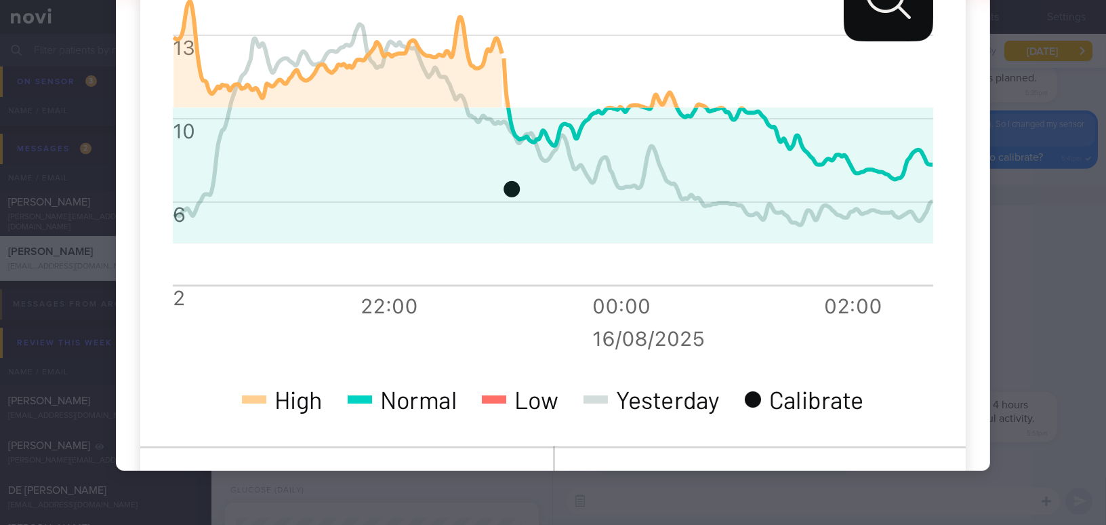
click at [1027, 312] on div at bounding box center [553, 176] width 983 height 695
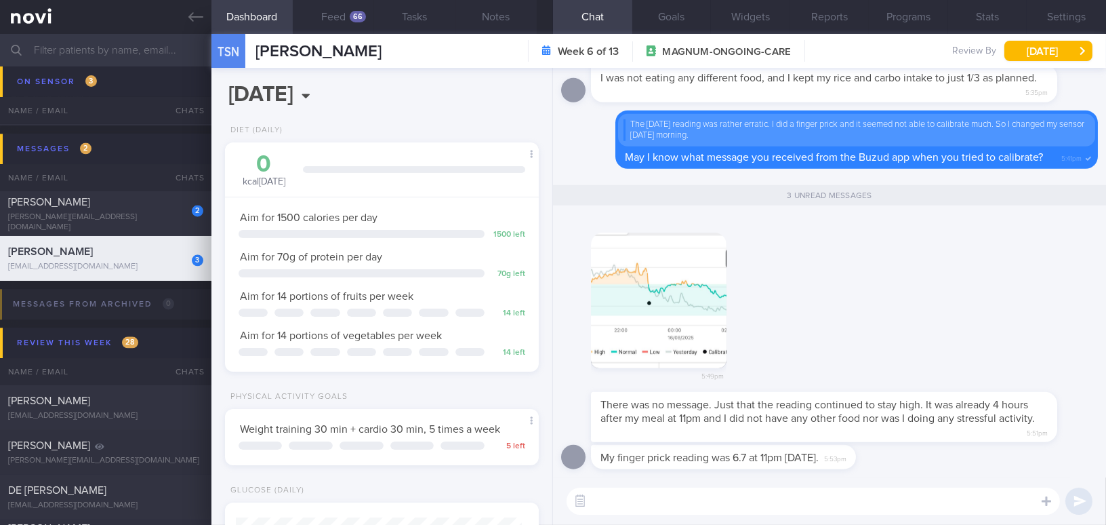
click at [680, 353] on button "button" at bounding box center [659, 300] width 136 height 136
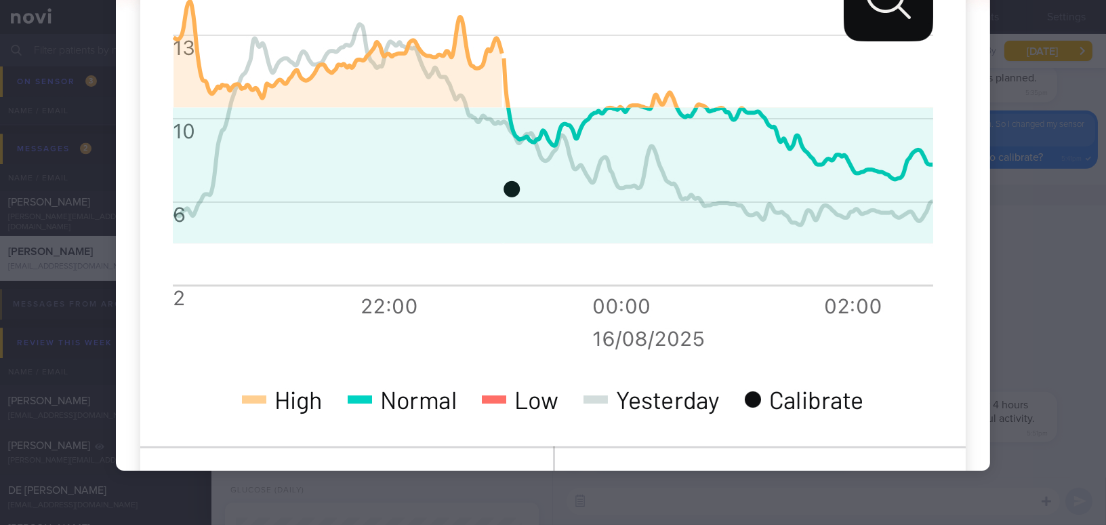
click at [1014, 298] on div at bounding box center [553, 176] width 983 height 695
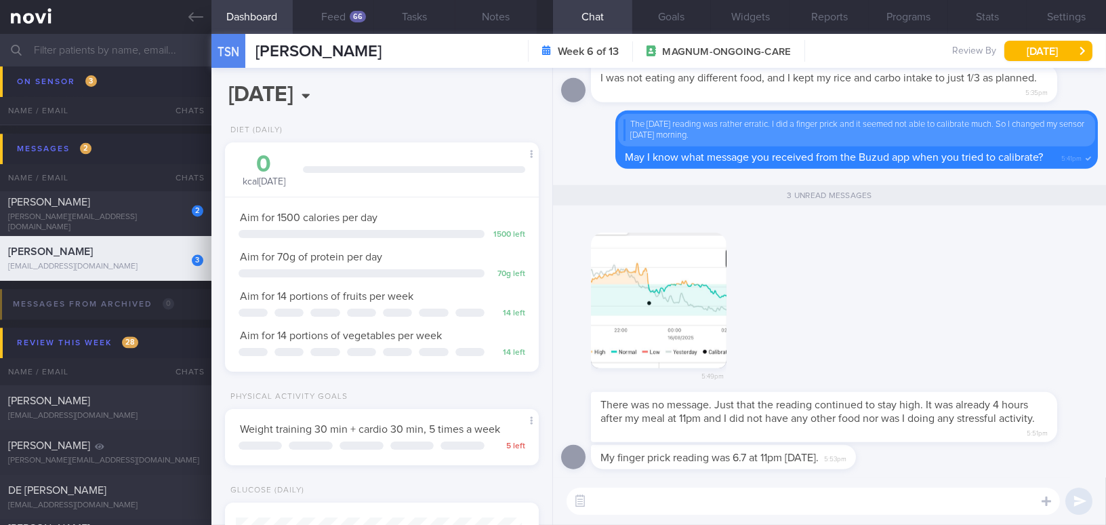
click at [107, 49] on input "text" at bounding box center [553, 50] width 1106 height 33
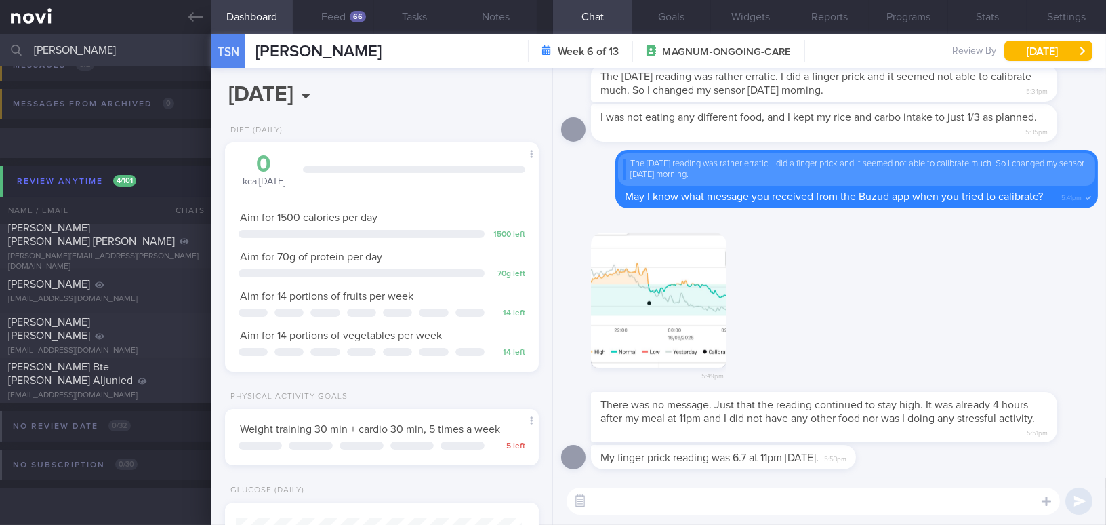
scroll to position [211, 0]
type input "maria"
click at [77, 331] on span "Ho Koon Mee Maria" at bounding box center [49, 329] width 82 height 24
type input "Digital support; Newly Dx DM, not keen for SMBG; need to pace with client for l…"
select select "8"
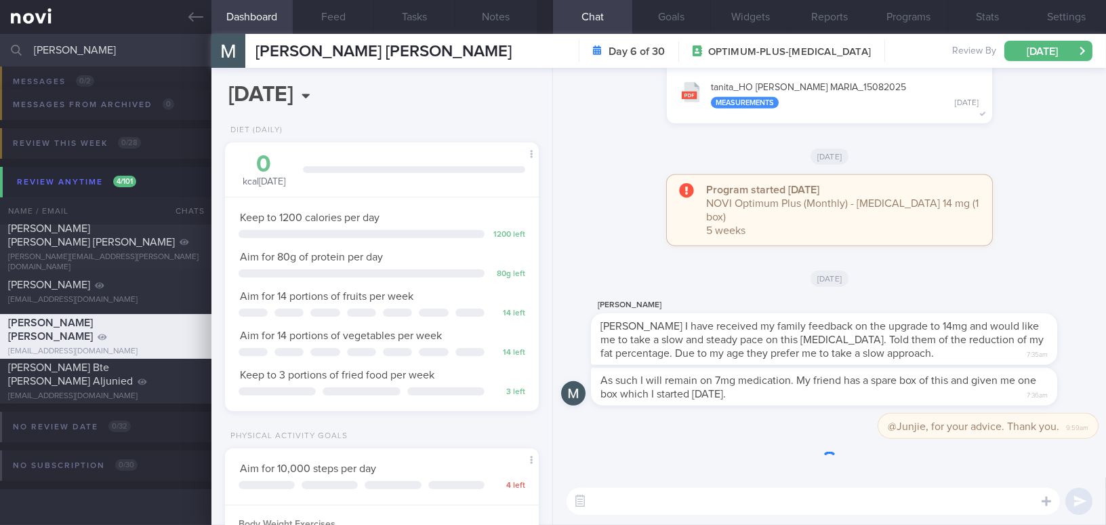
scroll to position [143, 285]
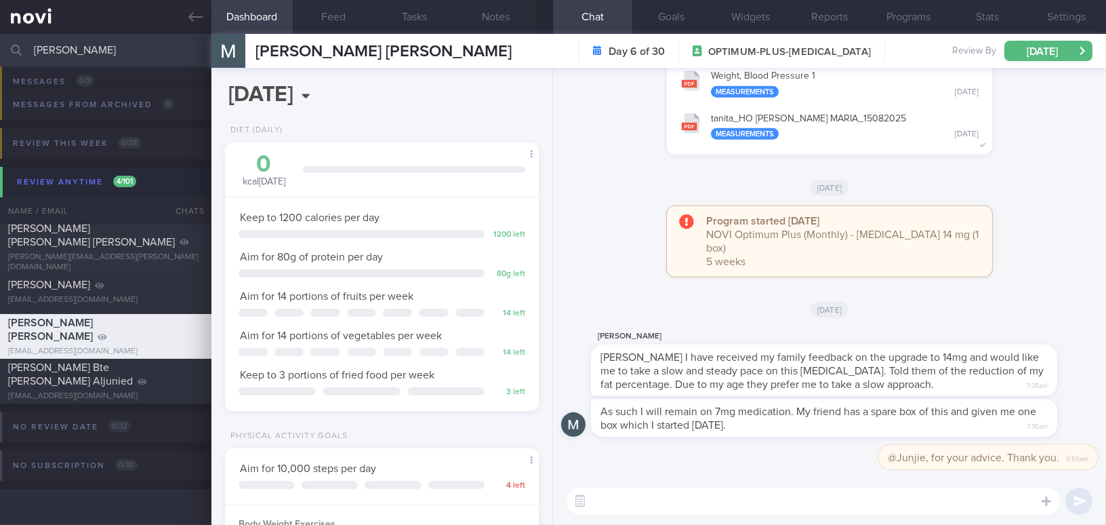
drag, startPoint x: 89, startPoint y: 52, endPoint x: 0, endPoint y: 45, distance: 89.7
click at [0, 45] on input "maria" at bounding box center [553, 50] width 1106 height 33
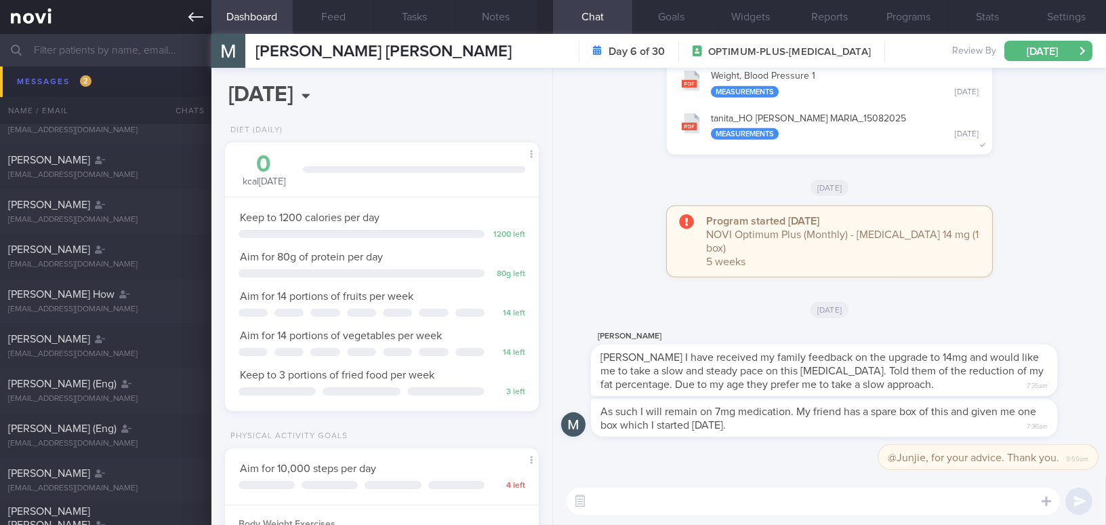
scroll to position [3879, 0]
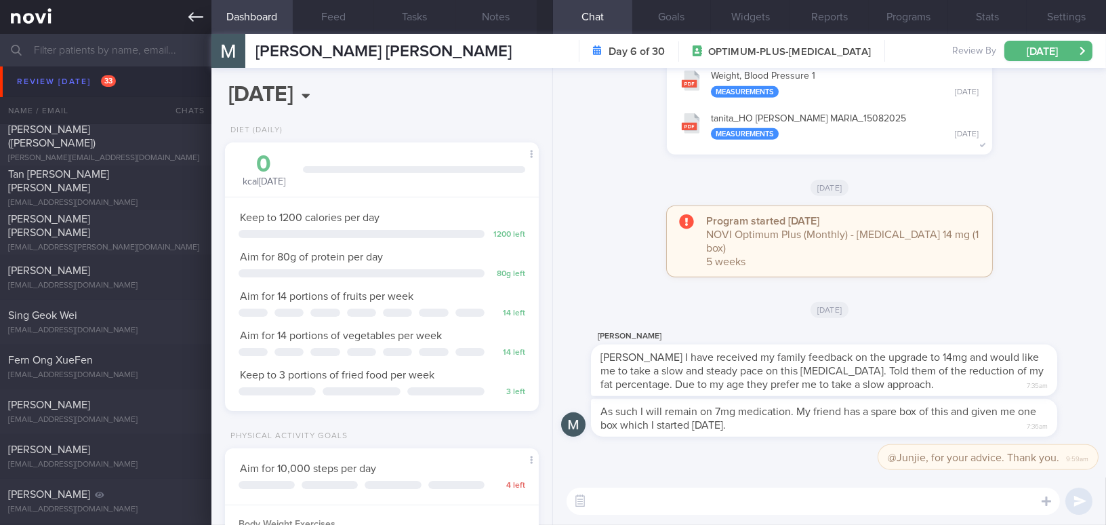
click at [188, 15] on icon at bounding box center [195, 16] width 15 height 15
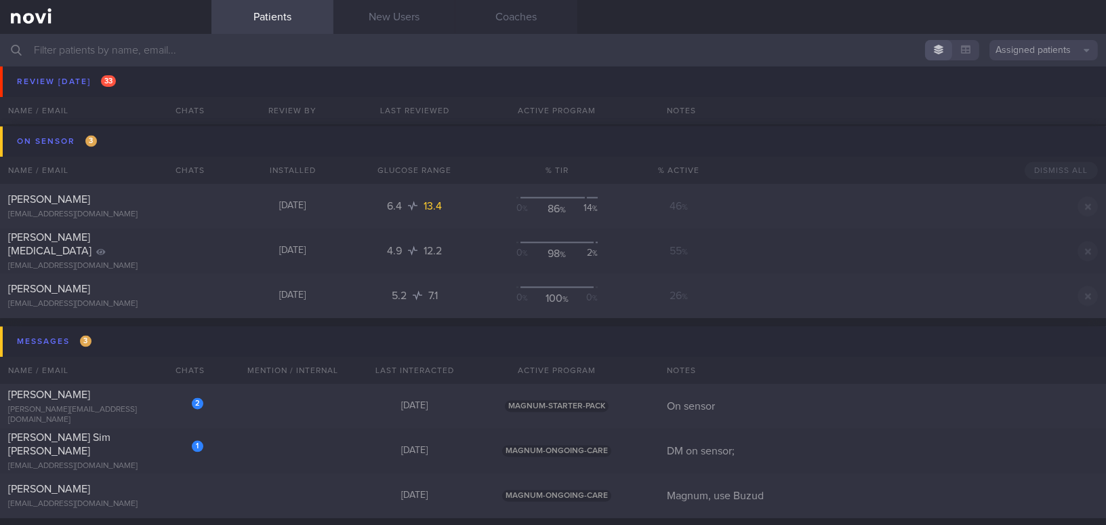
scroll to position [5481, 0]
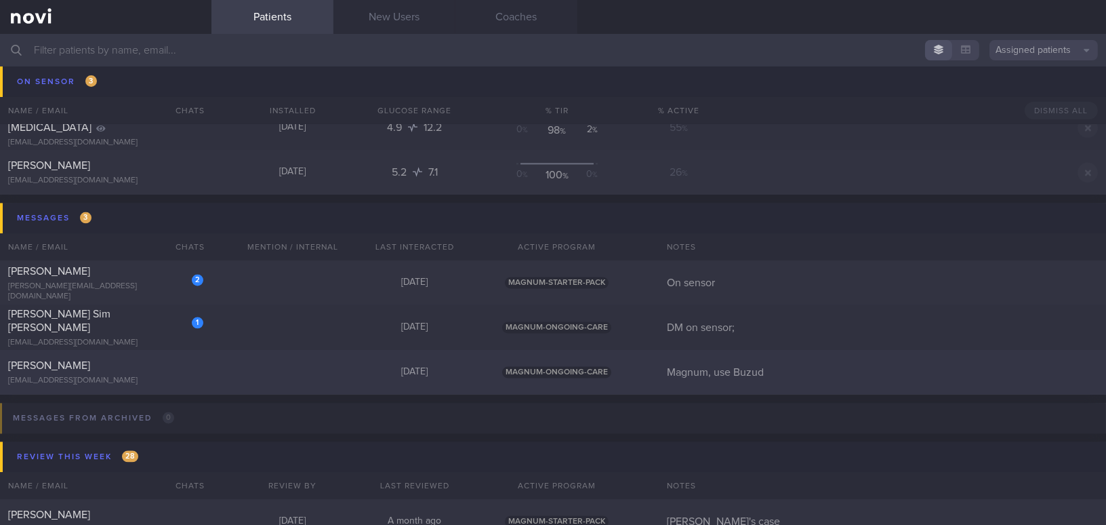
click at [145, 369] on div "[PERSON_NAME]" at bounding box center [104, 366] width 192 height 14
select select "7"
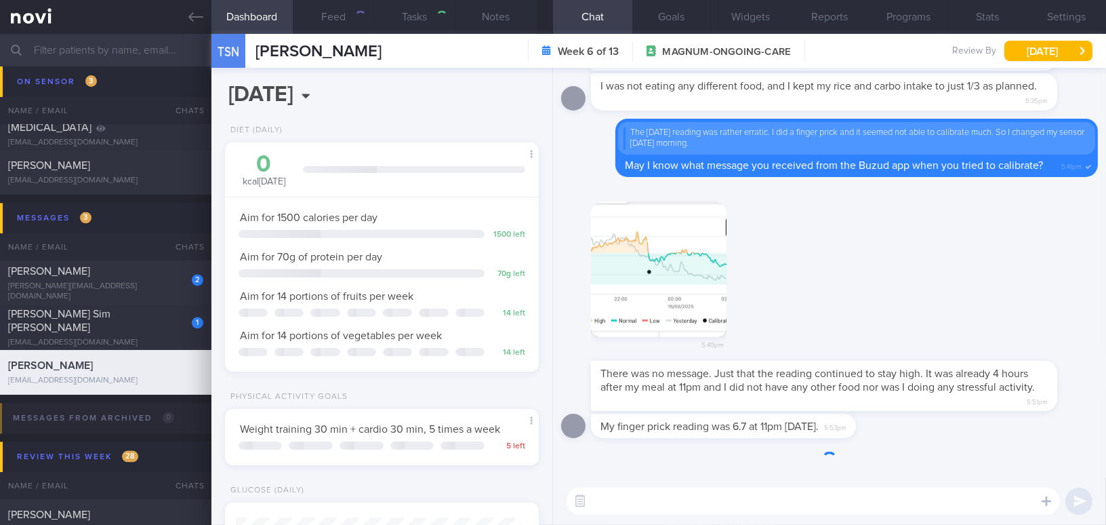
click at [145, 369] on div "[PERSON_NAME]" at bounding box center [104, 366] width 192 height 14
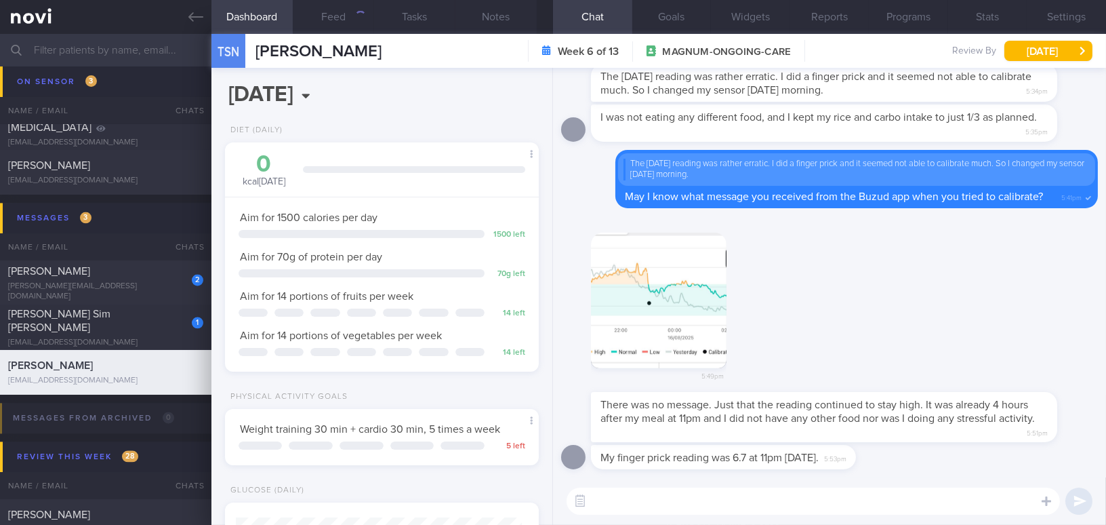
click at [755, 501] on textarea at bounding box center [813, 500] width 493 height 27
type textarea "G"
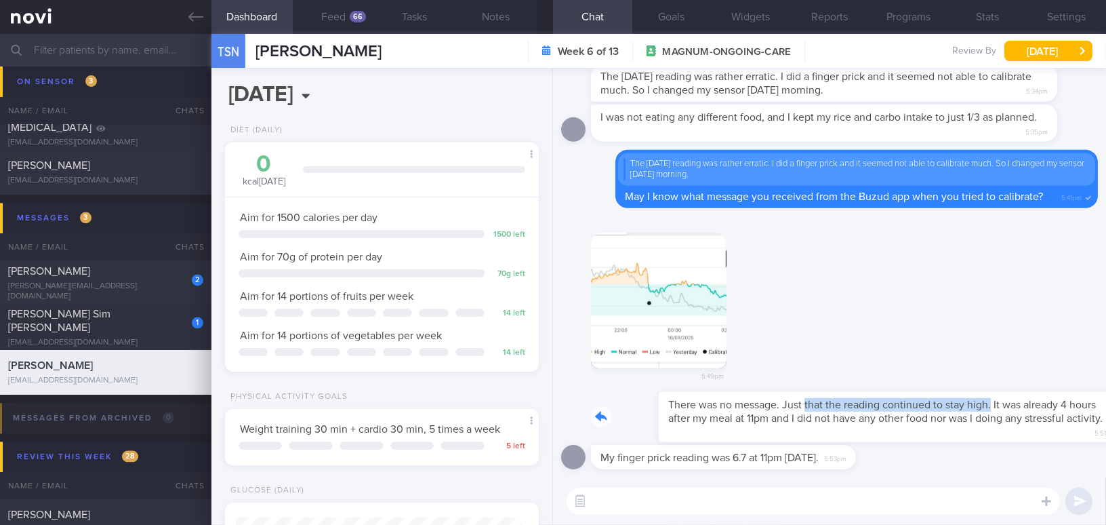
drag, startPoint x: 739, startPoint y: 392, endPoint x: 925, endPoint y: 399, distance: 186.5
click at [925, 399] on div "There was no message. Just that the reading continued to stay high. It was alre…" at bounding box center [844, 417] width 507 height 51
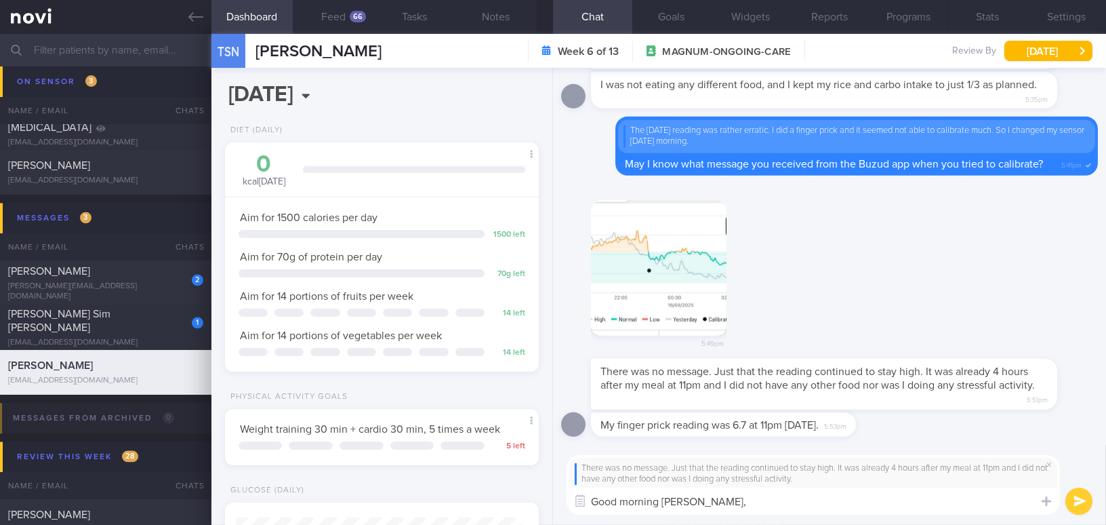
paste textarea "Thank you for letting me know. I understand your concerns. From my experience w…"
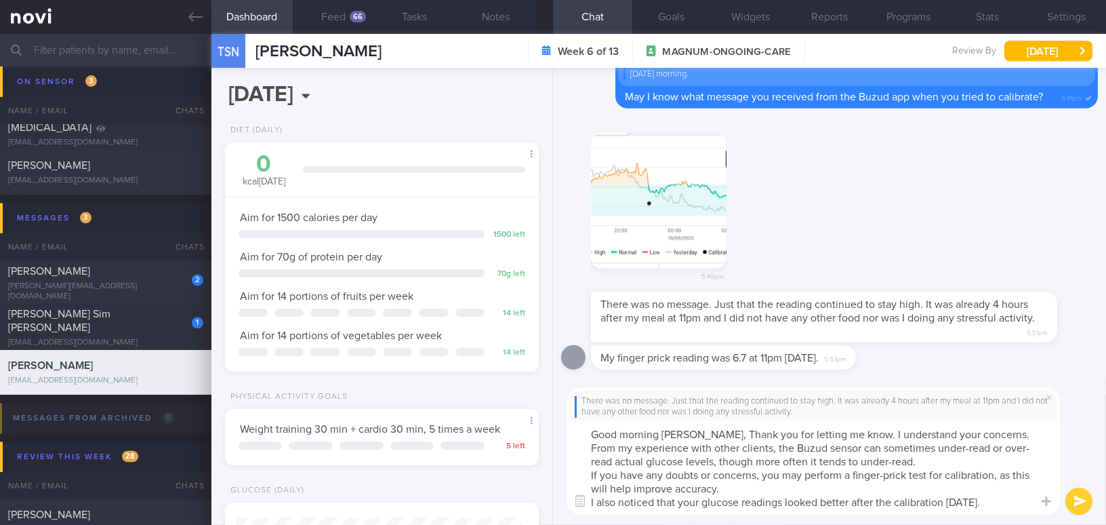
click at [706, 430] on textarea "Good morning Ms Tan, Thank you for letting me know. I understand your concerns.…" at bounding box center [813, 467] width 493 height 94
click at [844, 435] on textarea "Good morning Ms Tan, thank you for letting me know. I understand your concerns.…" at bounding box center [813, 467] width 493 height 94
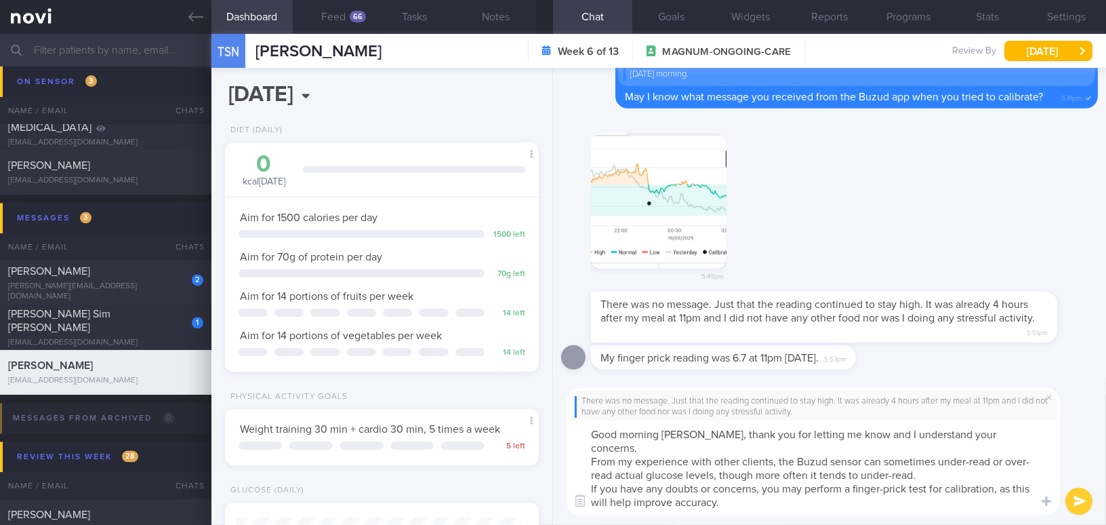
click at [1011, 430] on textarea "Good morning Ms Tan, thank you for letting me know and I understand your concer…" at bounding box center [813, 467] width 493 height 94
click at [590, 445] on textarea "Good morning Ms Tan, thank you for letting me know and I understand your concer…" at bounding box center [813, 467] width 493 height 94
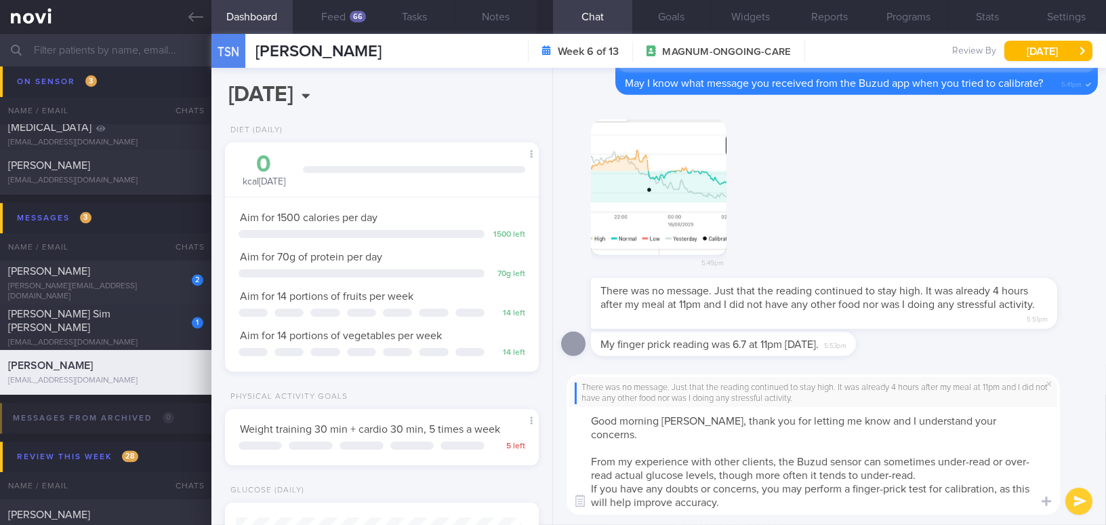
click at [581, 476] on textarea "Good morning Ms Tan, thank you for letting me know and I understand your concer…" at bounding box center [813, 461] width 493 height 108
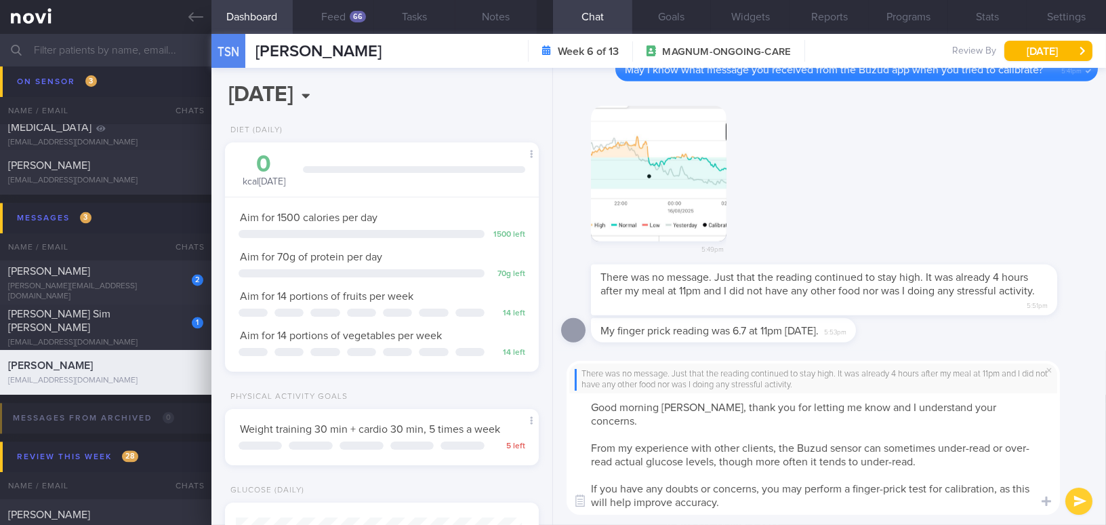
click at [594, 504] on textarea "Good morning Ms Tan, thank you for letting me know and I understand your concer…" at bounding box center [813, 453] width 493 height 121
click at [708, 504] on textarea "Good morning Ms Tan, thank you for letting me know and I understand your concer…" at bounding box center [813, 453] width 493 height 121
type textarea "Good morning Ms Tan, thank you for letting me know and I understand your concer…"
click at [1081, 499] on button "submit" at bounding box center [1078, 500] width 27 height 27
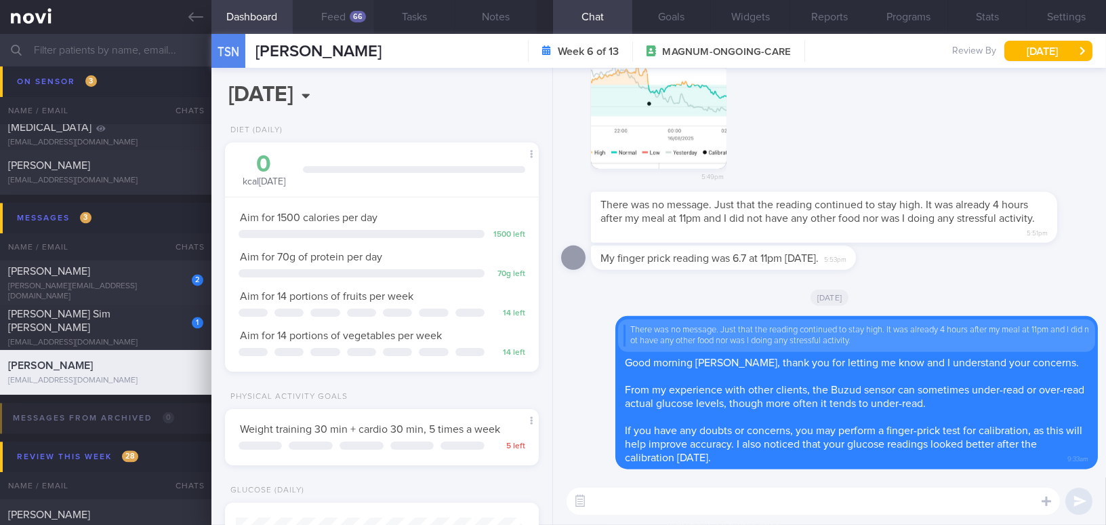
click at [344, 20] on button "Feed 66" at bounding box center [333, 17] width 81 height 34
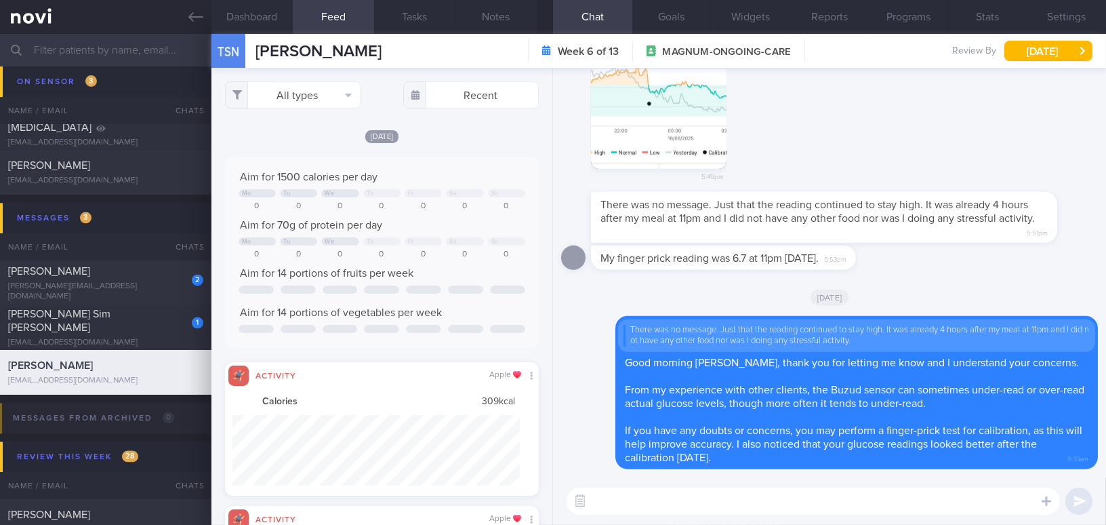
scroll to position [70, 287]
click at [300, 100] on button "All types" at bounding box center [293, 94] width 136 height 27
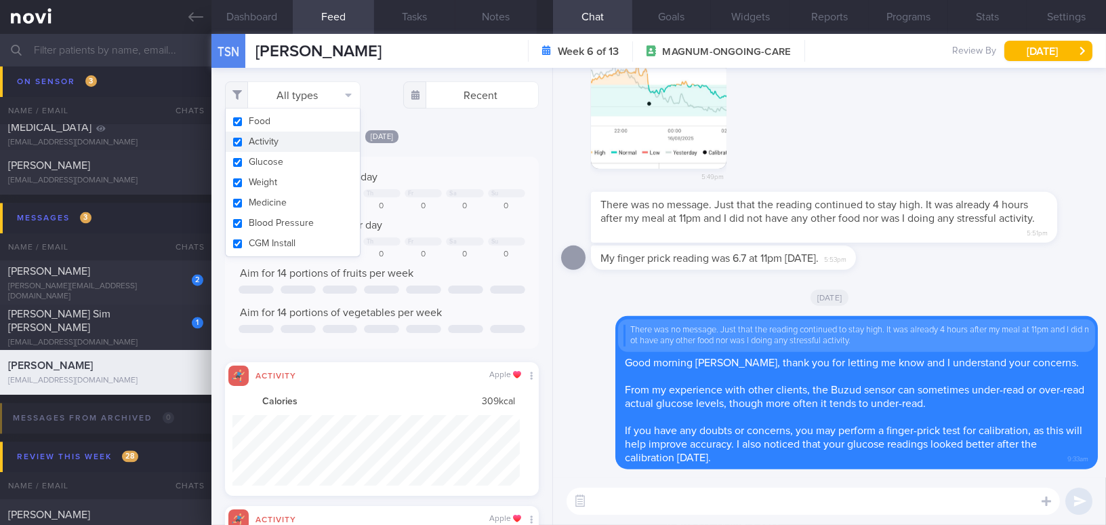
click at [241, 139] on button "Activity" at bounding box center [293, 141] width 134 height 20
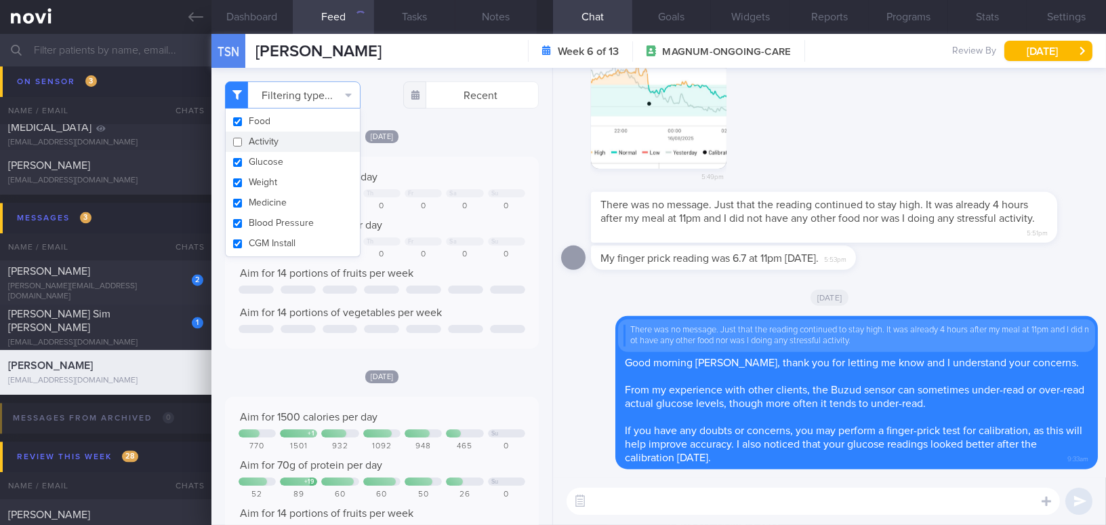
click at [237, 143] on button "Activity" at bounding box center [293, 141] width 134 height 20
click at [463, 163] on div "Aim for 1500 calories per day Mo Tu We Th Fr Sa Su 0 0 0 0 0 0 0 Aim for 70g of…" at bounding box center [382, 253] width 314 height 192
checkbox input "true"
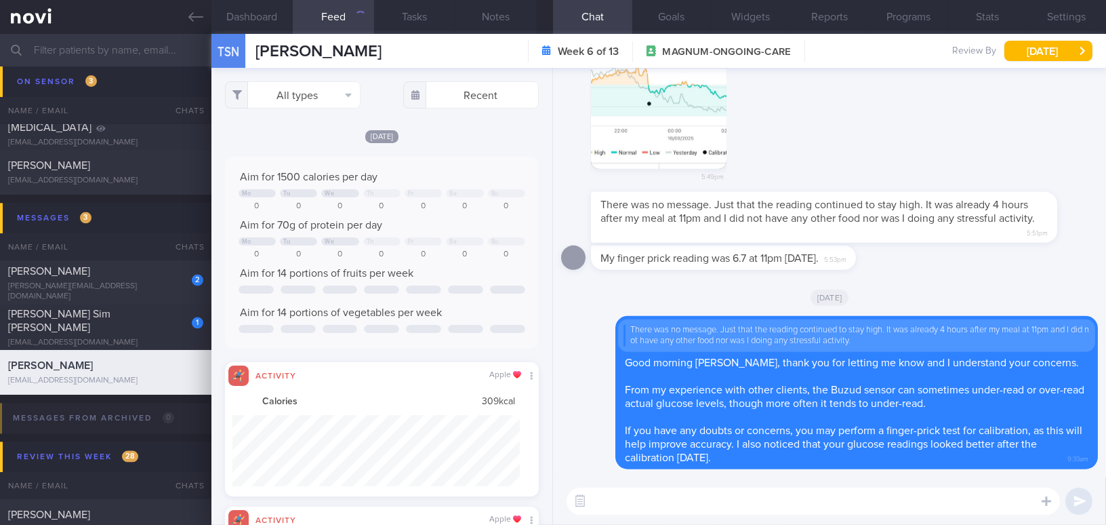
click at [652, 491] on textarea at bounding box center [813, 500] width 493 height 27
click at [657, 497] on textarea at bounding box center [813, 500] width 493 height 27
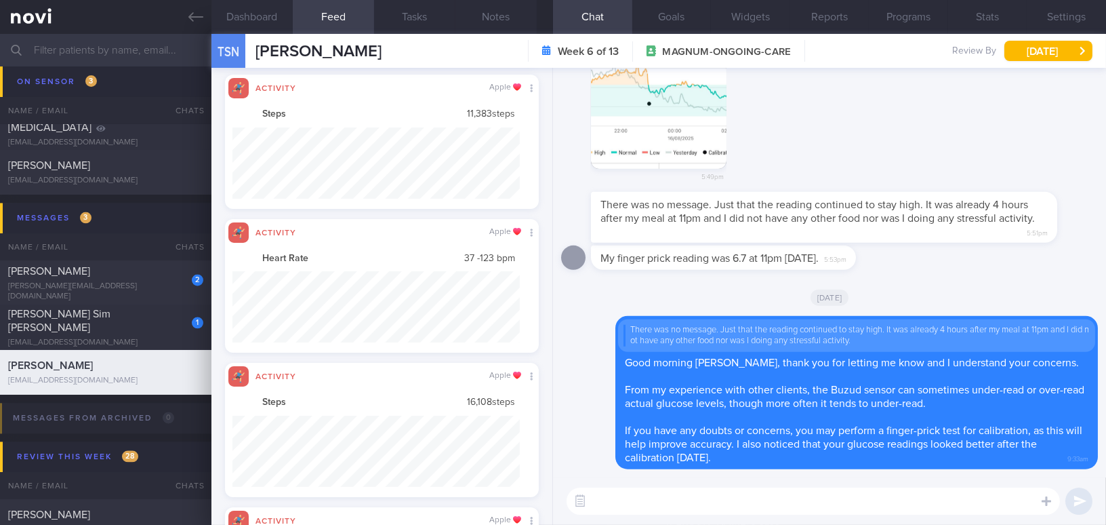
scroll to position [677650, 677435]
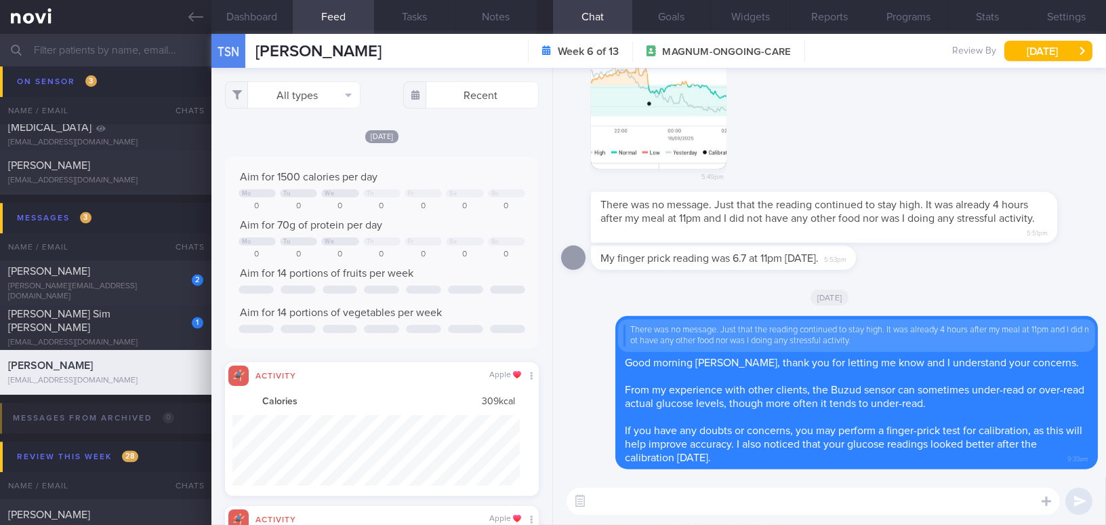
click at [659, 502] on textarea at bounding box center [813, 500] width 493 height 27
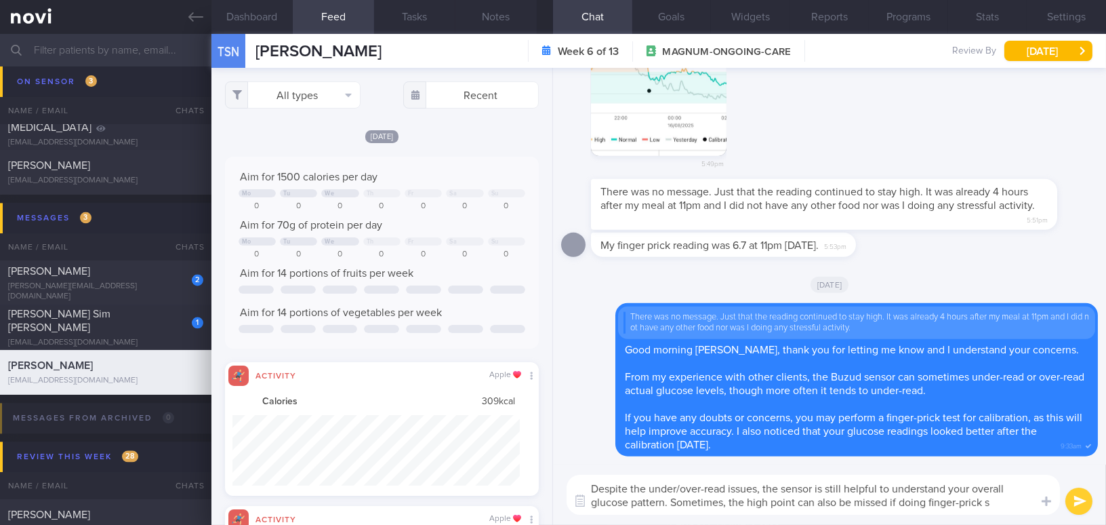
type textarea "Despite the under/over-read issues, the sensor is still helpful to understand y…"
drag, startPoint x: 992, startPoint y: 502, endPoint x: 571, endPoint y: 481, distance: 420.7
click at [571, 481] on textarea "Despite the under/over-read issues, the sensor is still helpful to understand y…" at bounding box center [813, 494] width 493 height 40
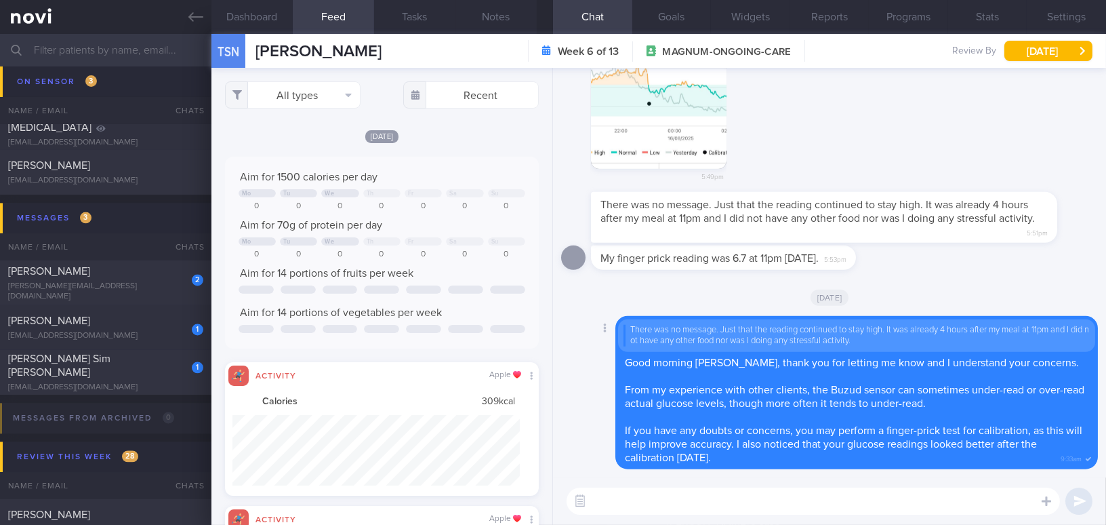
paste textarea "Despite the under- or over-reading issues, the sensor is still useful for under…"
type textarea "Despite the under- or over-reading issues, the sensor is still useful for under…"
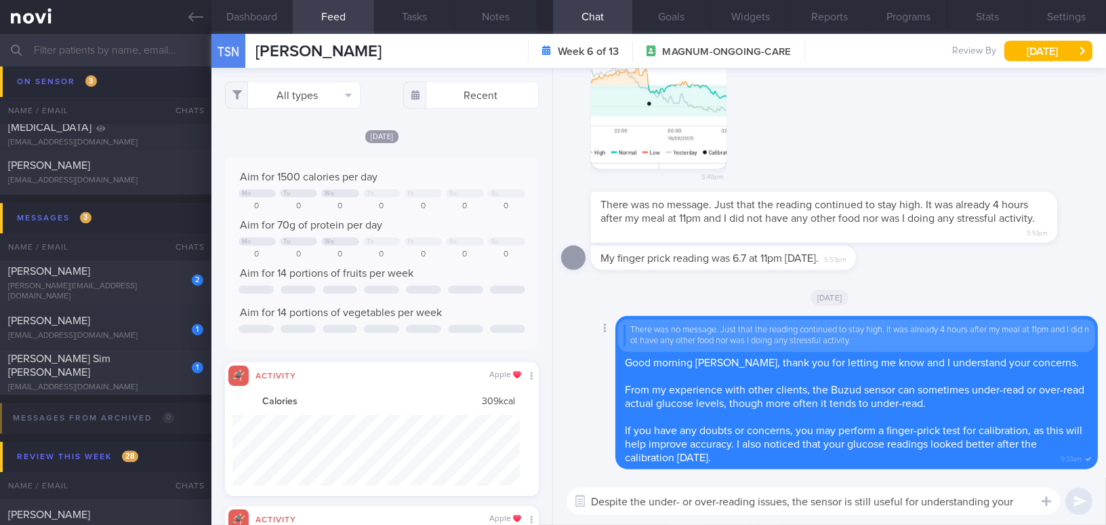
scroll to position [0, 0]
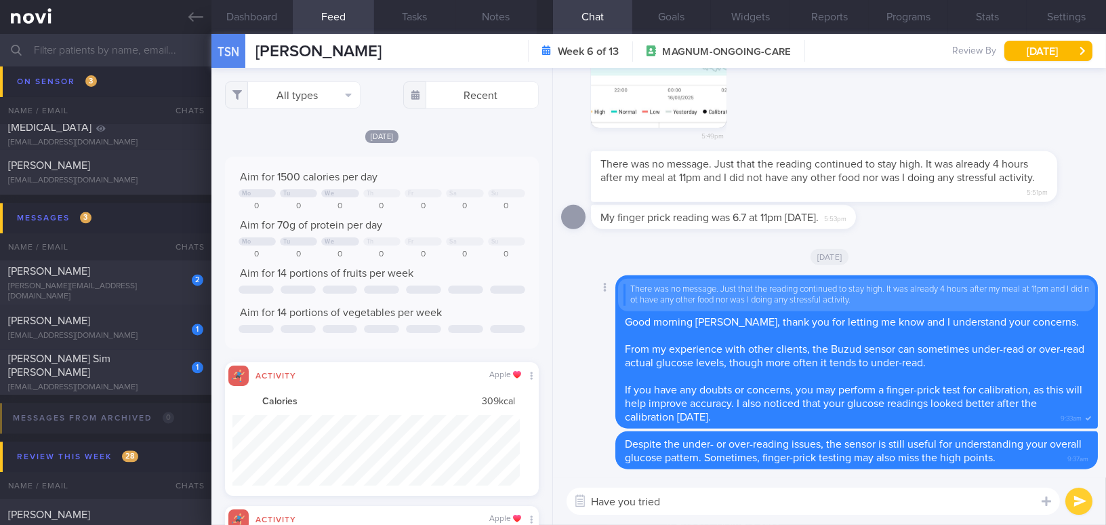
type textarea "Have you tried"
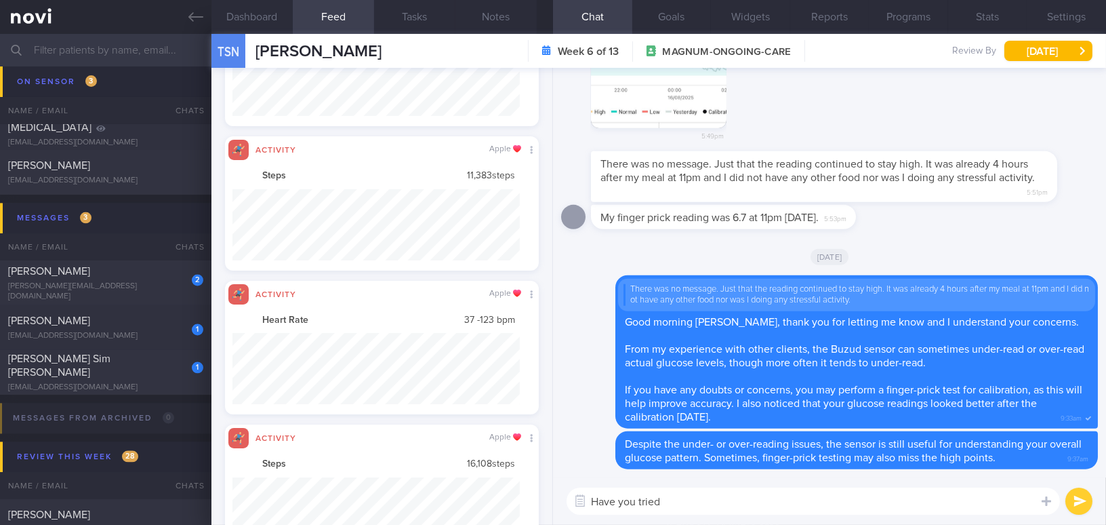
scroll to position [70, 287]
click at [705, 503] on textarea "Have you tried" at bounding box center [813, 500] width 493 height 27
drag, startPoint x: 705, startPoint y: 503, endPoint x: 558, endPoint y: 501, distance: 147.1
click at [558, 501] on div "Have you tried Have you tried ​ Have you tried ​" at bounding box center [829, 500] width 553 height 47
click at [147, 382] on div "[EMAIL_ADDRESS][DOMAIN_NAME]" at bounding box center [105, 387] width 195 height 10
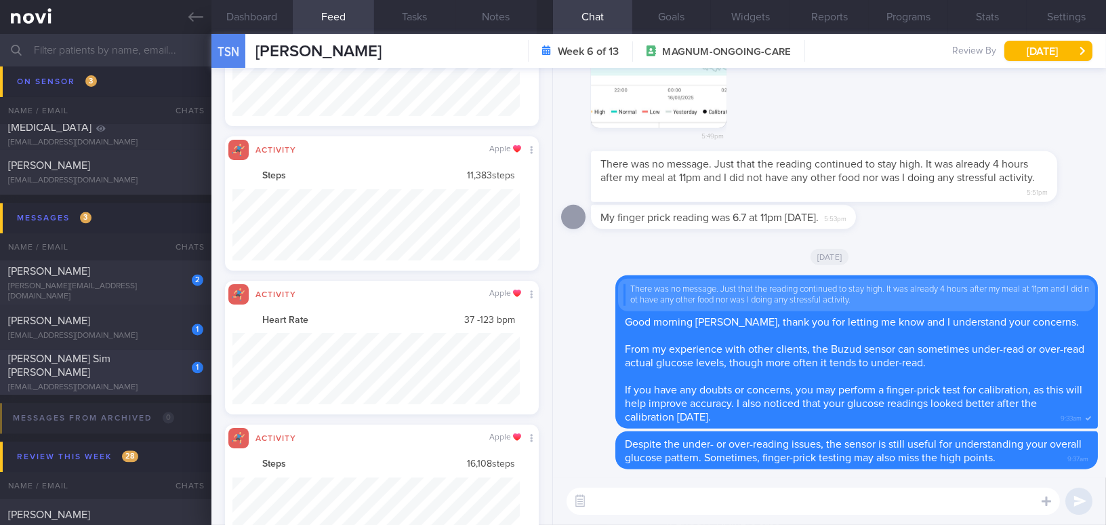
type input "DM on sensor;"
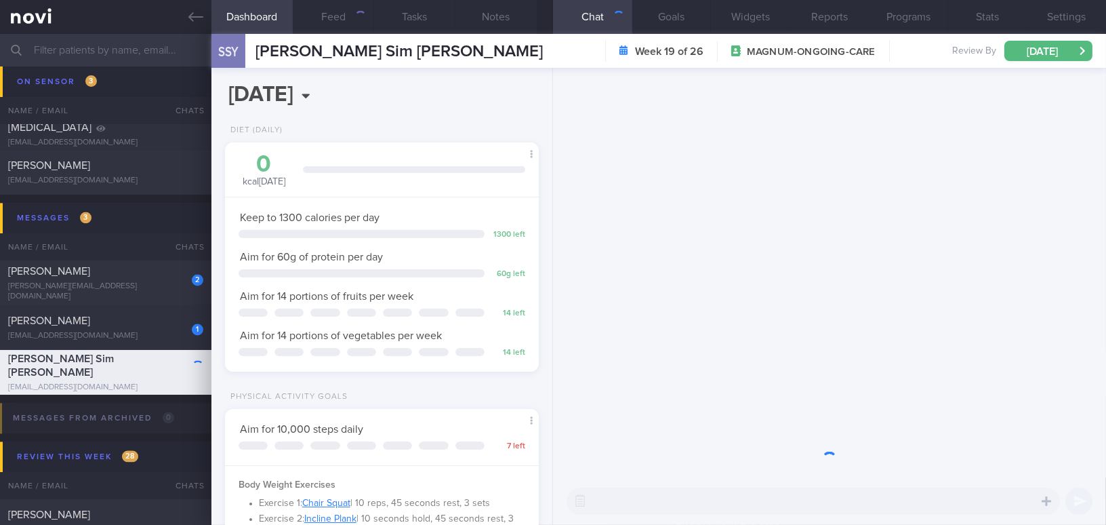
scroll to position [159, 280]
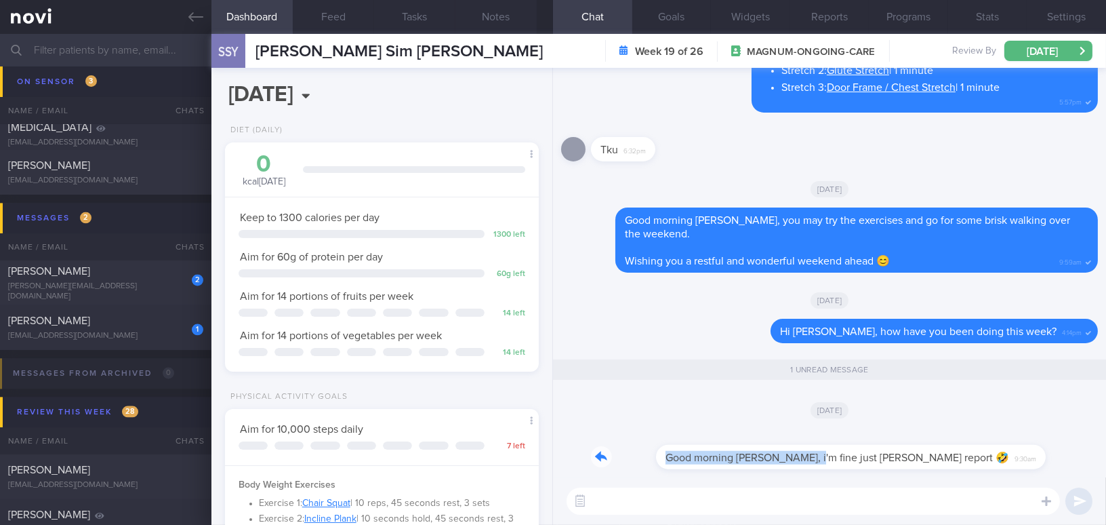
drag, startPoint x: 741, startPoint y: 449, endPoint x: 905, endPoint y: 446, distance: 164.0
click at [905, 446] on div "Good morning Mee Li, i'm fine just rushing report 🤣 9:30am" at bounding box center [806, 448] width 430 height 41
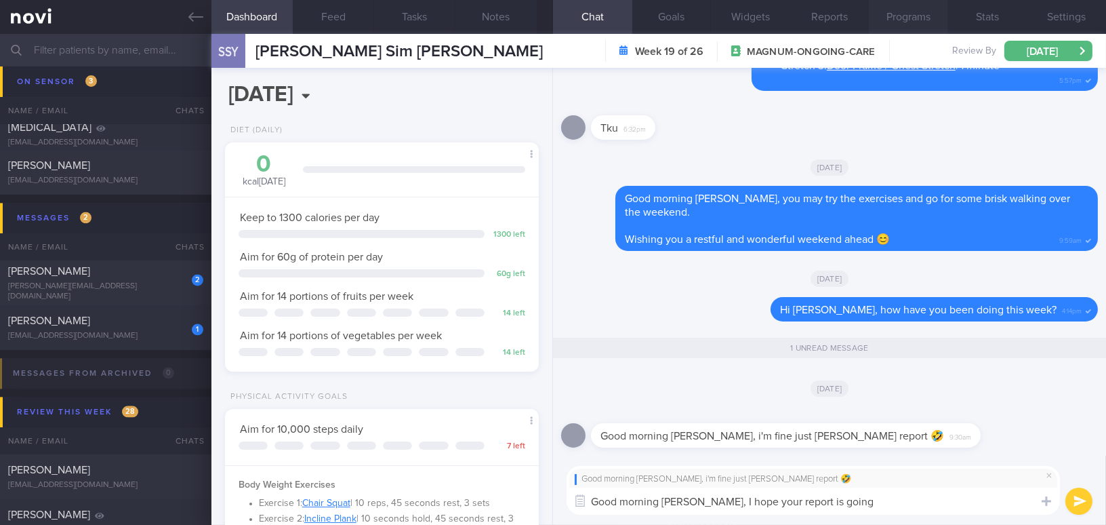
type textarea "Good morning Stella, I hope your report is going"
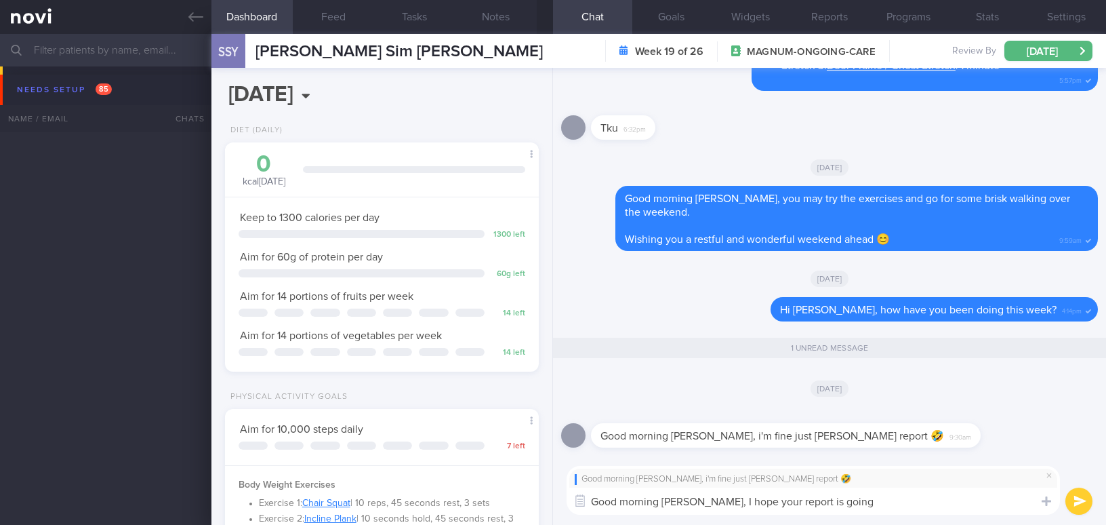
select select "7"
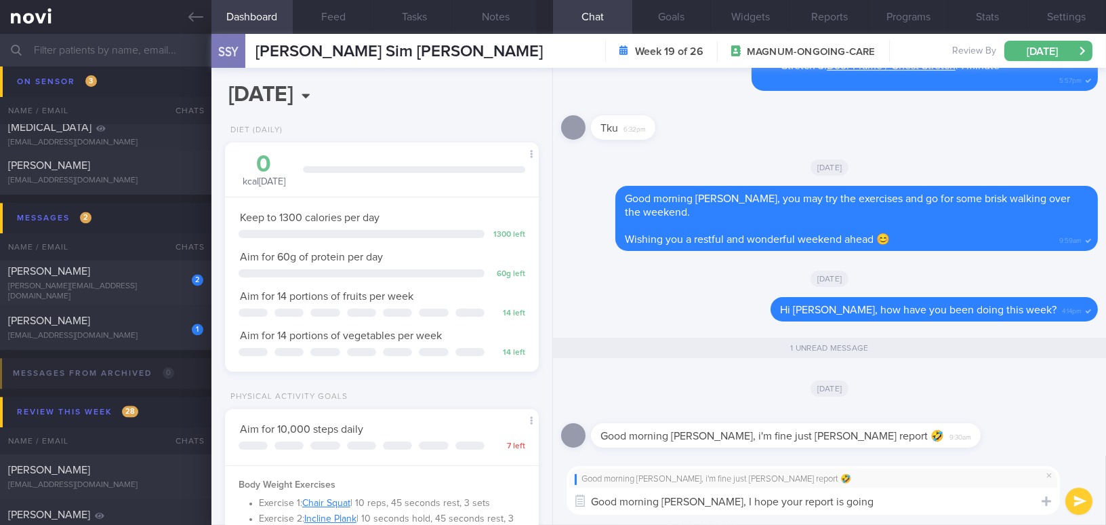
scroll to position [159, 280]
click at [765, 502] on textarea "Good morning [PERSON_NAME], I hope your report is going" at bounding box center [813, 500] width 493 height 27
drag, startPoint x: 695, startPoint y: 501, endPoint x: 842, endPoint y: 508, distance: 147.2
click at [842, 508] on textarea "Good morning [PERSON_NAME], I hope your report is going" at bounding box center [813, 500] width 493 height 27
paste textarea "I hope everything goes smoothly with your report. No matter how busy you are, r…"
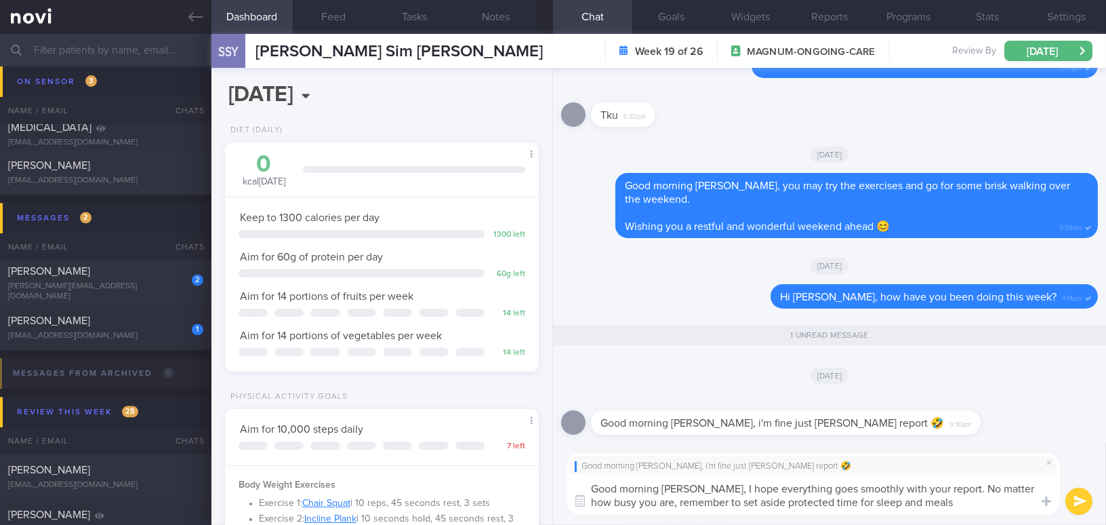
scroll to position [0, 0]
paste textarea "Health is still of utmost importance."
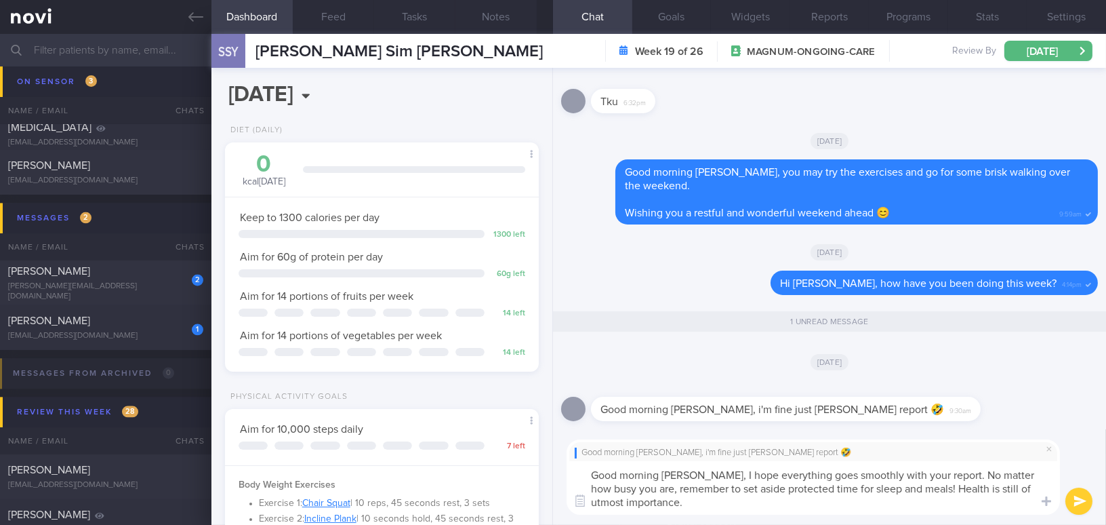
click at [910, 489] on textarea "Good morning Stella, I hope everything goes smoothly with your report. No matte…" at bounding box center [813, 488] width 493 height 54
type textarea "Good morning Stella, I hope everything goes smoothly with your report. No matte…"
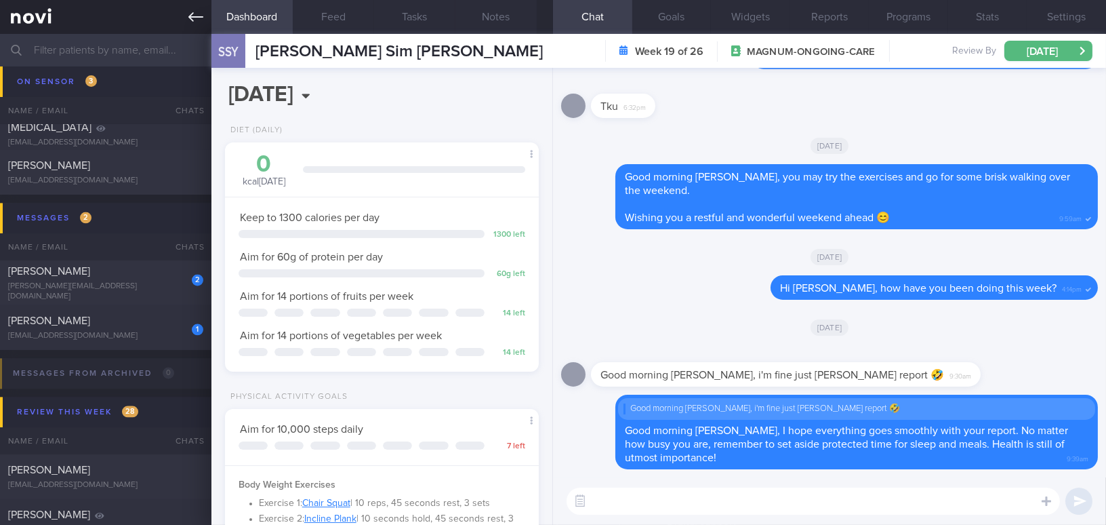
click at [197, 19] on icon at bounding box center [195, 16] width 15 height 15
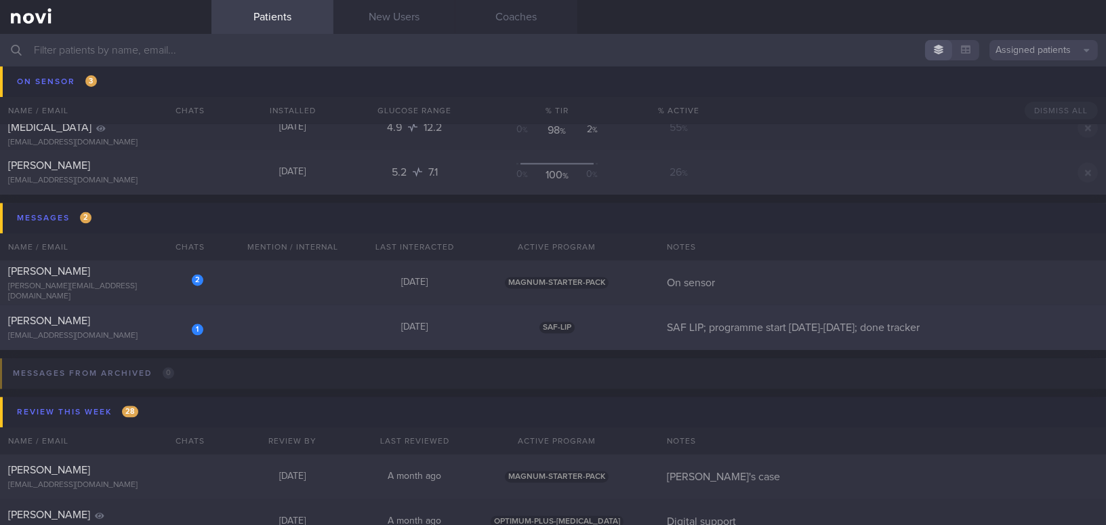
click at [111, 318] on div "Tan Hong Ye" at bounding box center [104, 321] width 192 height 14
select select "7"
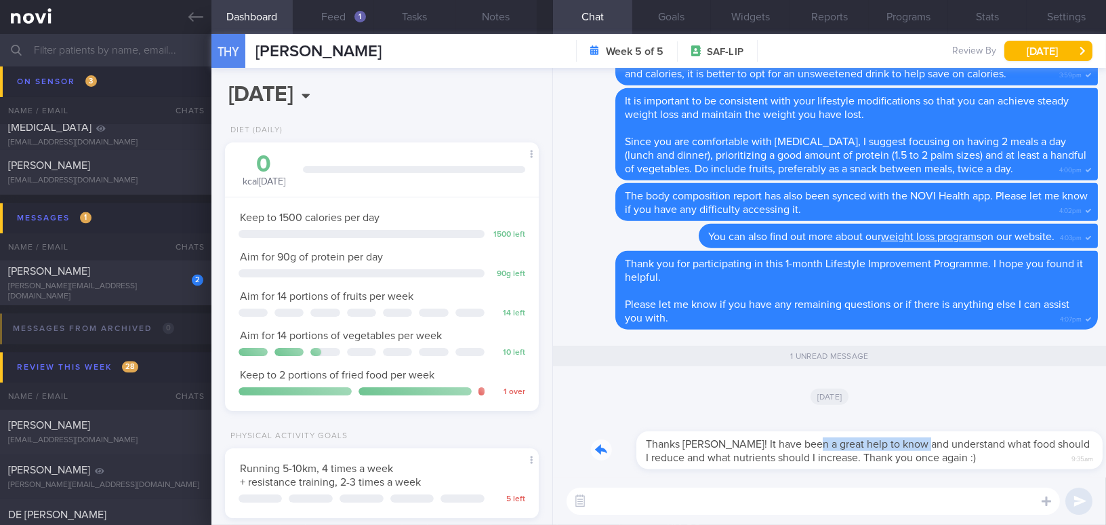
drag, startPoint x: 761, startPoint y: 435, endPoint x: 877, endPoint y: 440, distance: 116.0
click at [877, 440] on div "Thanks Mee Li! It have been a great help to know and understand what food shoul…" at bounding box center [844, 442] width 507 height 54
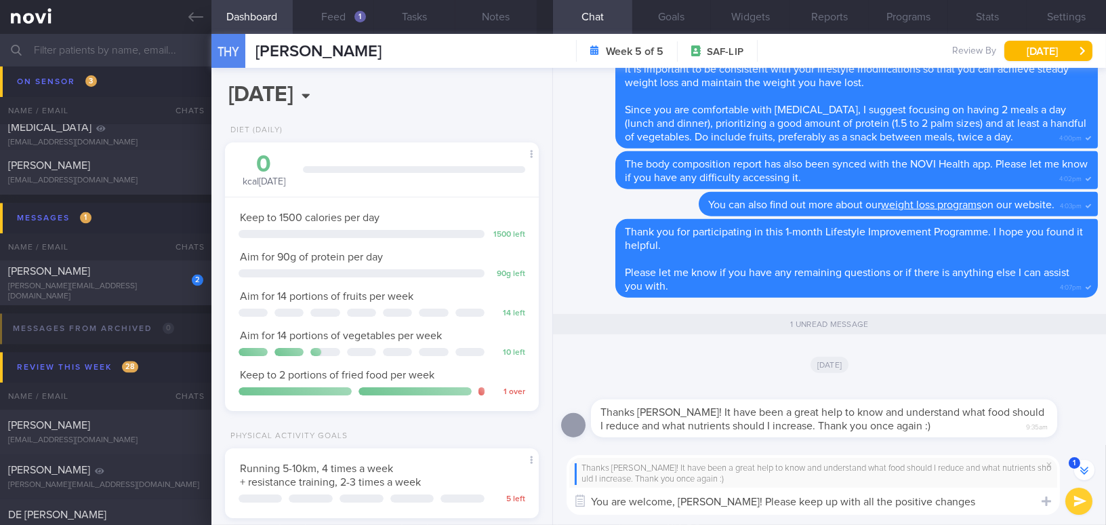
type textarea "You are welcome, Mr Tan! Please keep up with all the positive changes!"
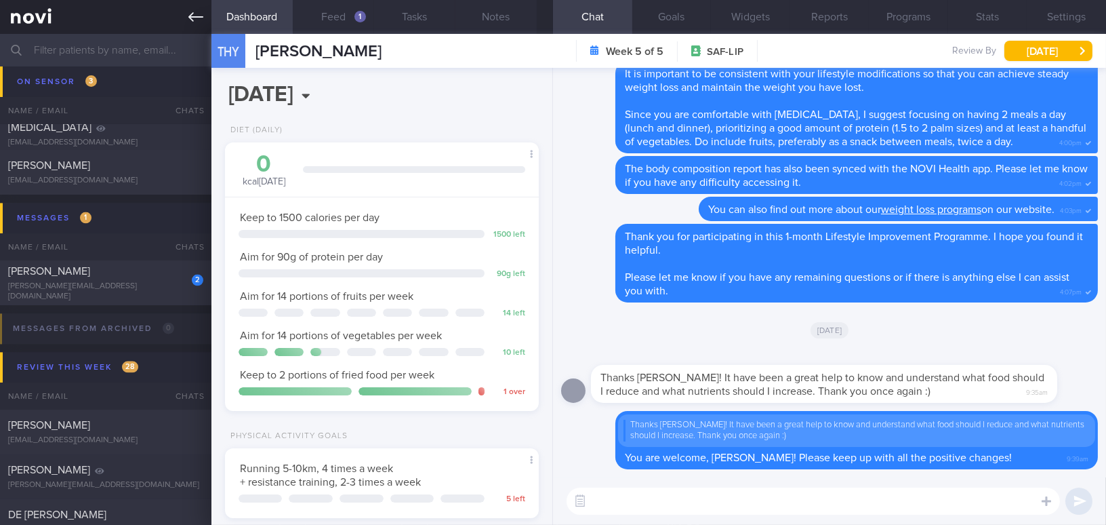
click at [201, 15] on icon at bounding box center [195, 16] width 15 height 15
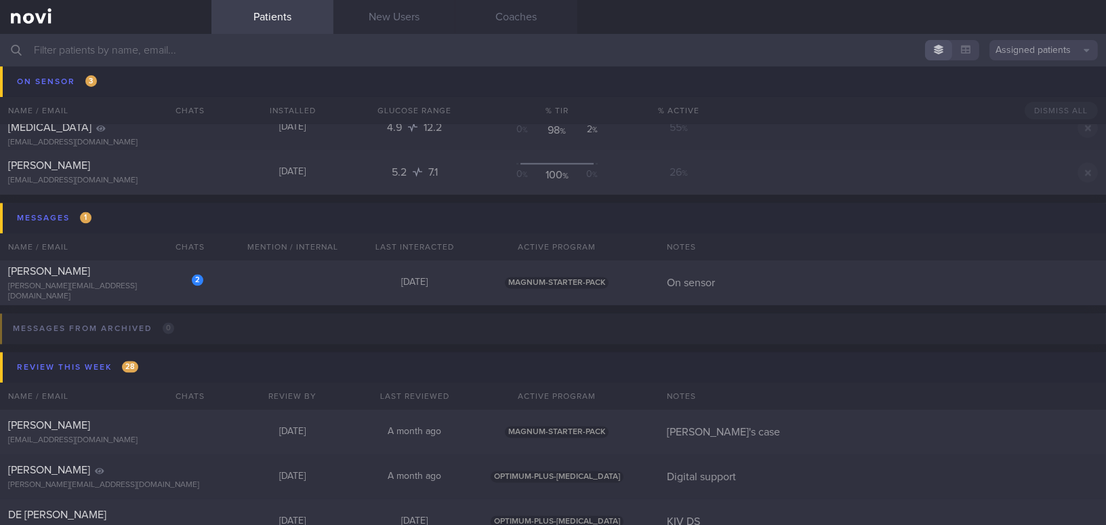
click at [1008, 54] on button "Assigned patients" at bounding box center [1043, 50] width 108 height 20
click at [1007, 113] on button "Archived patients" at bounding box center [1043, 114] width 108 height 20
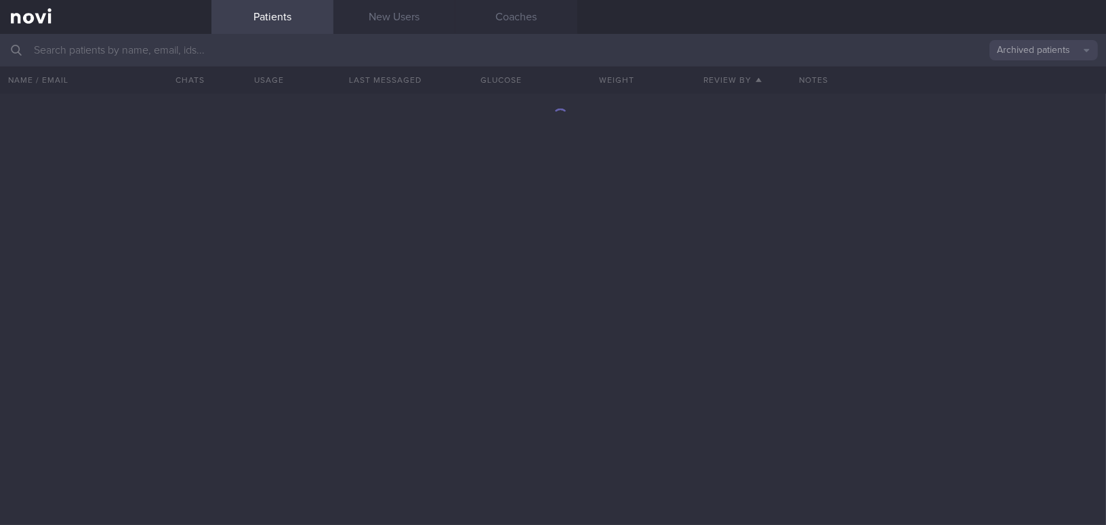
click at [191, 55] on input "text" at bounding box center [553, 50] width 1106 height 33
type input "jayaran"
click at [1005, 46] on button "Archived patients" at bounding box center [1043, 50] width 108 height 20
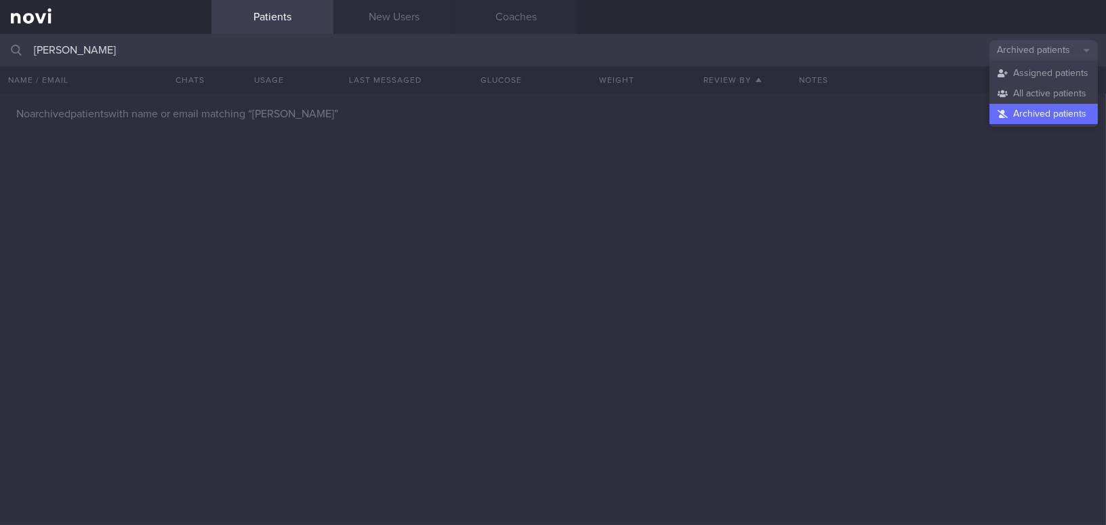
click at [1025, 114] on button "Archived patients" at bounding box center [1043, 114] width 108 height 20
drag, startPoint x: 94, startPoint y: 56, endPoint x: 0, endPoint y: 45, distance: 94.8
click at [0, 45] on input "[PERSON_NAME]" at bounding box center [553, 50] width 1106 height 33
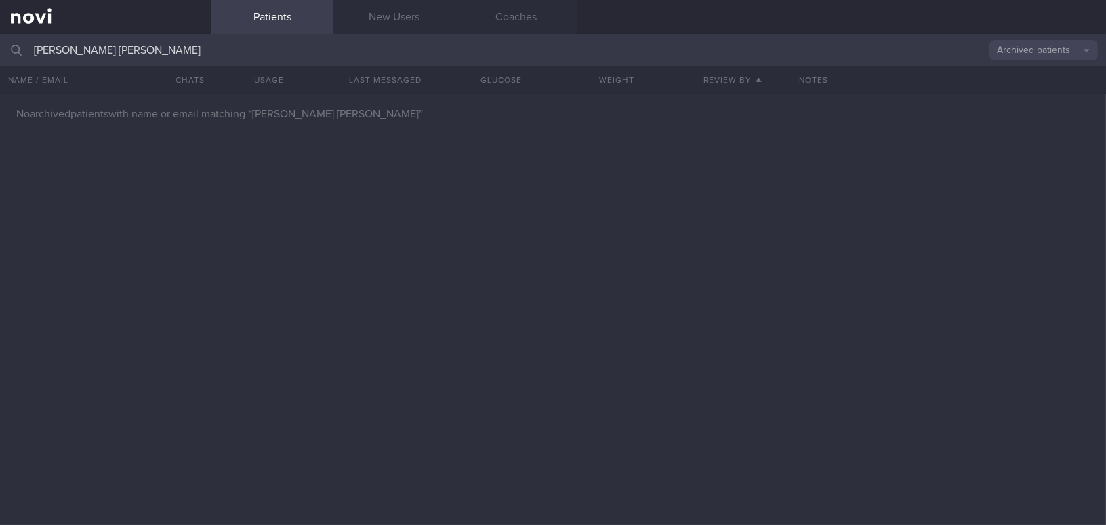
type input "[PERSON_NAME] [PERSON_NAME]"
click at [138, 49] on input "text" at bounding box center [553, 50] width 1106 height 33
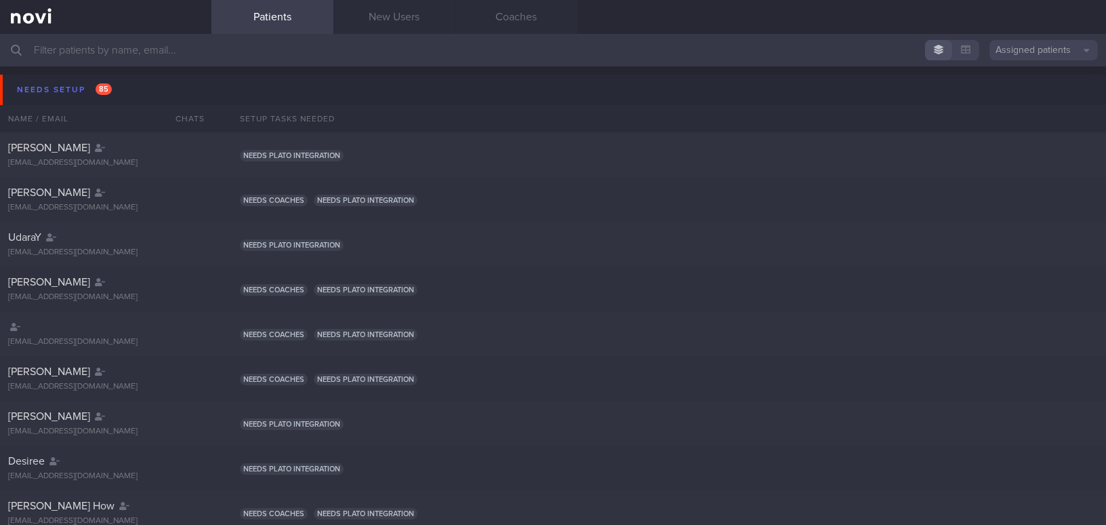
click at [1017, 44] on button "Assigned patients" at bounding box center [1043, 50] width 108 height 20
click at [1020, 113] on button "Archived patients" at bounding box center [1043, 114] width 108 height 20
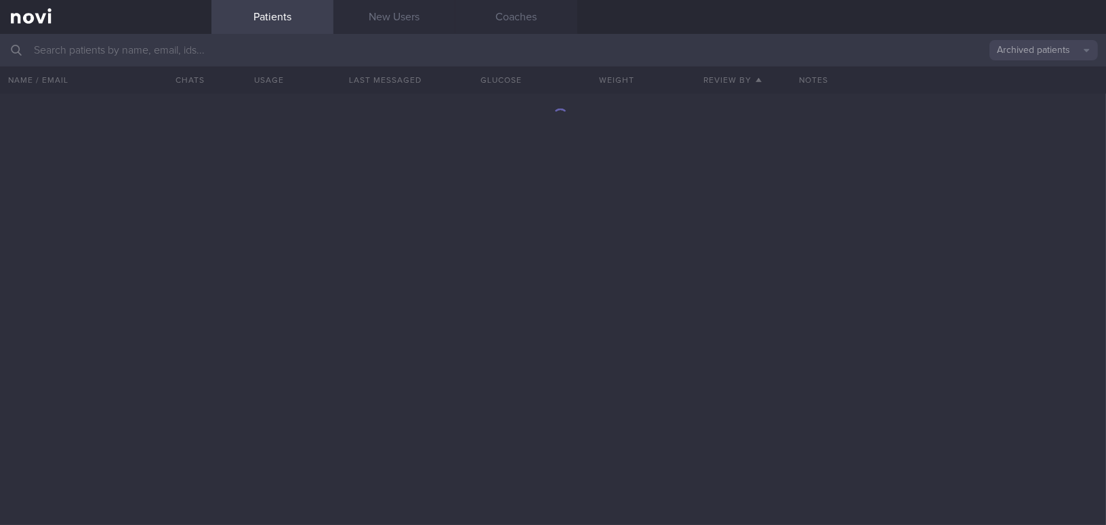
click at [133, 52] on input "text" at bounding box center [553, 50] width 1106 height 33
click at [234, 49] on input "[PERSON_NAME] NAIDU" at bounding box center [553, 50] width 1106 height 33
click at [301, 234] on div "No archived patients with name or email matching “ [PERSON_NAME] NAIDU ”" at bounding box center [553, 309] width 1106 height 431
click at [223, 52] on input "[PERSON_NAME] NAIDU" at bounding box center [553, 50] width 1106 height 33
drag, startPoint x: 222, startPoint y: 51, endPoint x: 0, endPoint y: 49, distance: 221.6
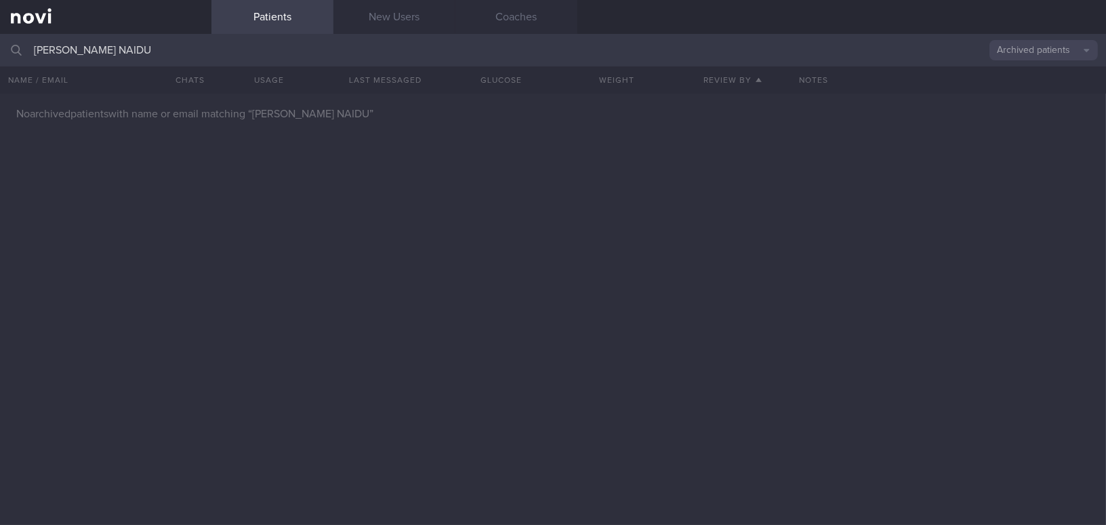
click at [0, 49] on input "[PERSON_NAME] NAIDU" at bounding box center [553, 50] width 1106 height 33
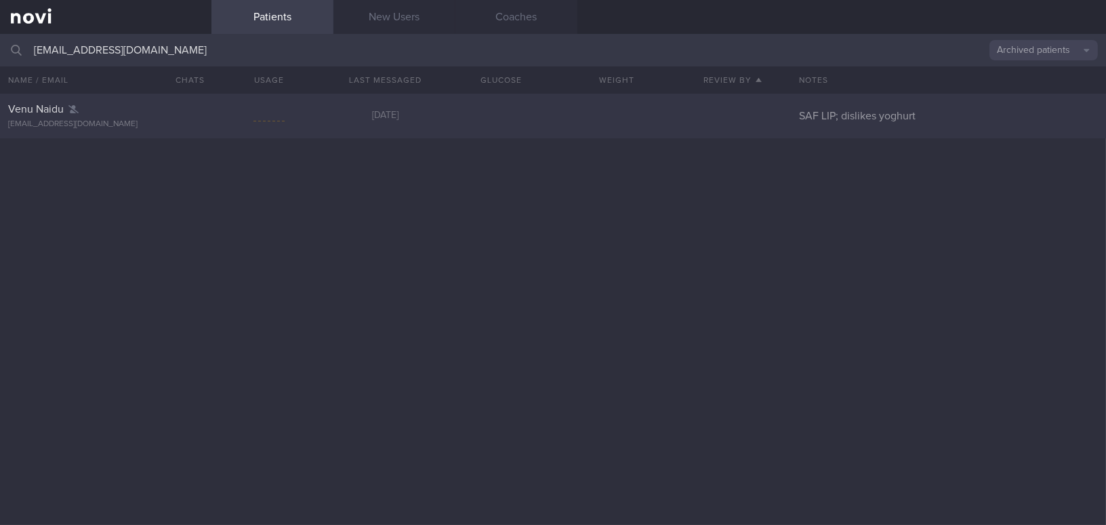
type input "[EMAIL_ADDRESS][DOMAIN_NAME]"
click at [33, 110] on span "Venu Naidu" at bounding box center [36, 109] width 56 height 11
select select "7"
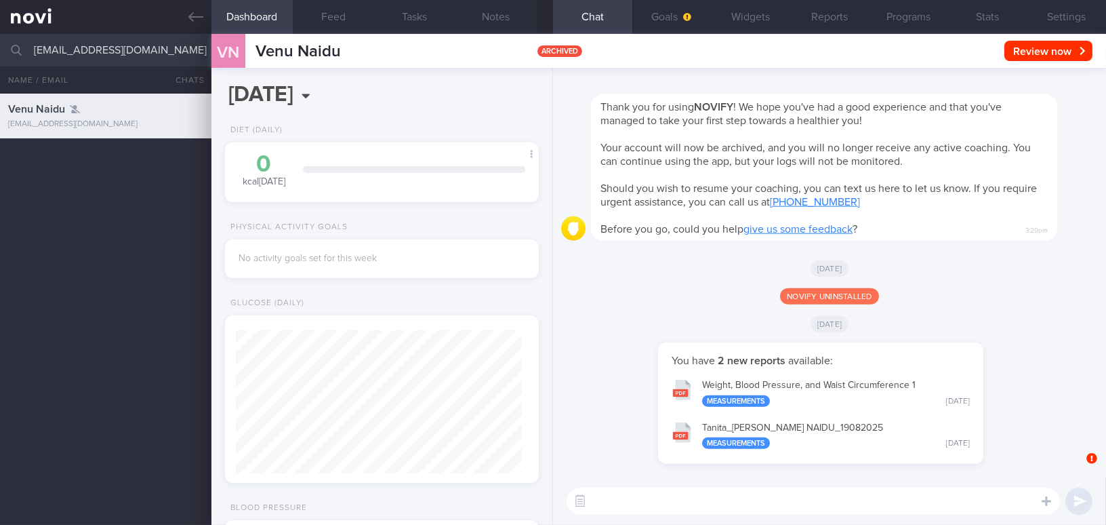
scroll to position [143, 285]
click at [1070, 16] on button "Settings" at bounding box center [1066, 17] width 79 height 34
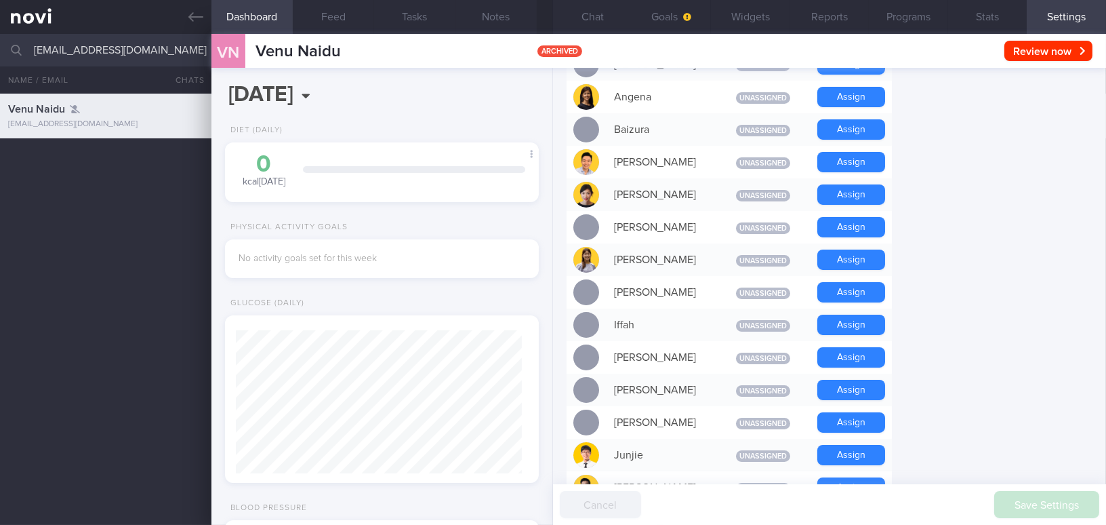
scroll to position [493, 0]
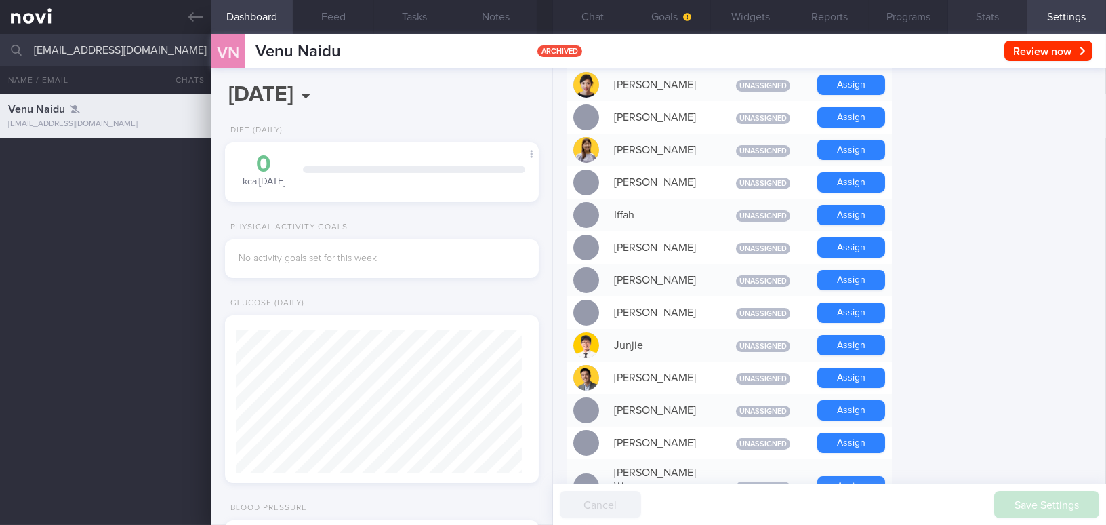
click at [987, 24] on button "Stats" at bounding box center [987, 17] width 79 height 34
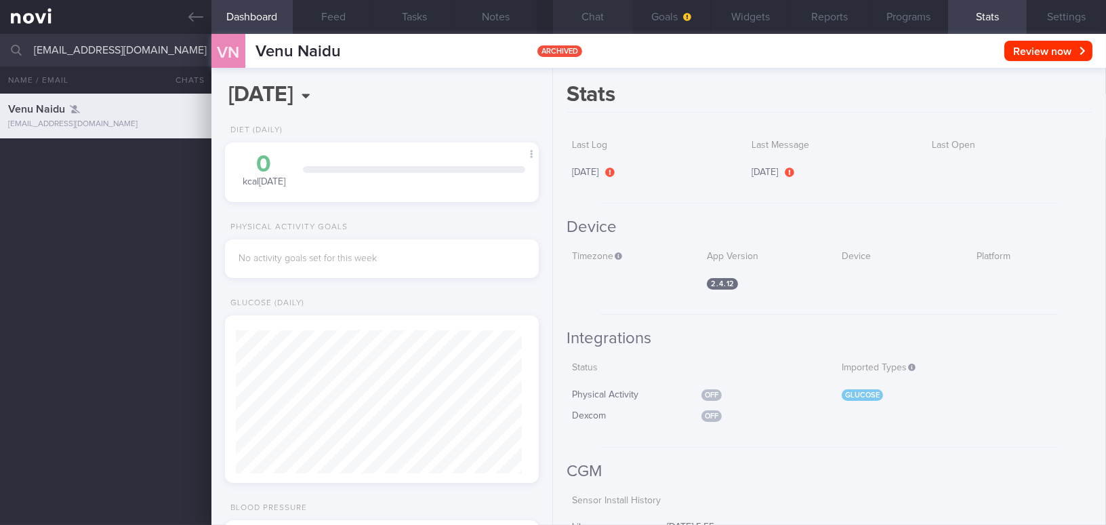
click at [593, 13] on button "Chat" at bounding box center [592, 17] width 79 height 34
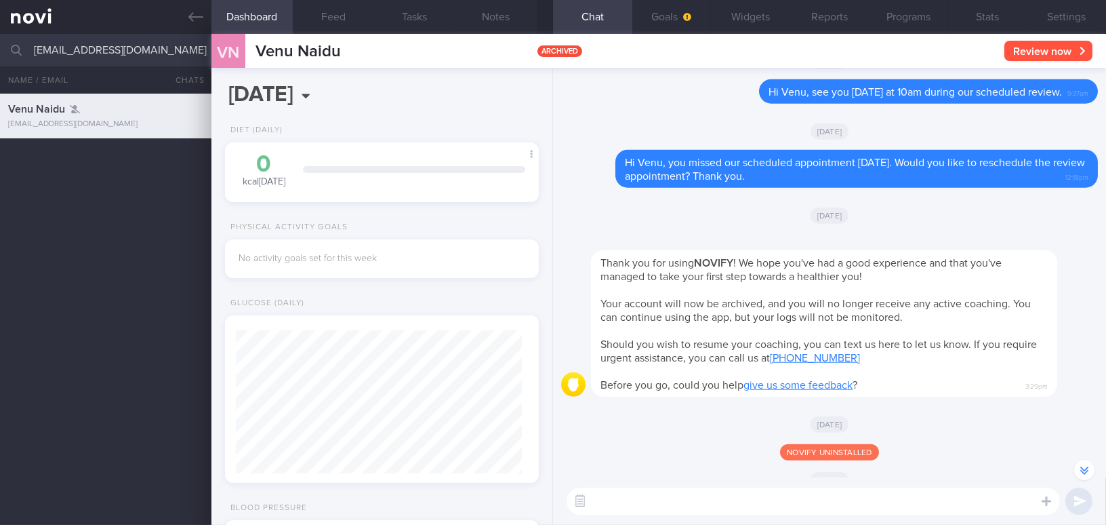
scroll to position [-246, 0]
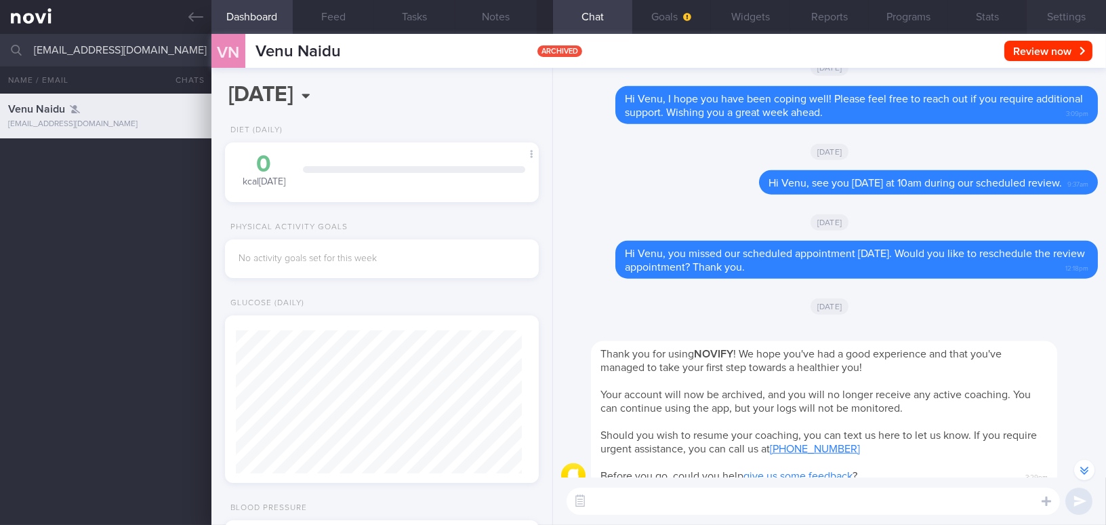
click at [1078, 21] on button "Settings" at bounding box center [1066, 17] width 79 height 34
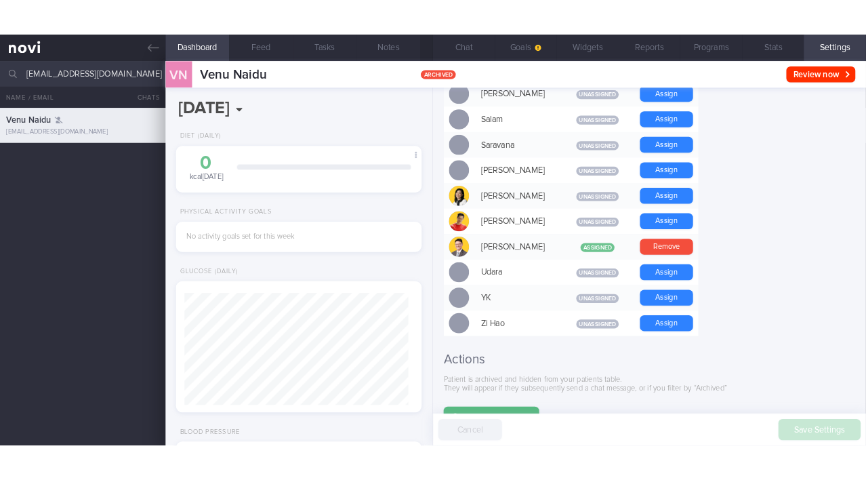
scroll to position [1174, 0]
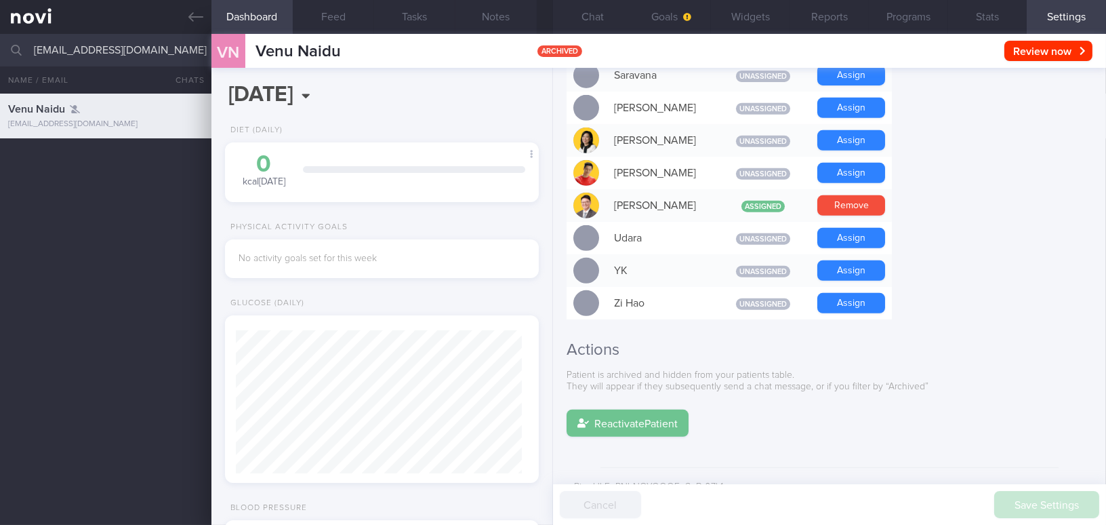
click at [677, 409] on button "Reactivate Patient" at bounding box center [628, 422] width 122 height 27
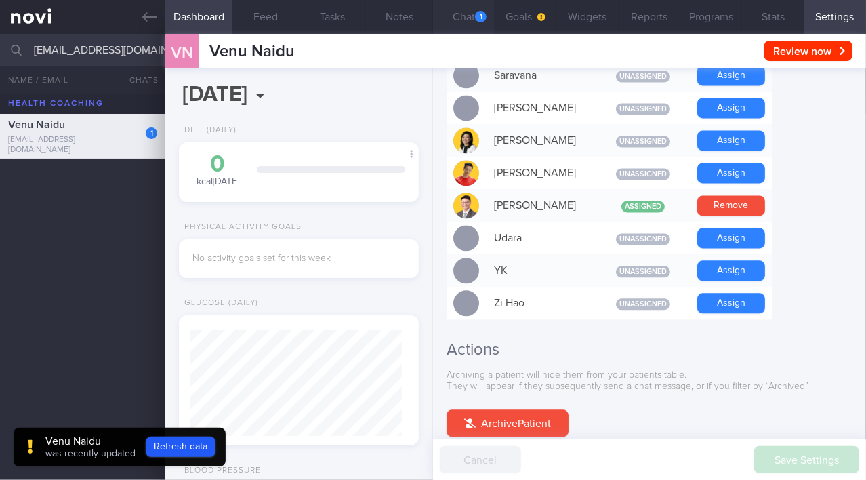
scroll to position [106, 212]
